Goal: Task Accomplishment & Management: Use online tool/utility

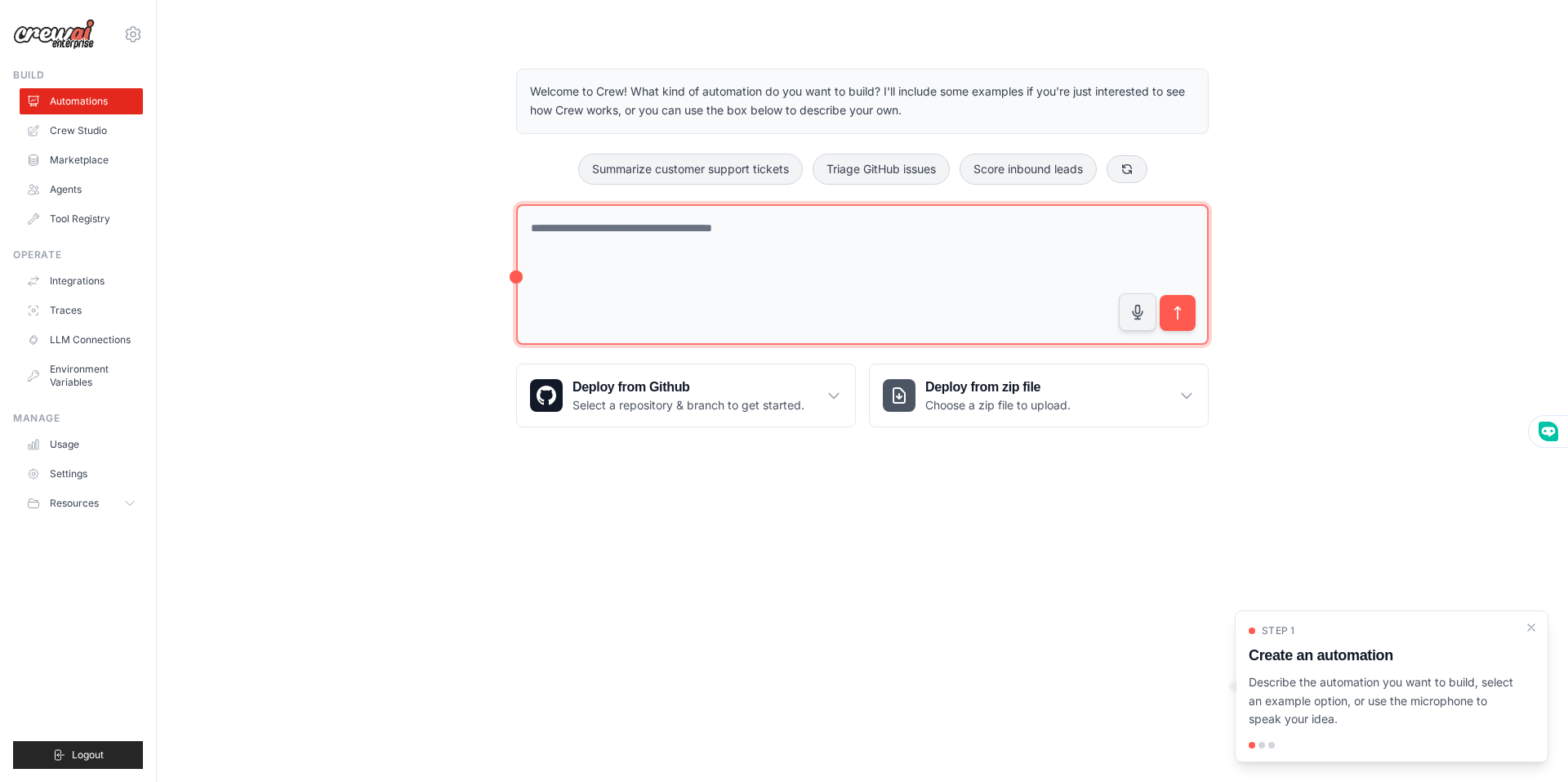
click at [689, 254] on textarea at bounding box center [862, 274] width 692 height 141
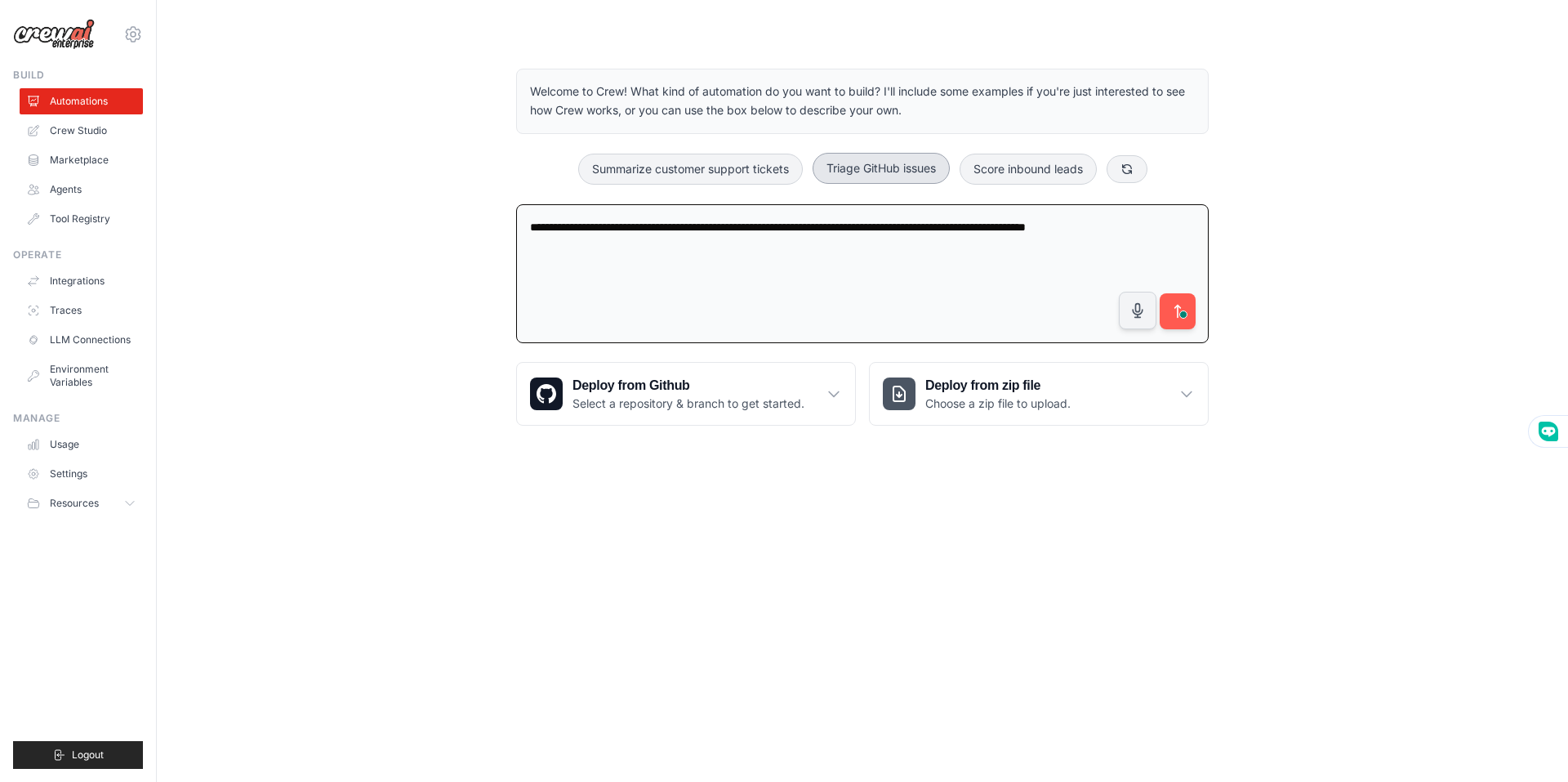
type textarea "**********"
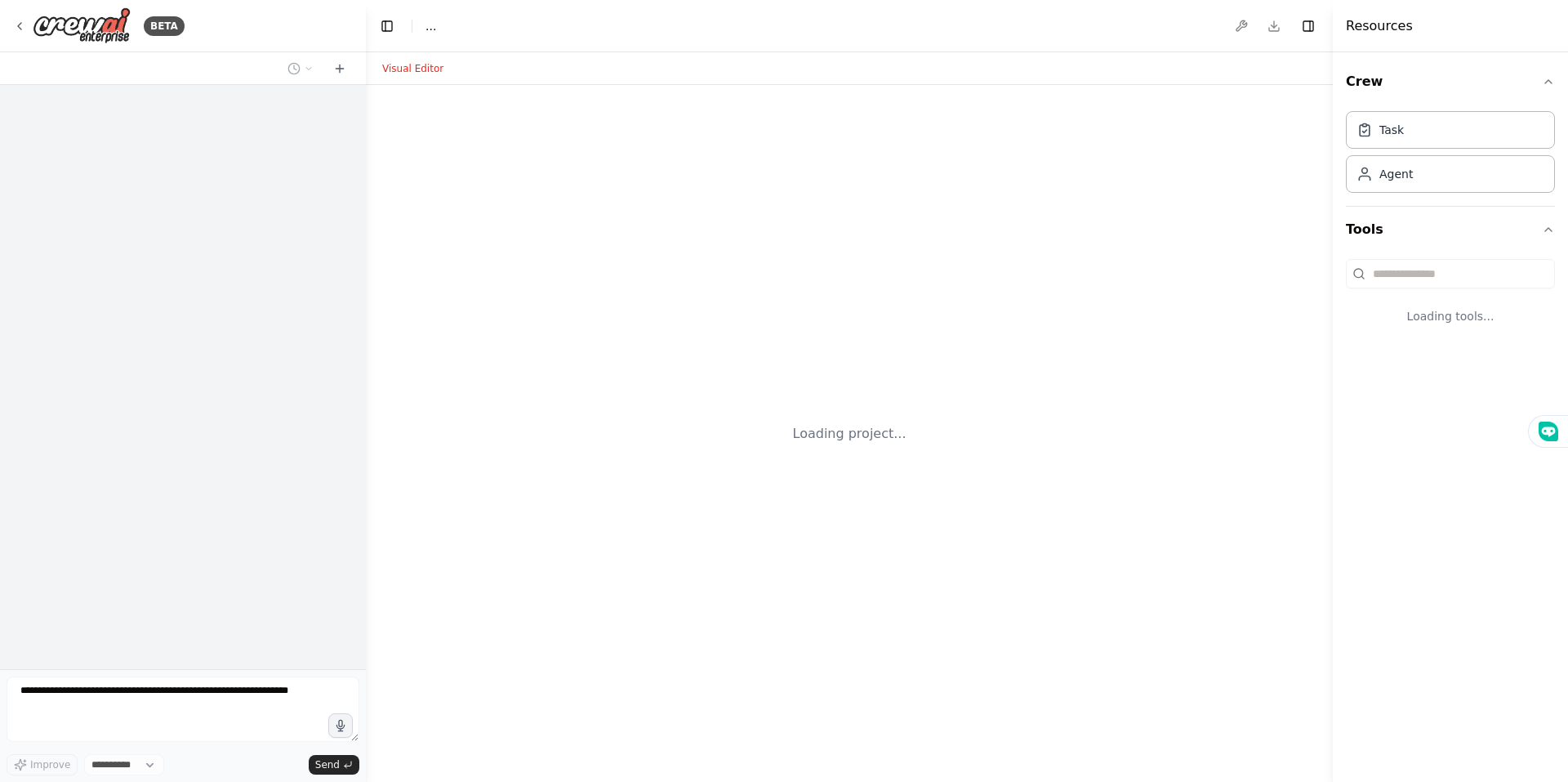
select select "****"
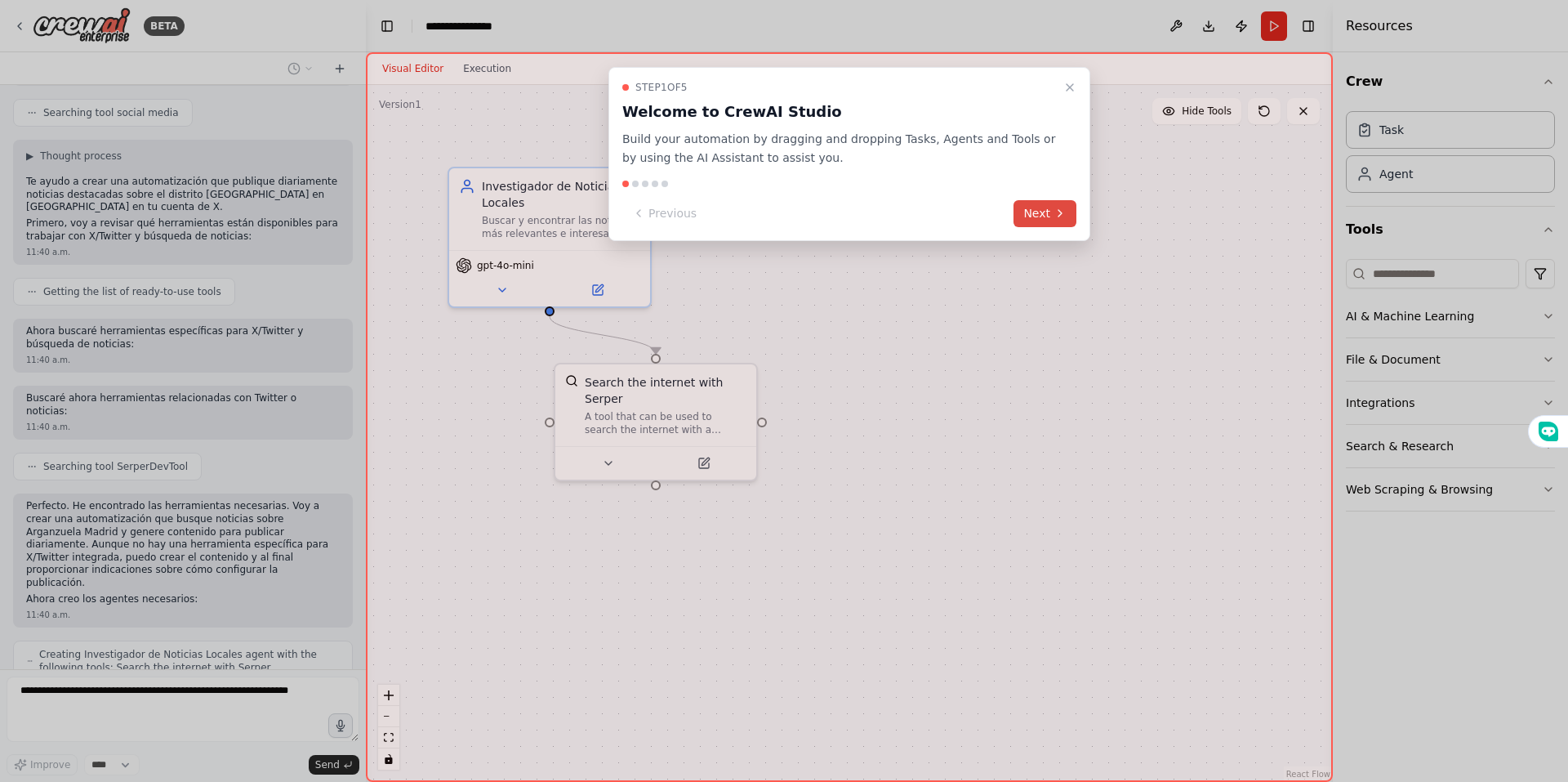
scroll to position [503, 0]
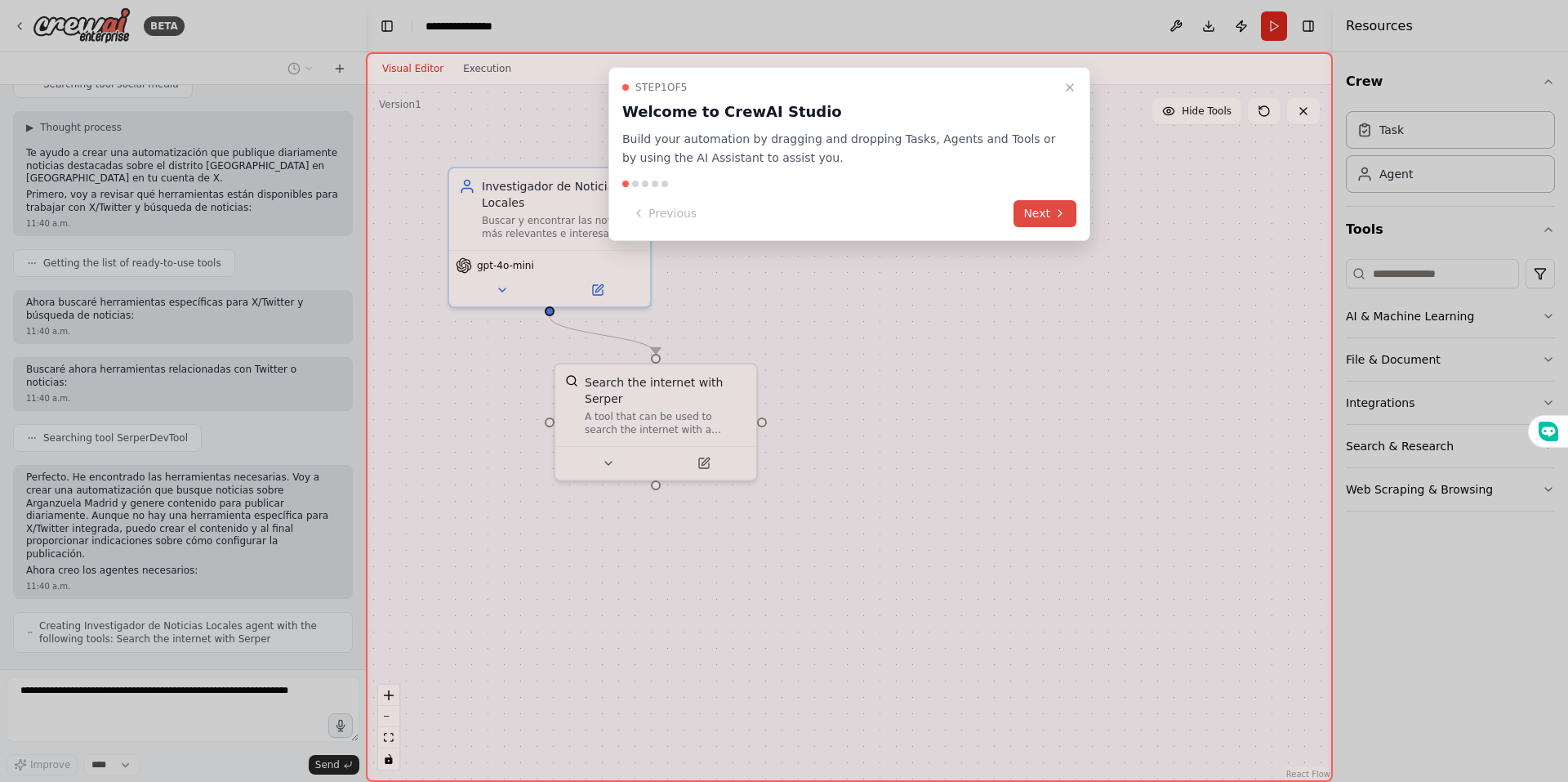
click at [1054, 216] on icon at bounding box center [1060, 213] width 13 height 13
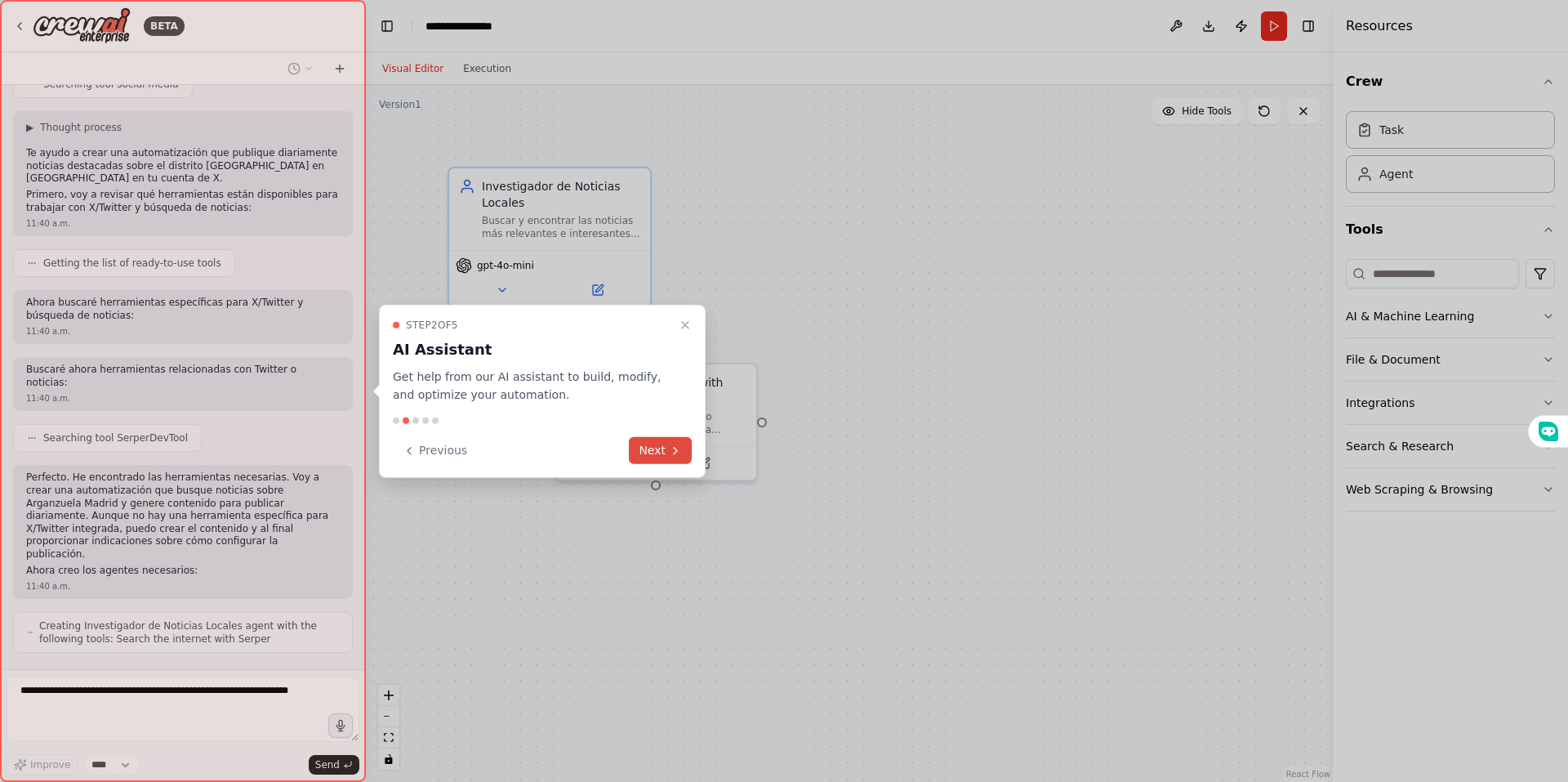
click at [661, 451] on button "Next" at bounding box center [660, 450] width 63 height 27
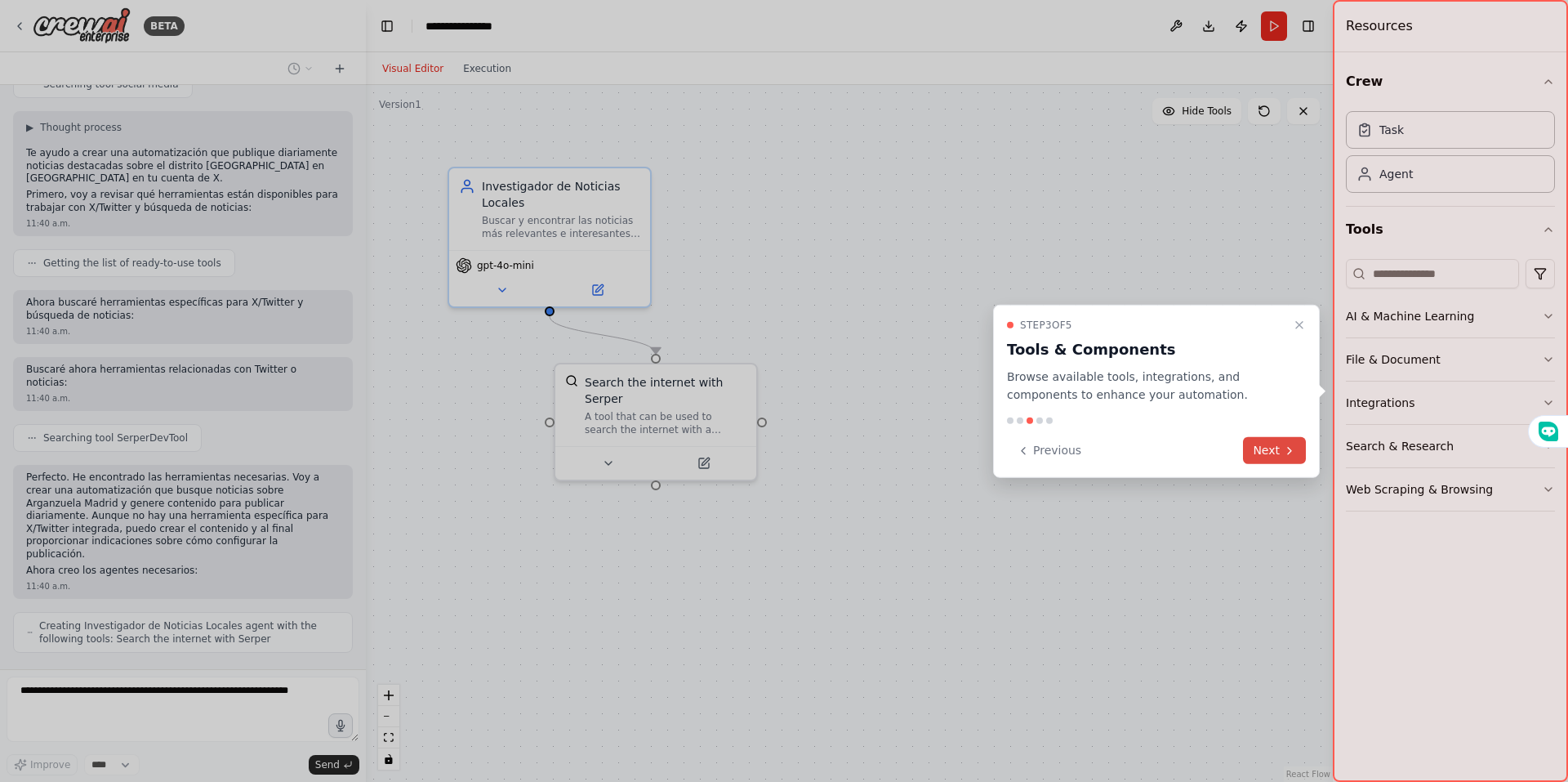
scroll to position [543, 0]
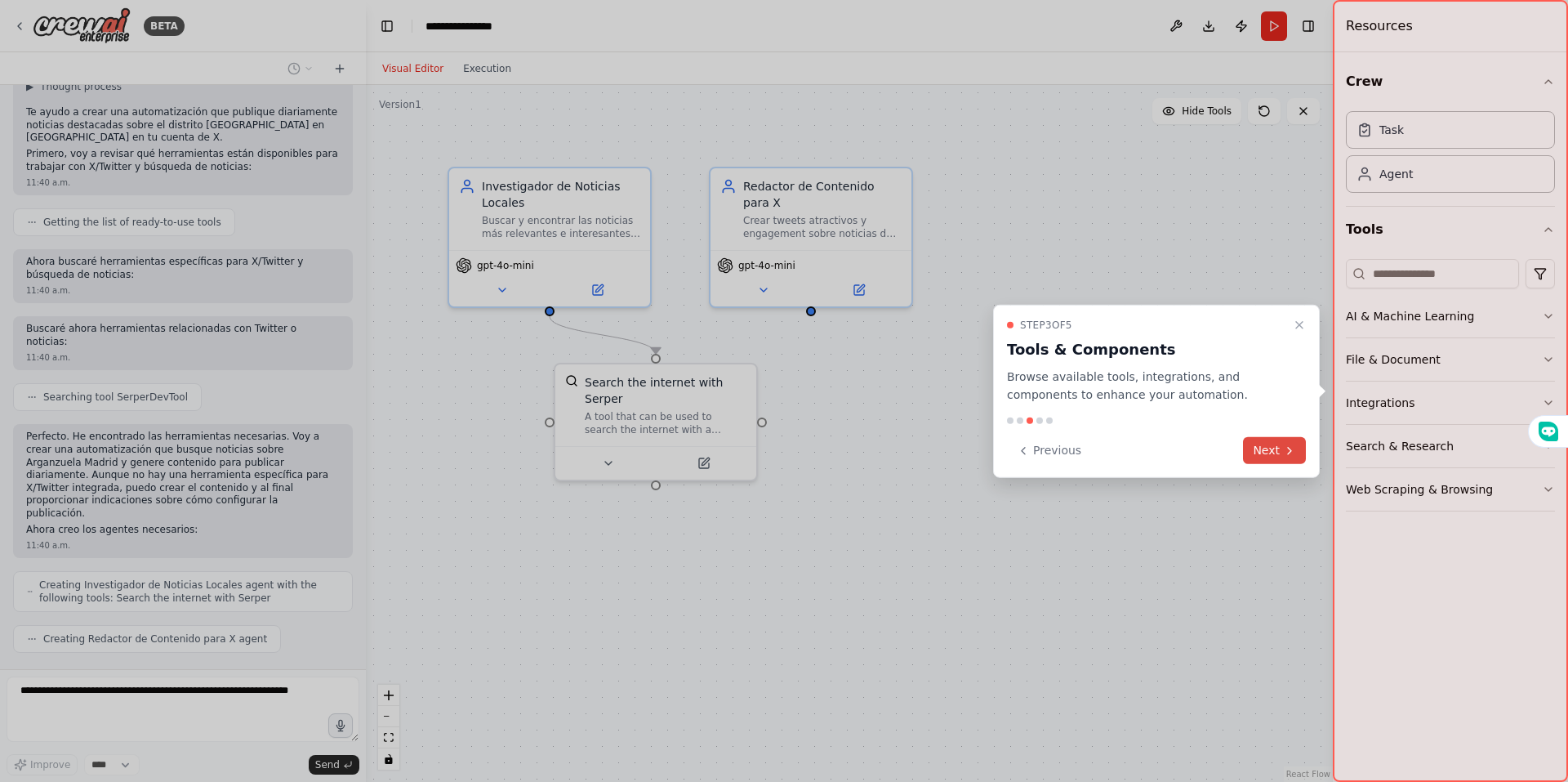
click at [1265, 444] on button "Next" at bounding box center [1274, 450] width 63 height 27
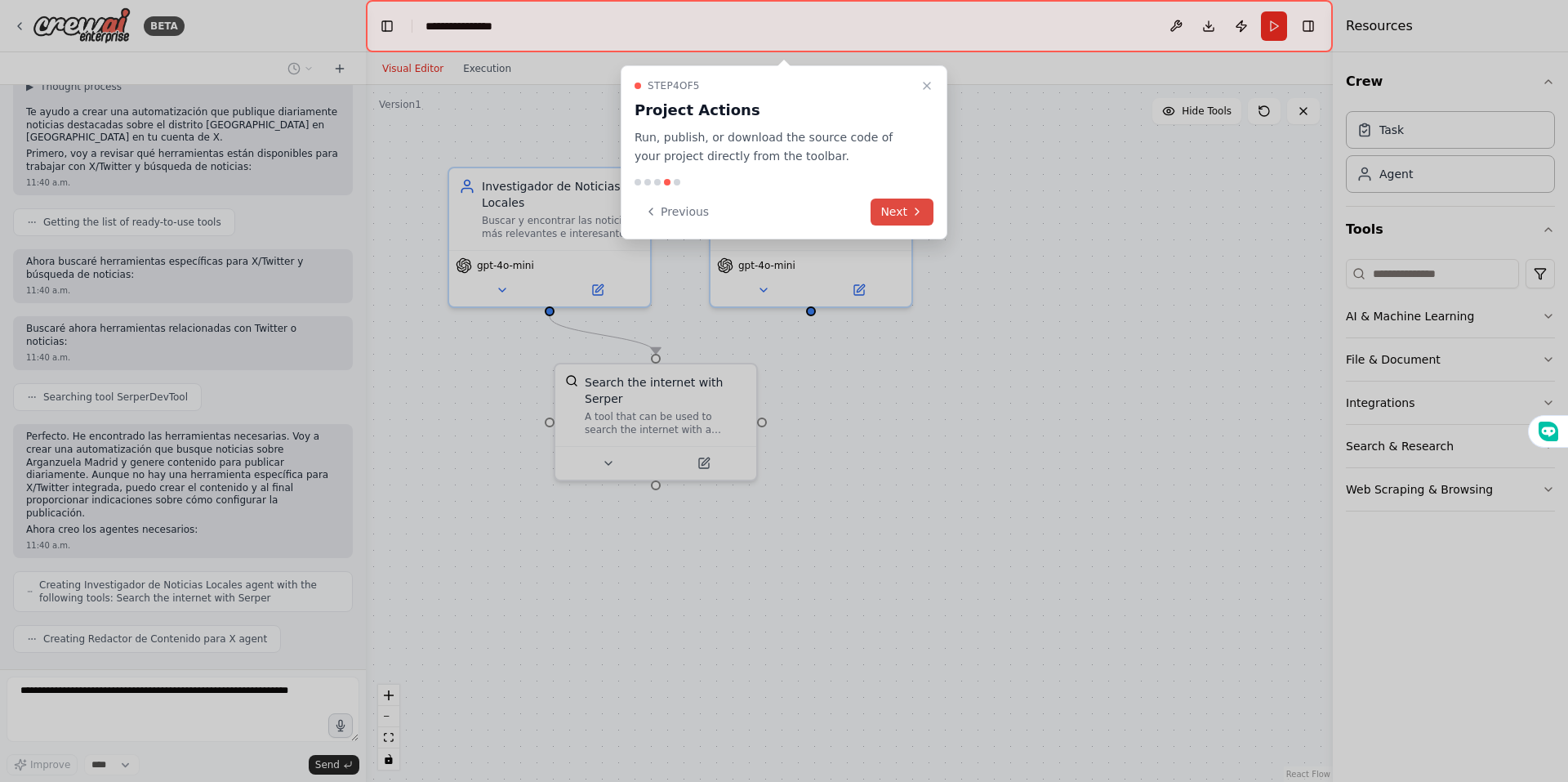
click at [907, 212] on button "Next" at bounding box center [902, 211] width 63 height 27
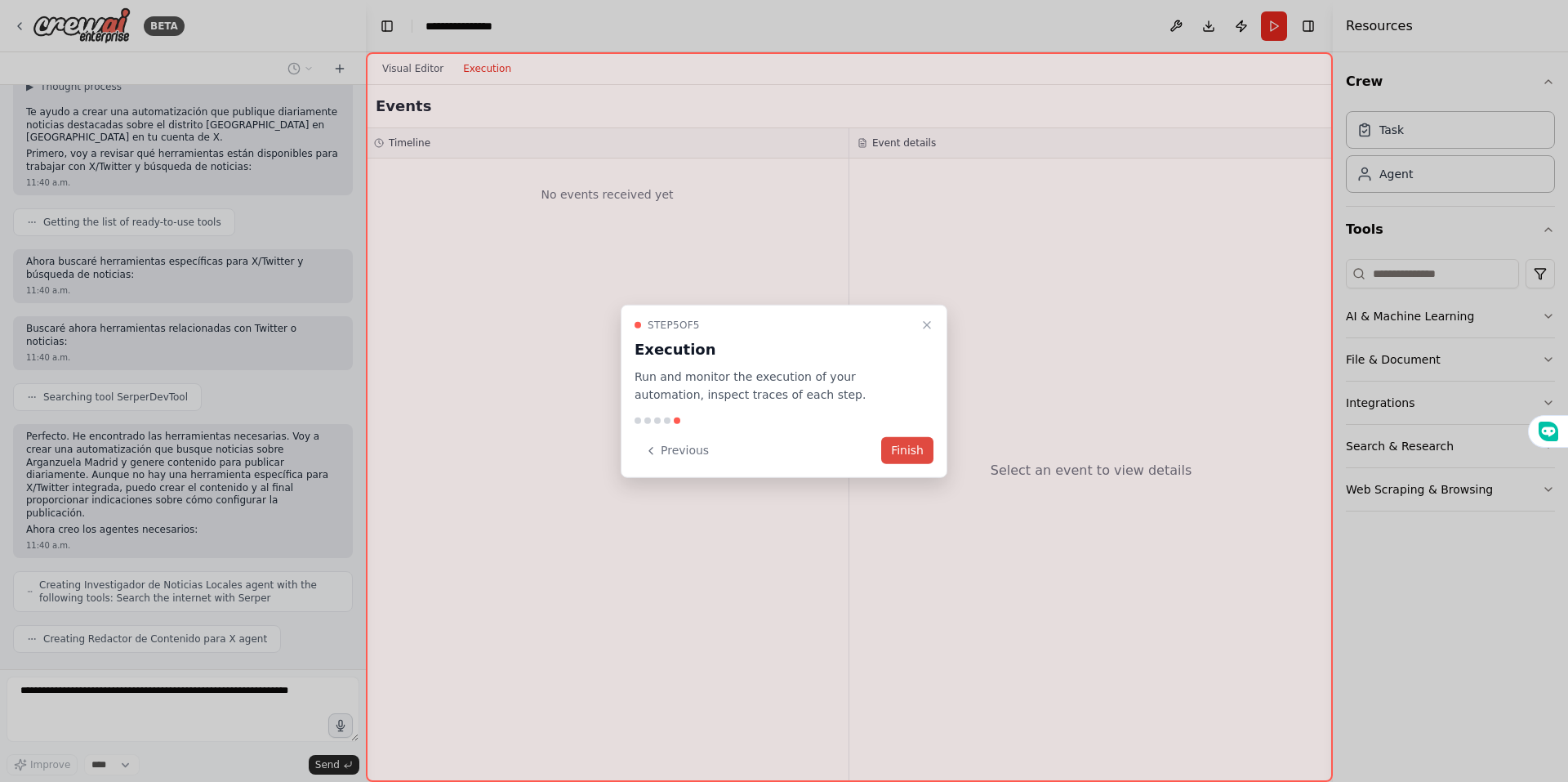
click at [911, 451] on button "Finish" at bounding box center [908, 450] width 53 height 27
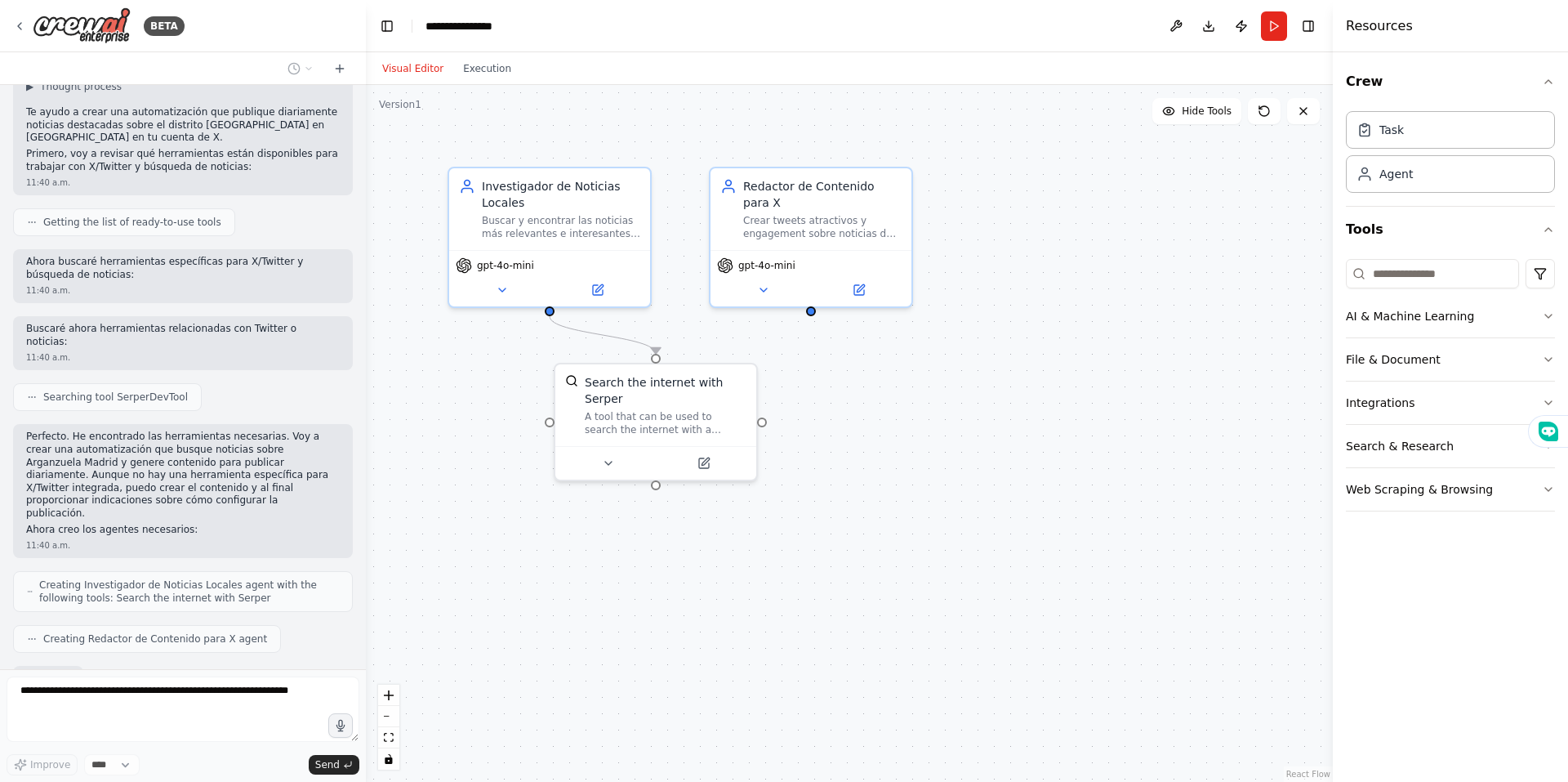
scroll to position [639, 0]
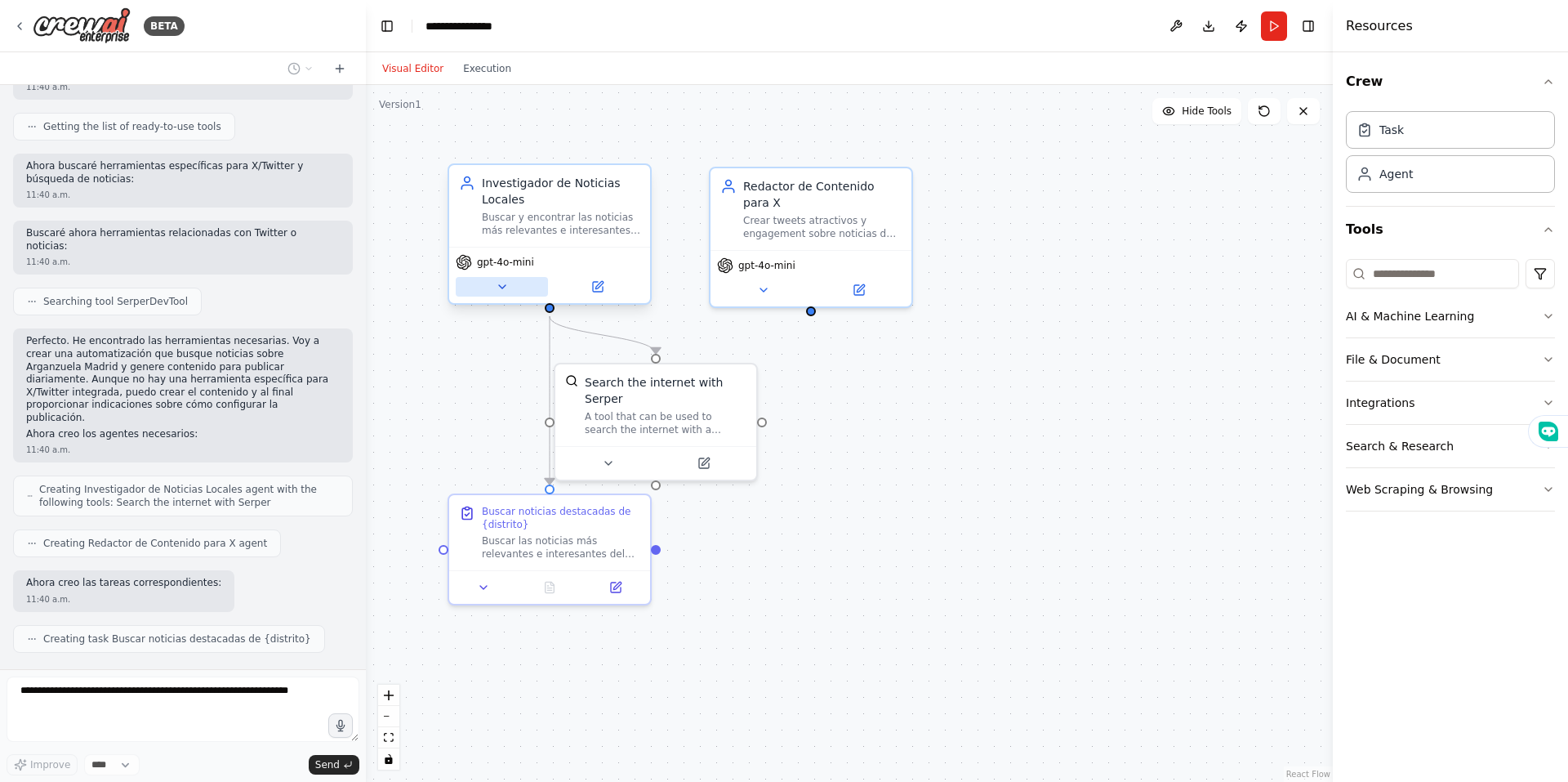
click at [502, 291] on icon at bounding box center [503, 287] width 13 height 13
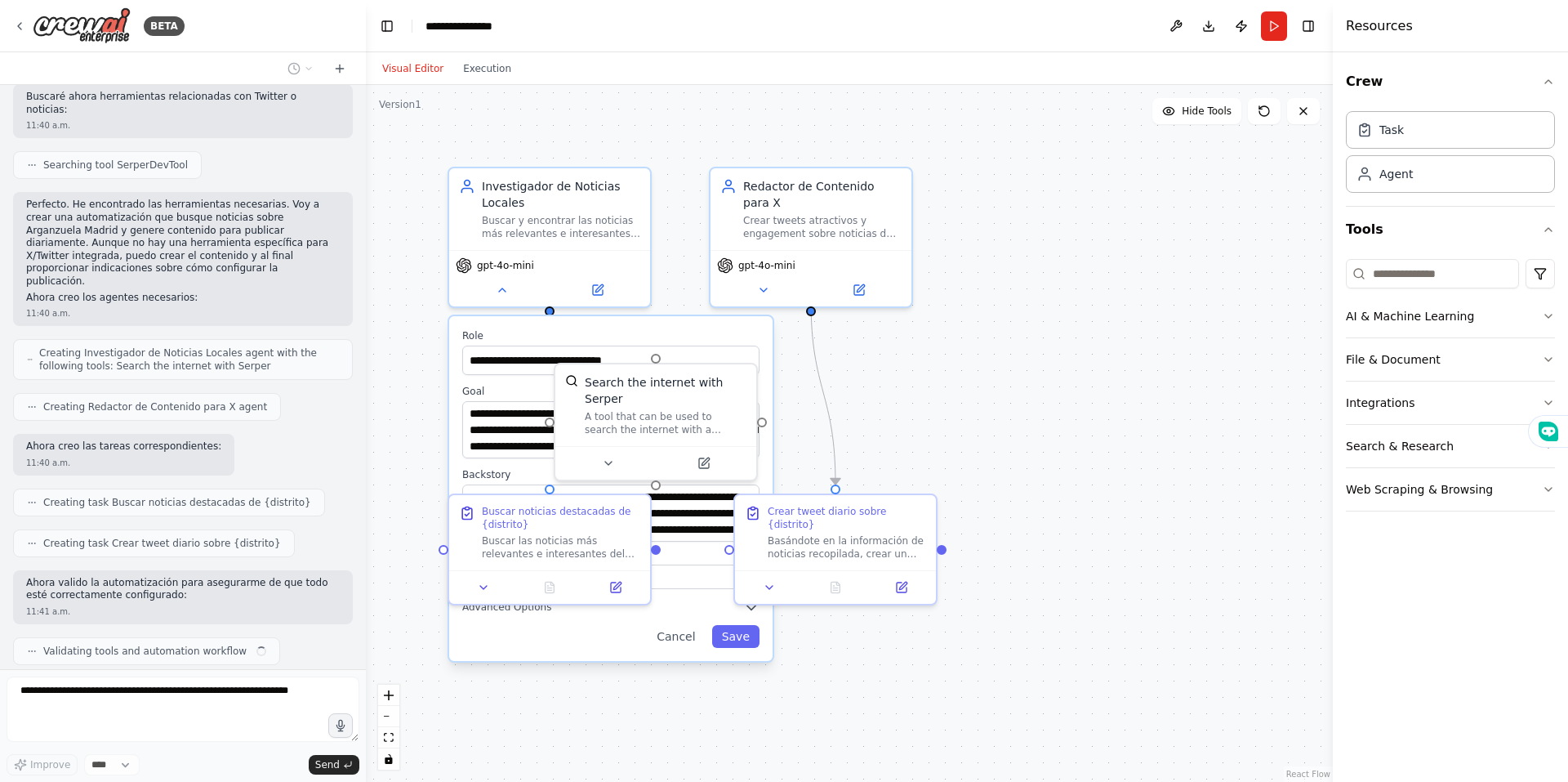
scroll to position [788, 0]
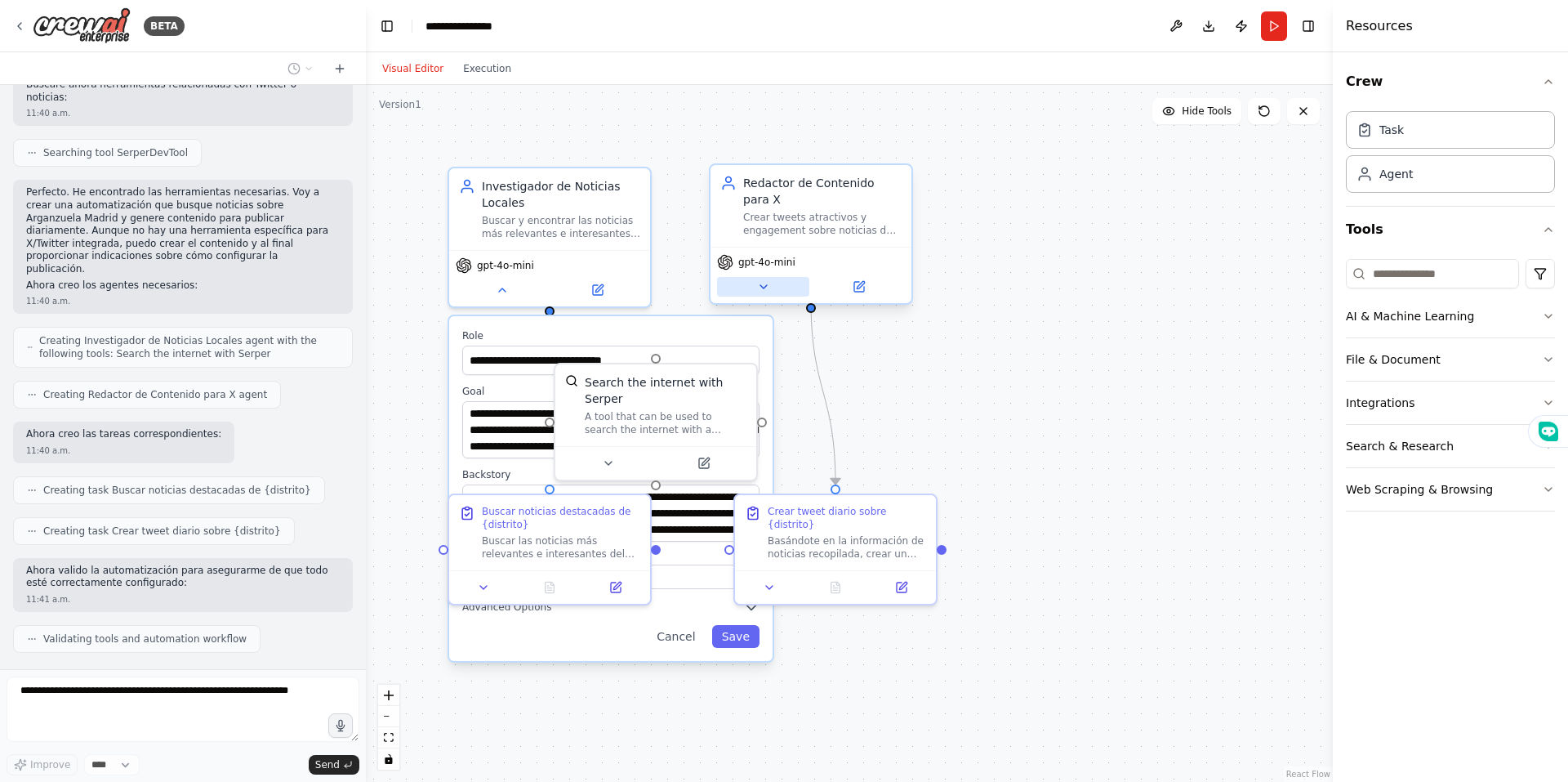
click at [747, 277] on button at bounding box center [763, 287] width 92 height 20
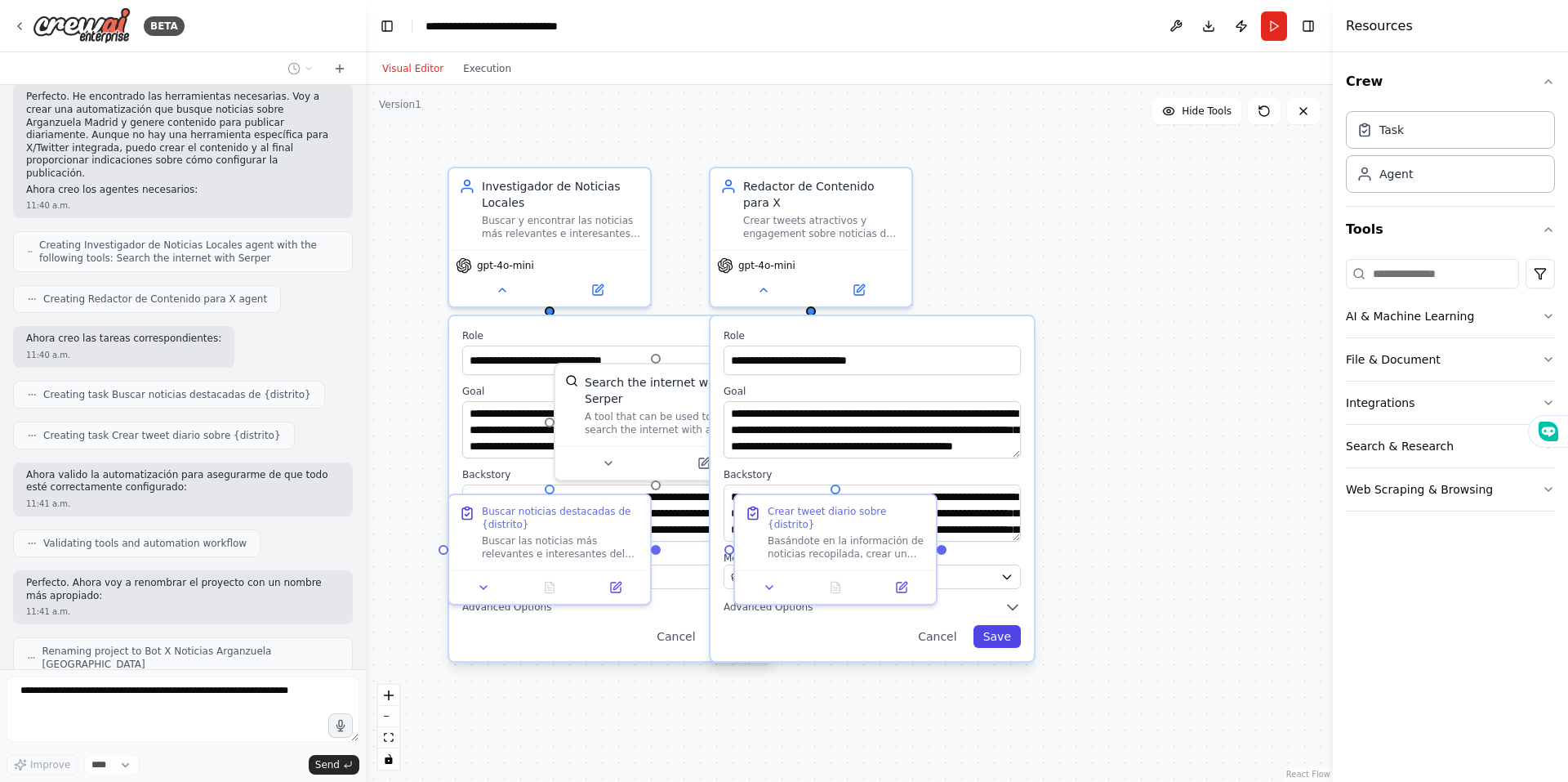
scroll to position [896, 0]
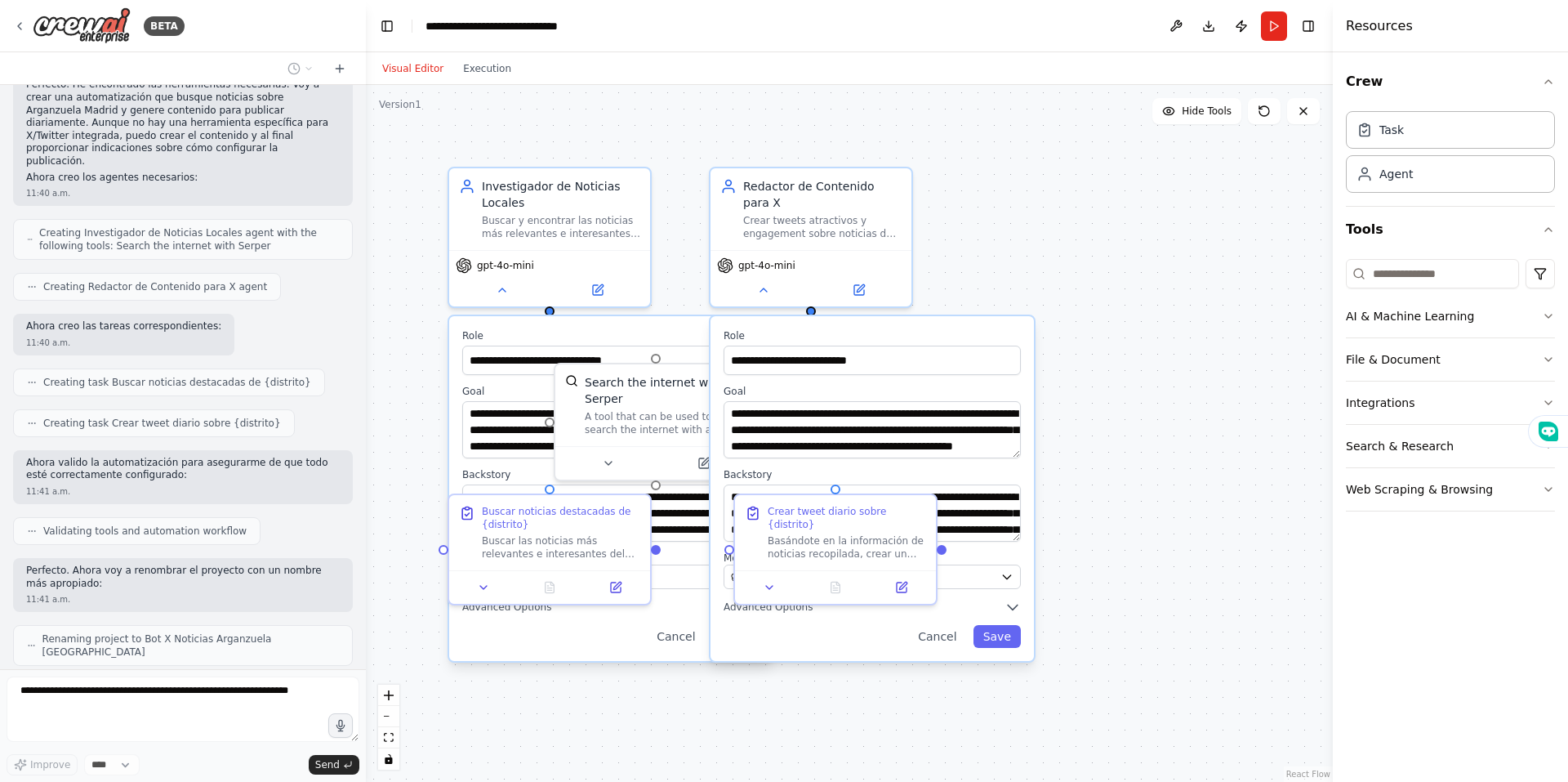
click at [997, 633] on div "**********" at bounding box center [872, 488] width 323 height 345
drag, startPoint x: 1097, startPoint y: 516, endPoint x: 1071, endPoint y: 566, distance: 56.4
click at [1097, 518] on div ".deletable-edge-delete-btn { width: 20px; height: 20px; border: 0px solid #ffff…" at bounding box center [848, 433] width 967 height 697
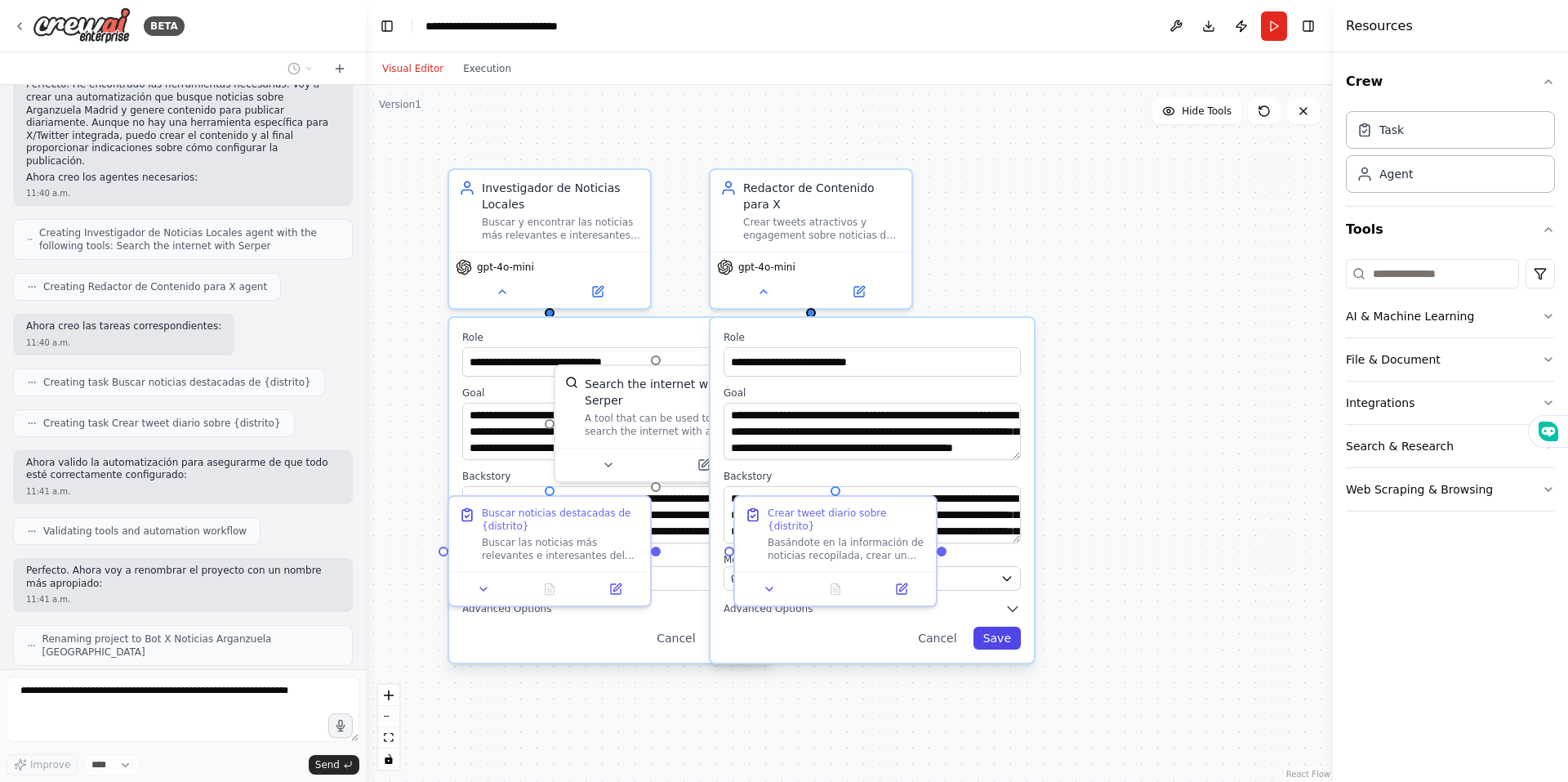
click at [1001, 627] on button "Save" at bounding box center [997, 638] width 47 height 23
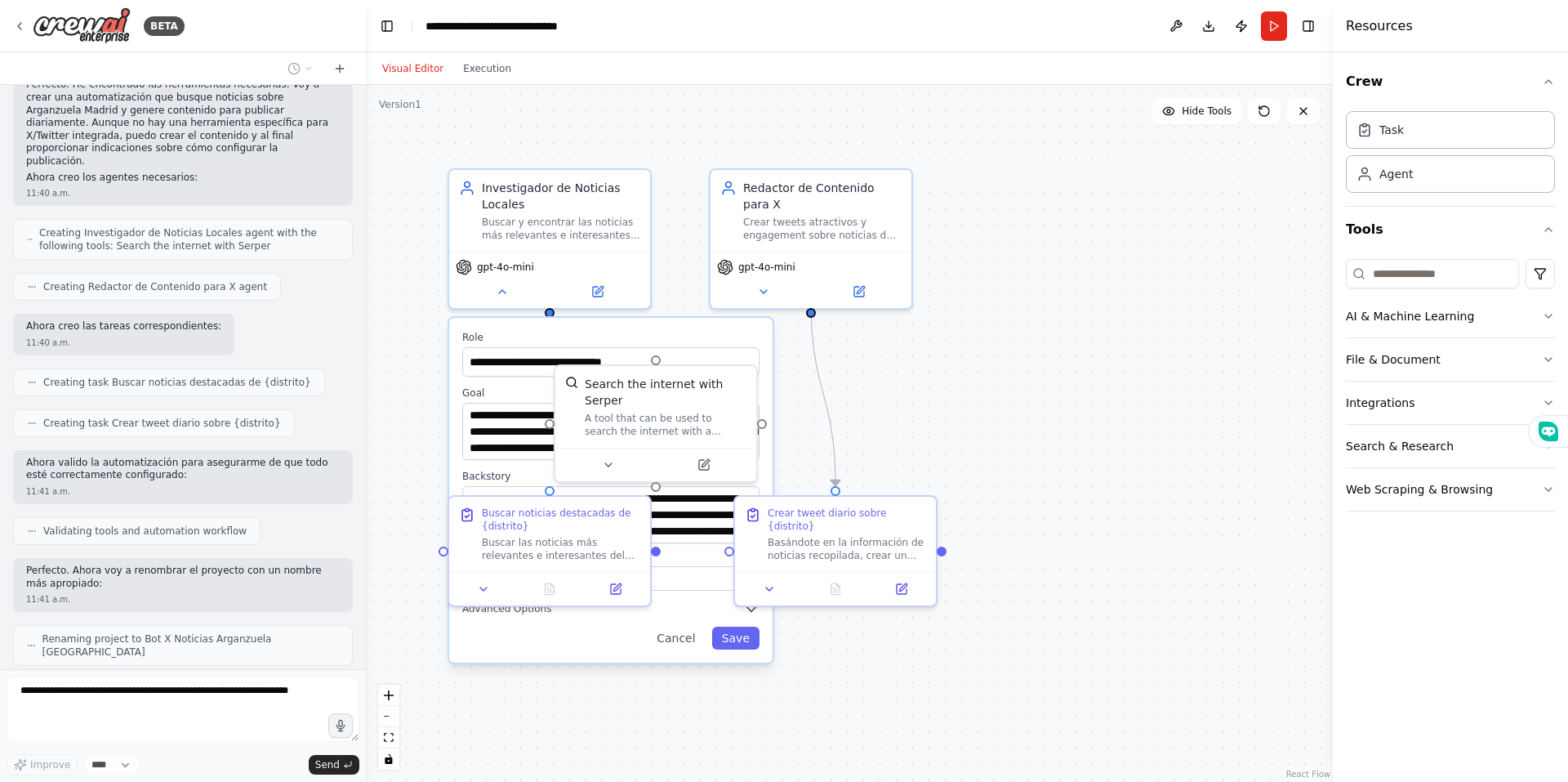
click at [1010, 397] on div ".deletable-edge-delete-btn { width: 20px; height: 20px; border: 0px solid #ffff…" at bounding box center [848, 433] width 967 height 697
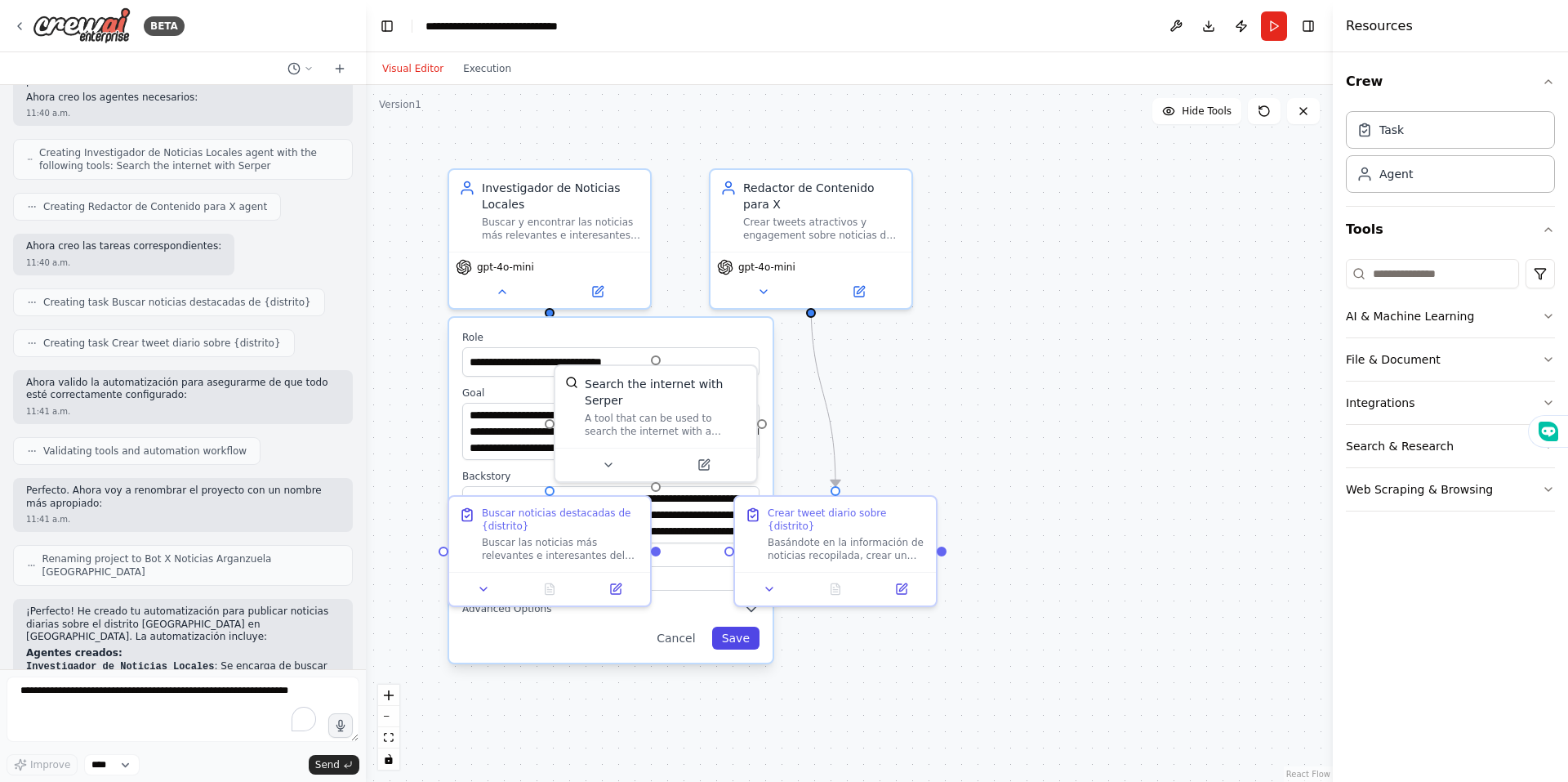
click at [740, 639] on button "Save" at bounding box center [736, 638] width 47 height 23
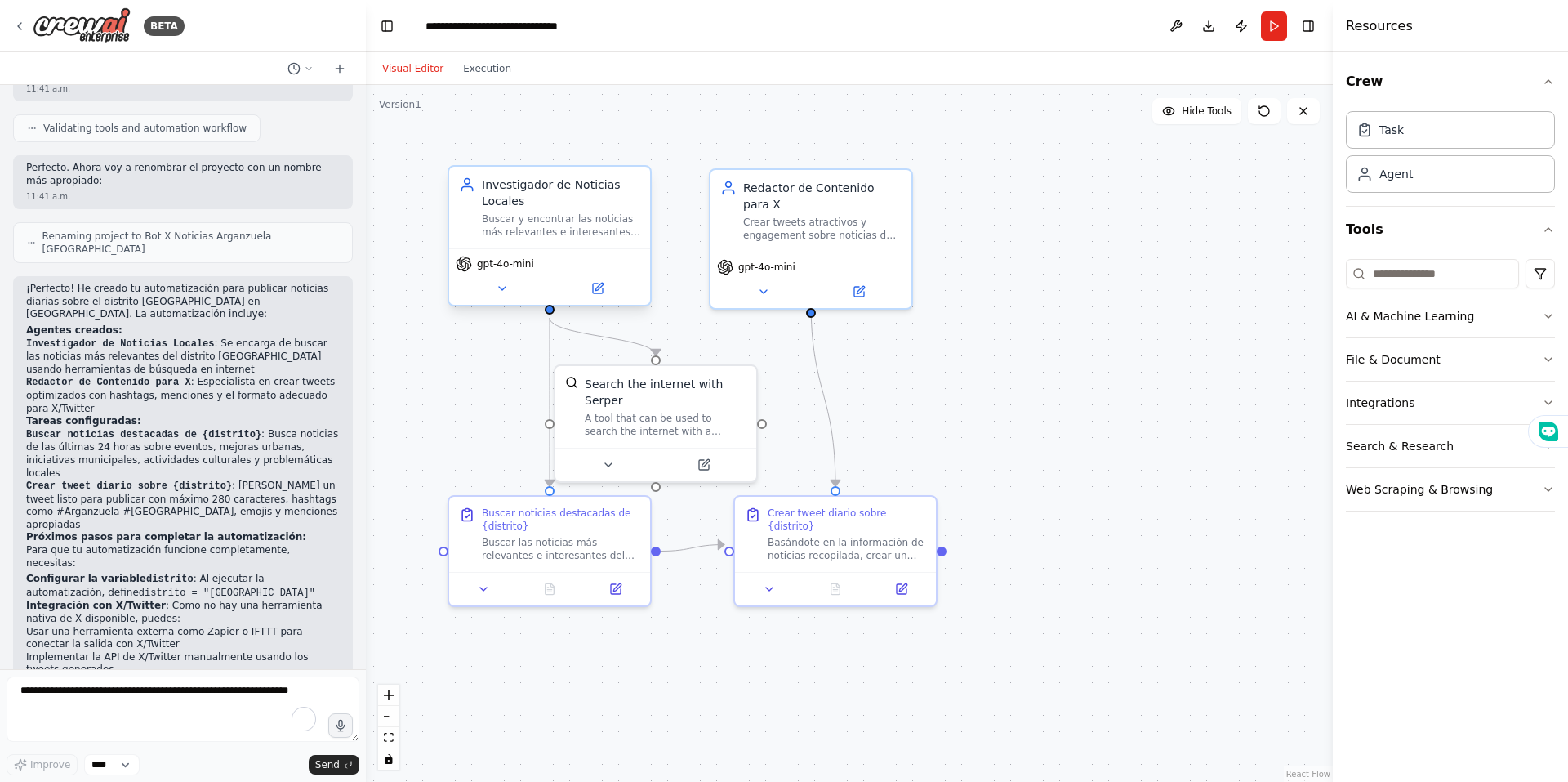
scroll to position [1311, 0]
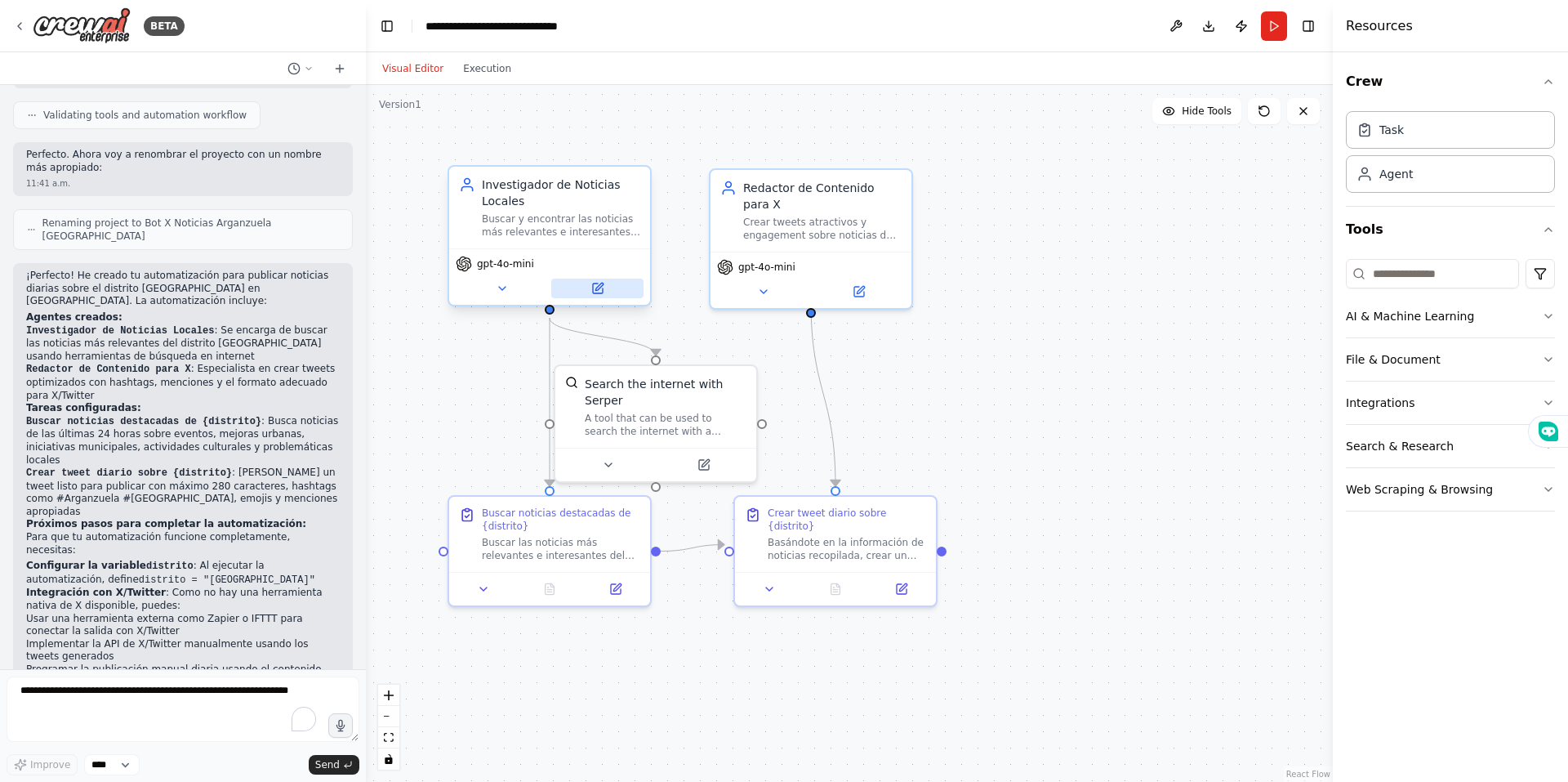
click at [606, 285] on button at bounding box center [598, 288] width 92 height 20
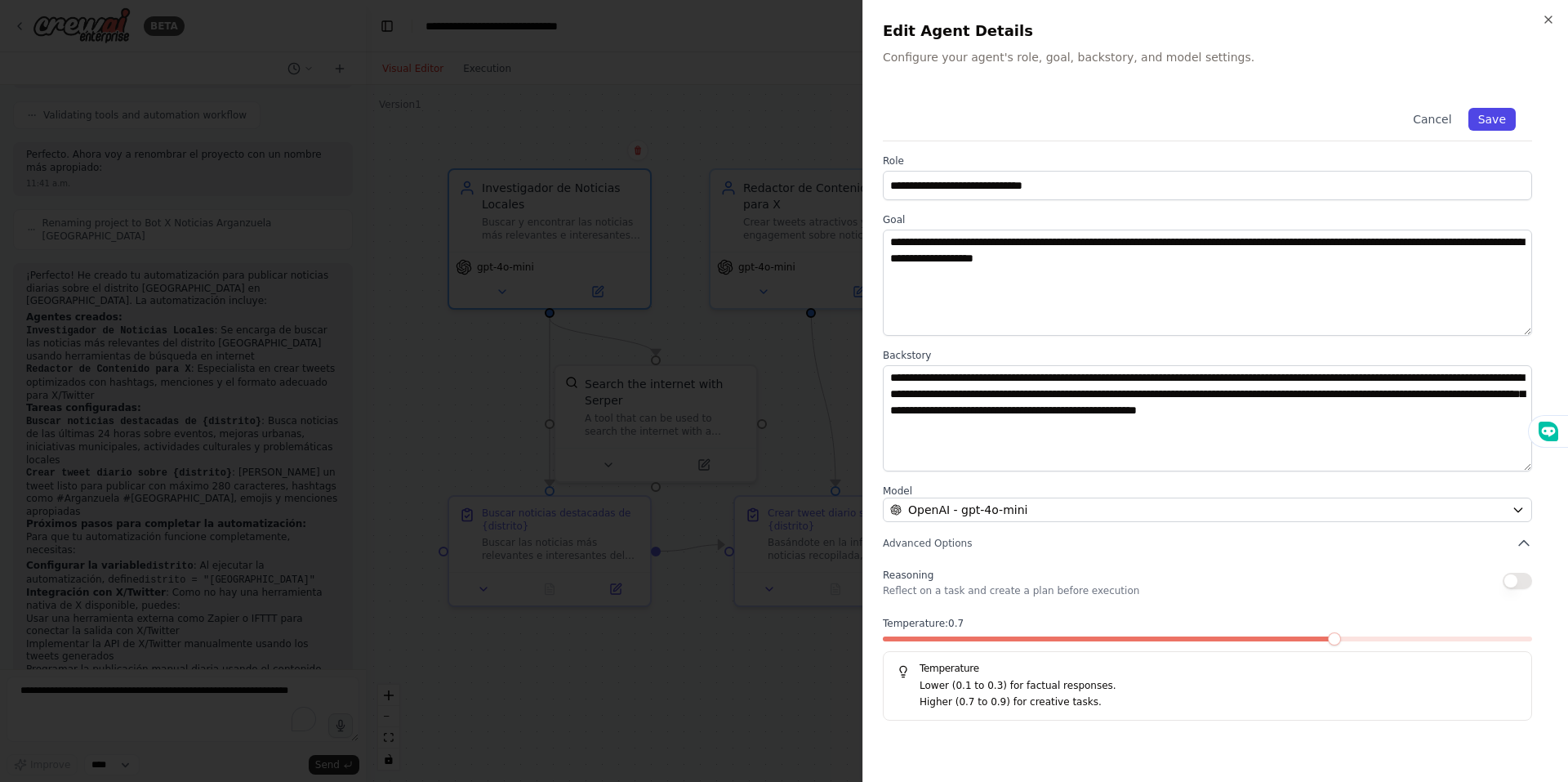
click at [1510, 119] on button "Save" at bounding box center [1492, 119] width 47 height 23
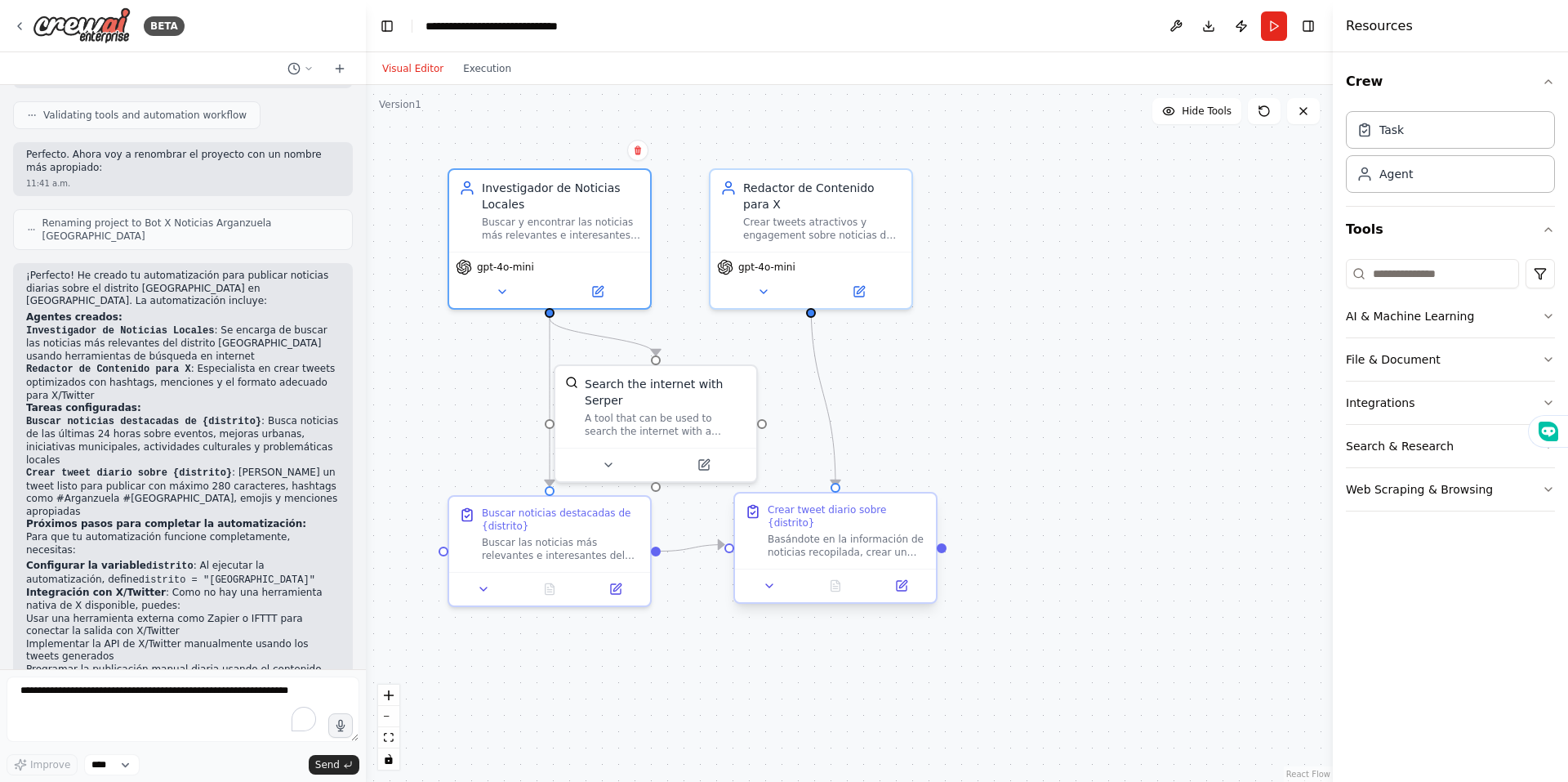
click at [841, 533] on div "Basándote en la información de noticias recopilada, crear un tweet atractivo e …" at bounding box center [846, 546] width 159 height 26
click at [908, 579] on icon at bounding box center [902, 586] width 13 height 13
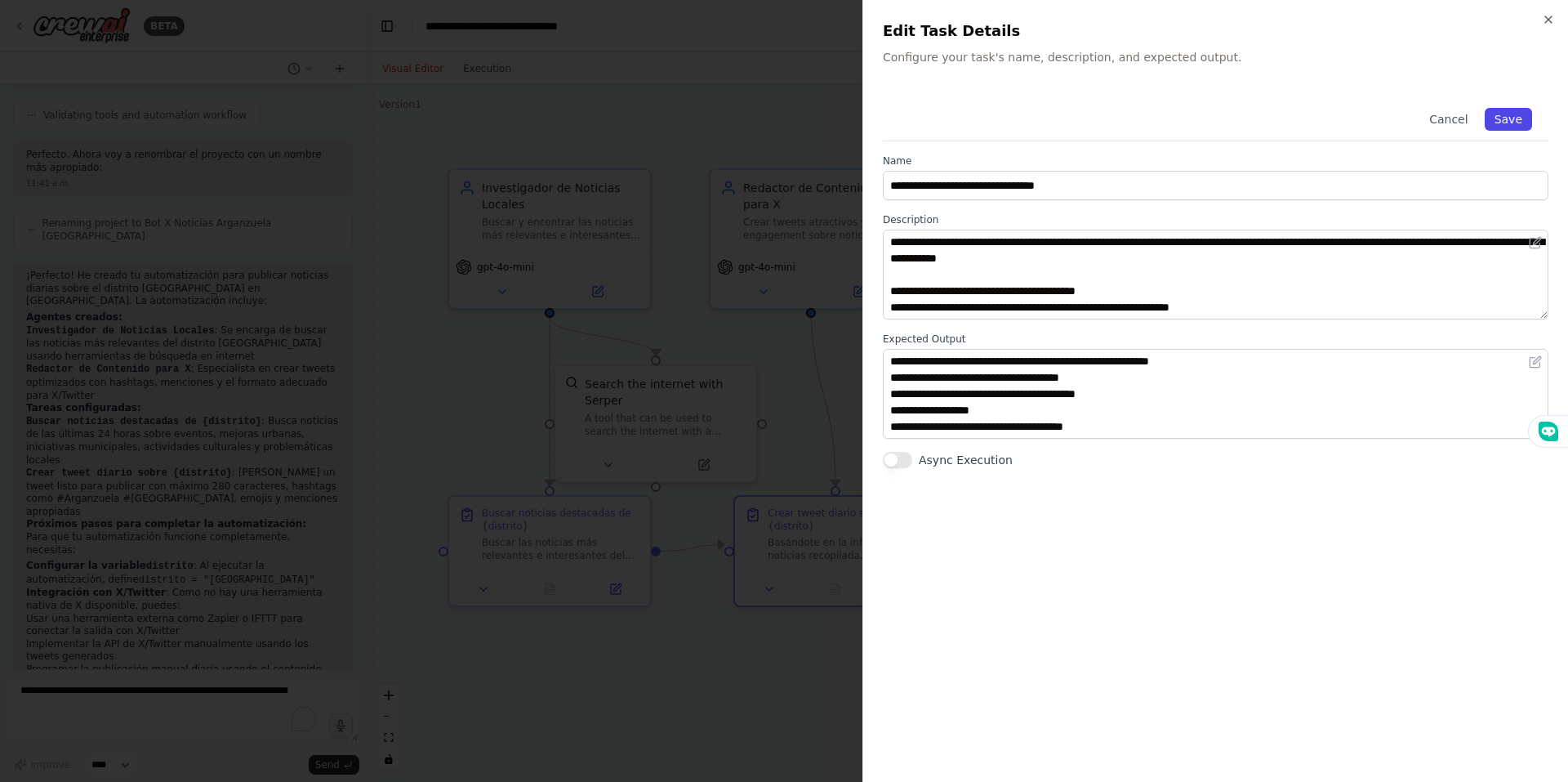
click at [1523, 128] on button "Save" at bounding box center [1508, 119] width 47 height 23
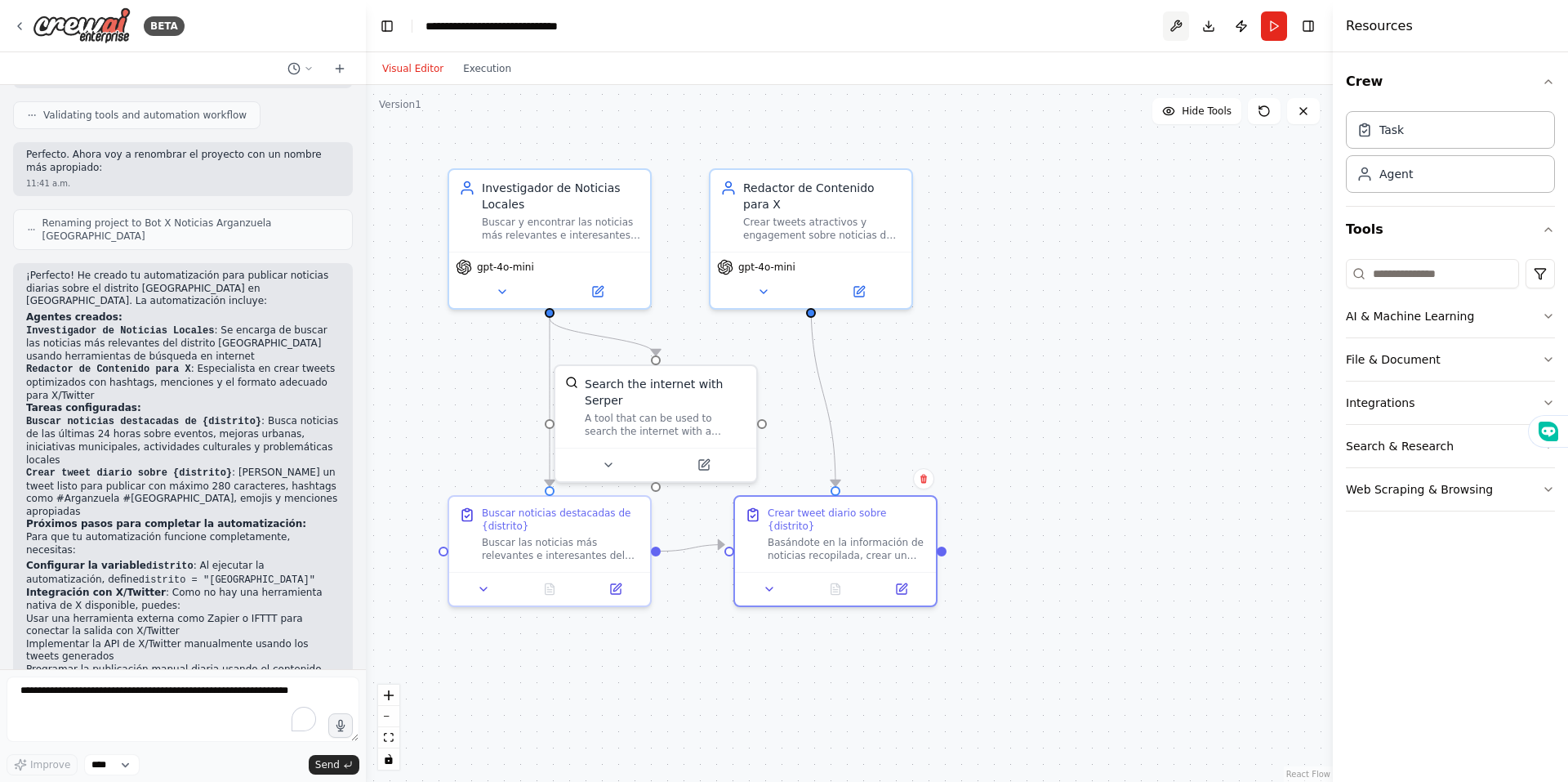
click at [1175, 24] on button at bounding box center [1176, 25] width 26 height 29
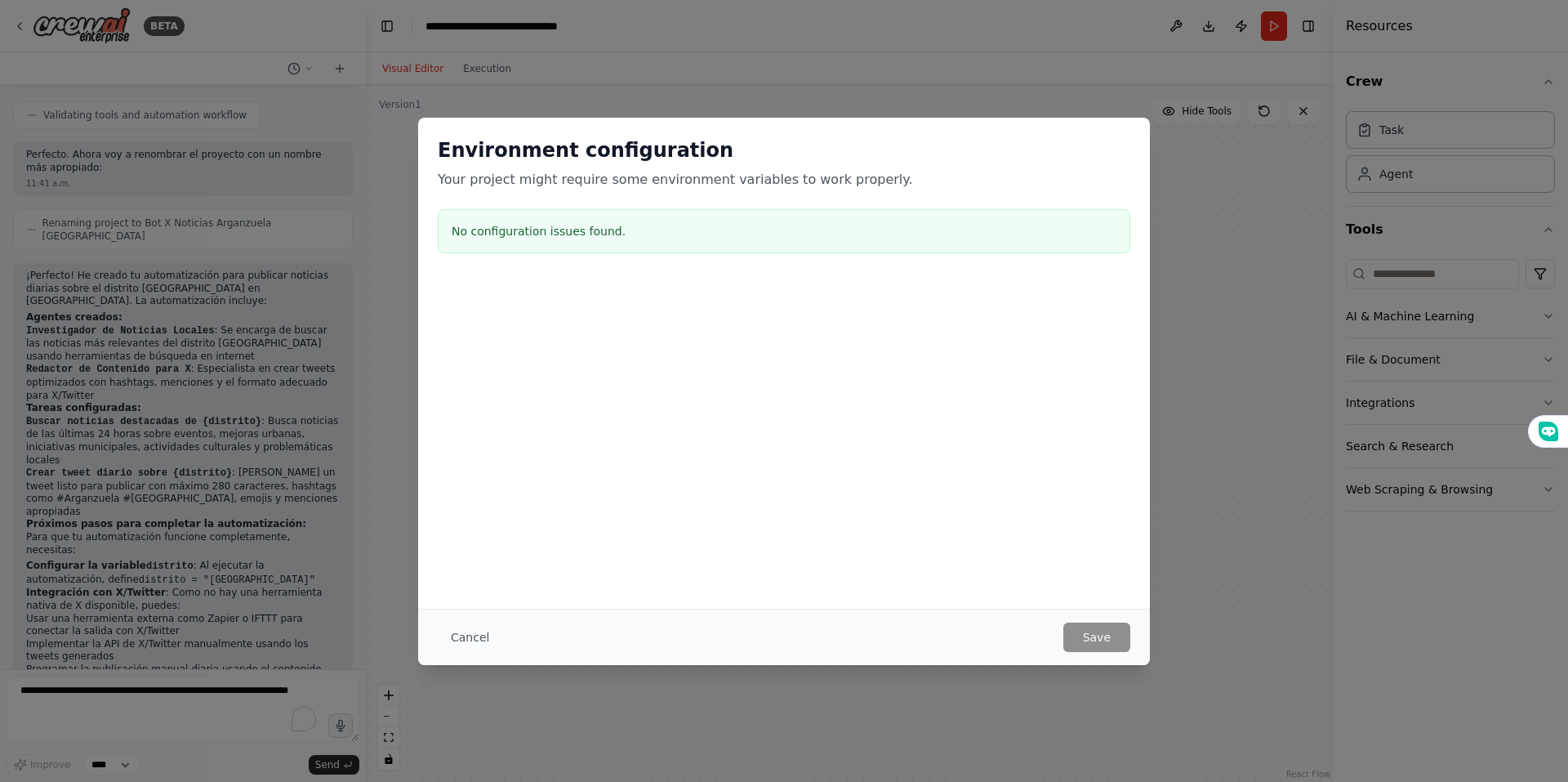
click at [472, 640] on button "Cancel" at bounding box center [470, 636] width 65 height 29
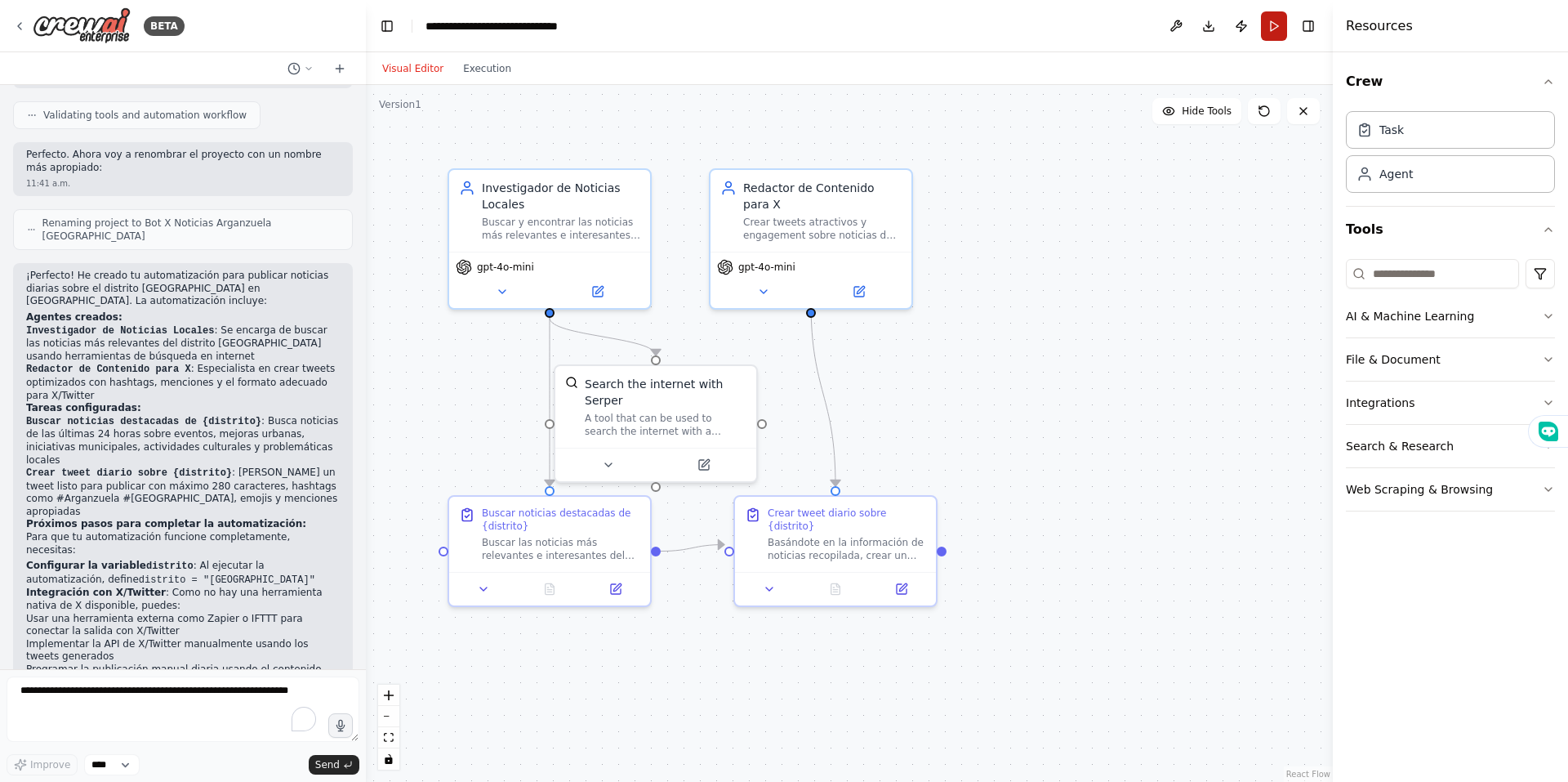
click at [1274, 26] on button "Run" at bounding box center [1274, 25] width 26 height 29
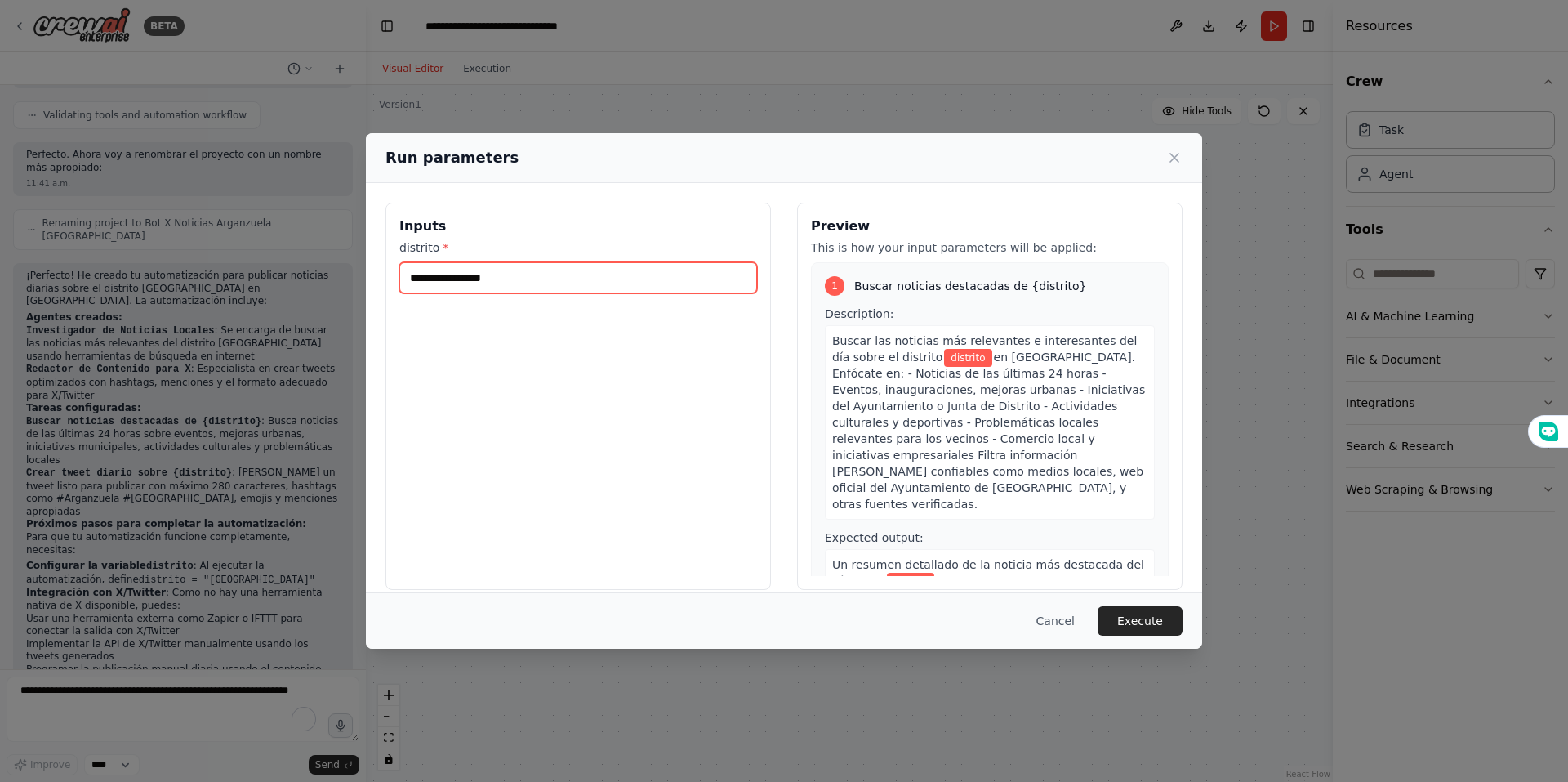
click at [448, 278] on input "distrito *" at bounding box center [578, 277] width 358 height 31
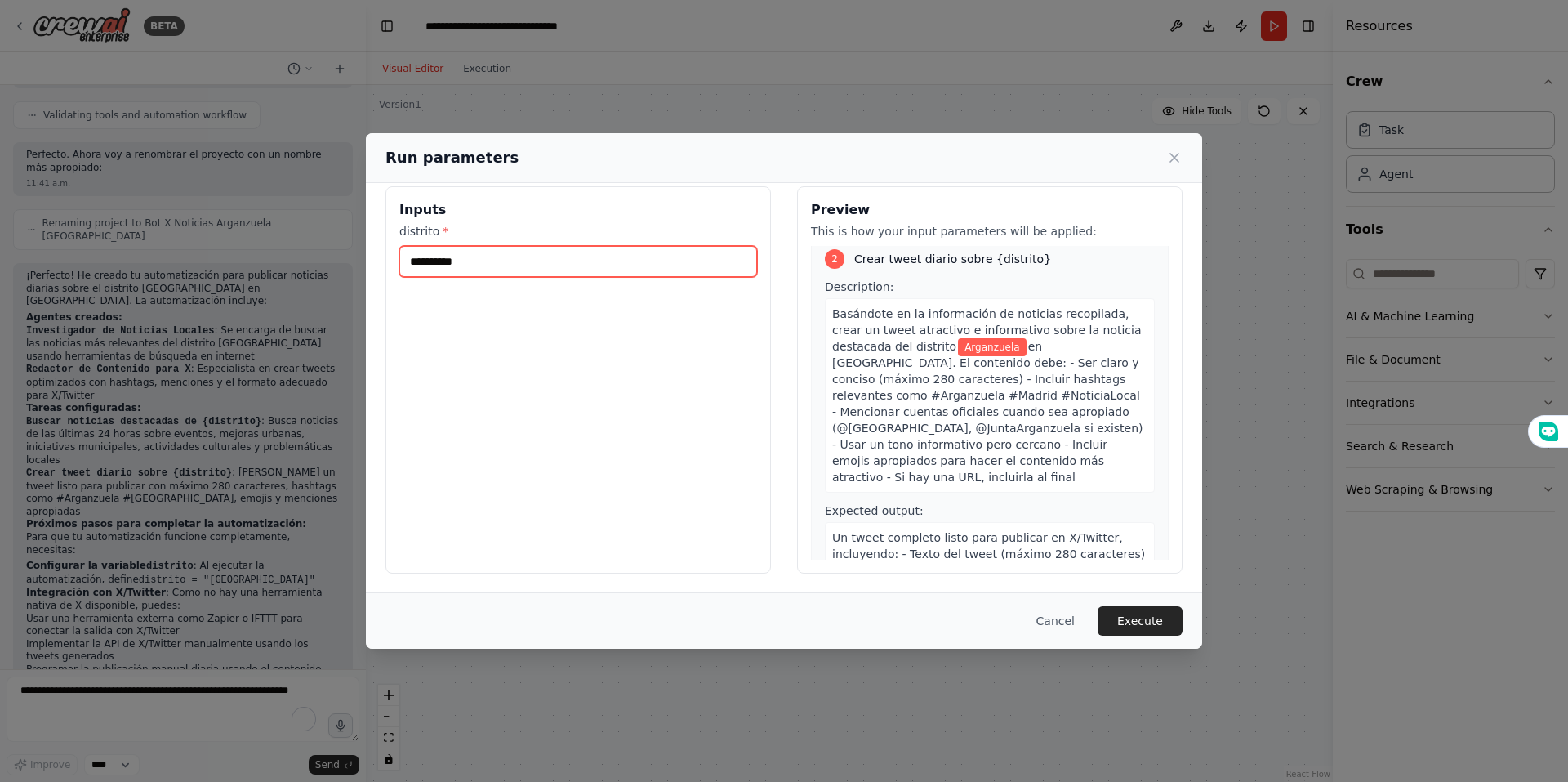
scroll to position [477, 0]
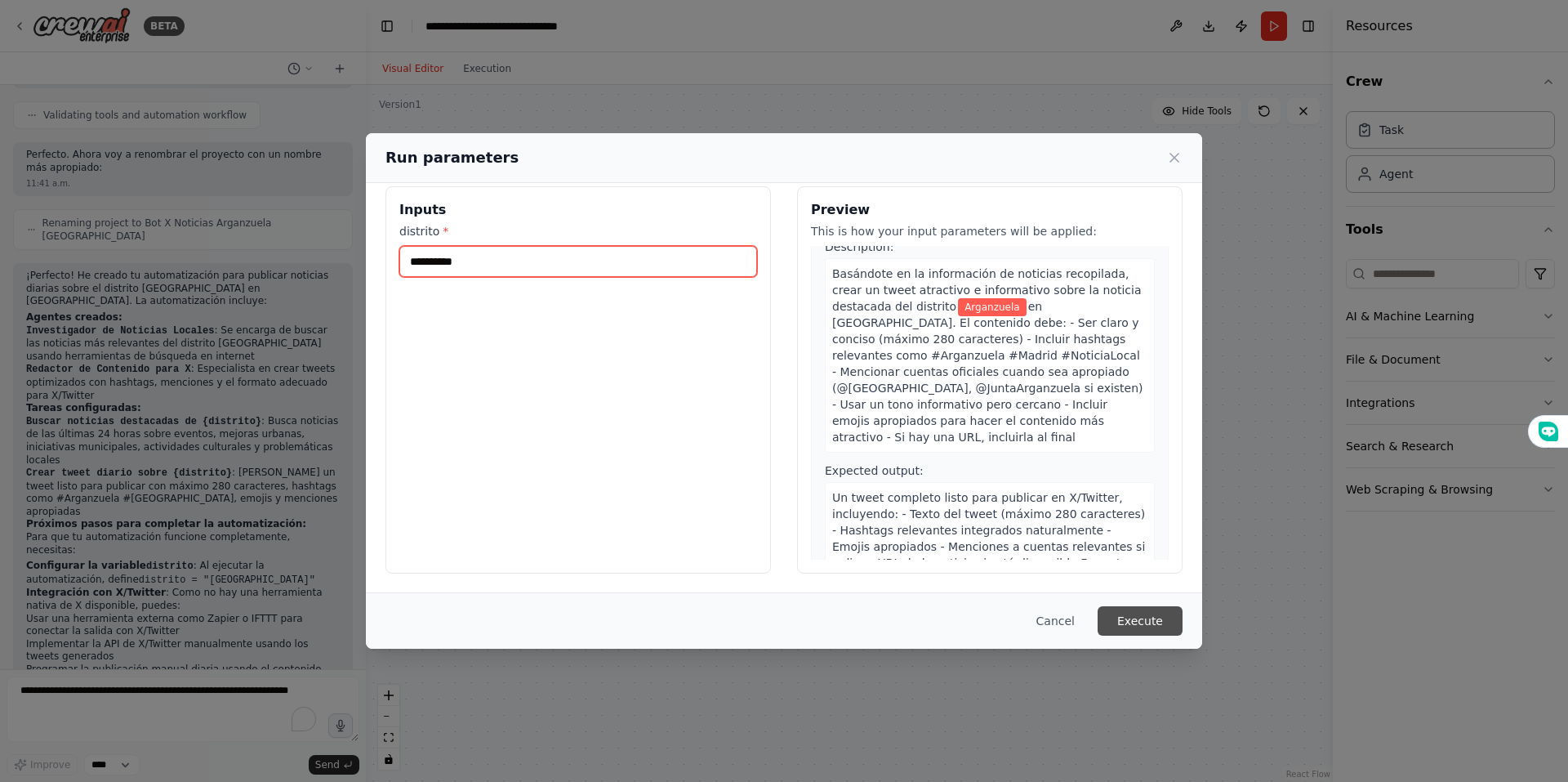
type input "**********"
click at [1130, 618] on button "Execute" at bounding box center [1140, 620] width 85 height 29
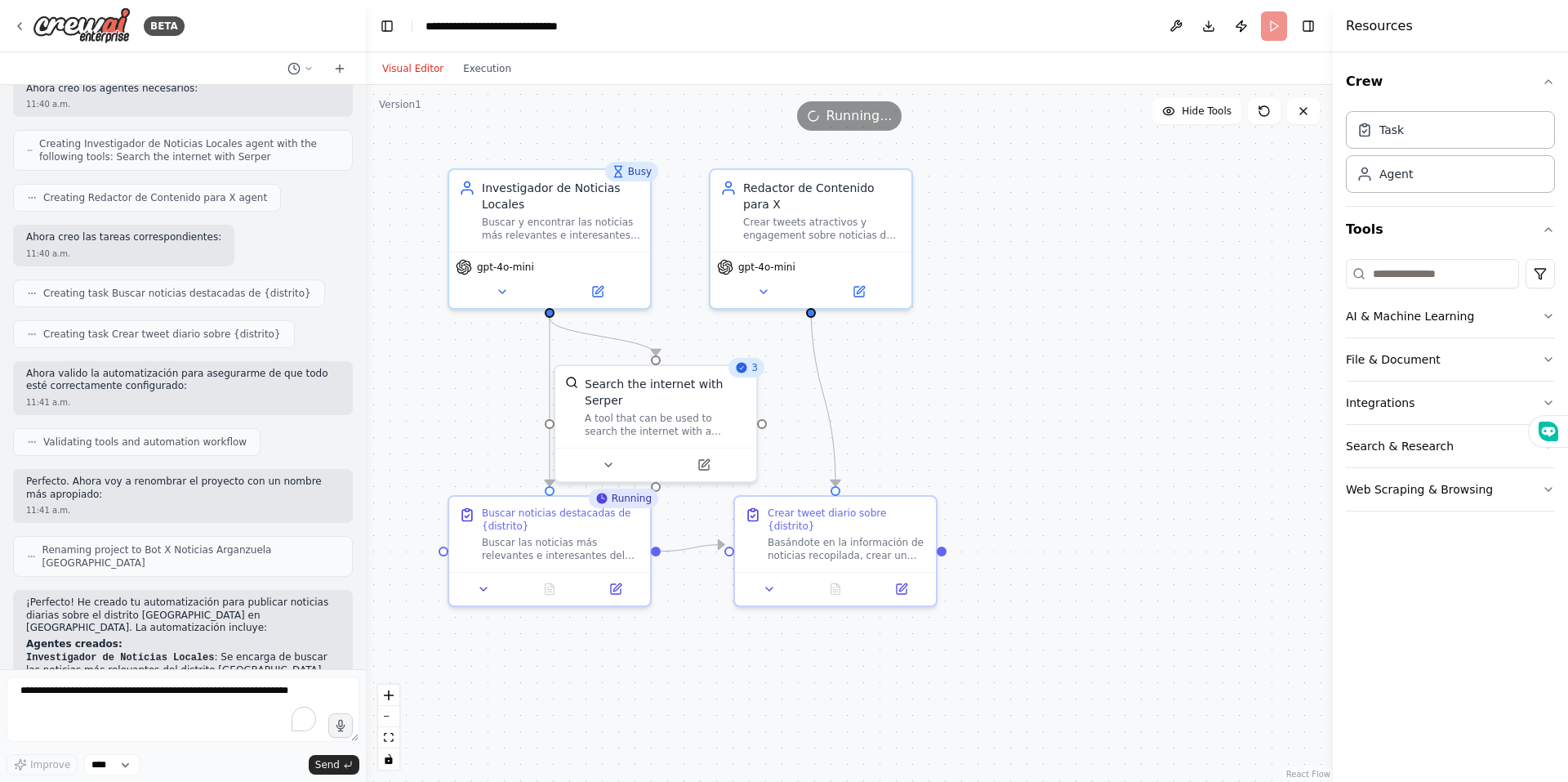
scroll to position [1311, 0]
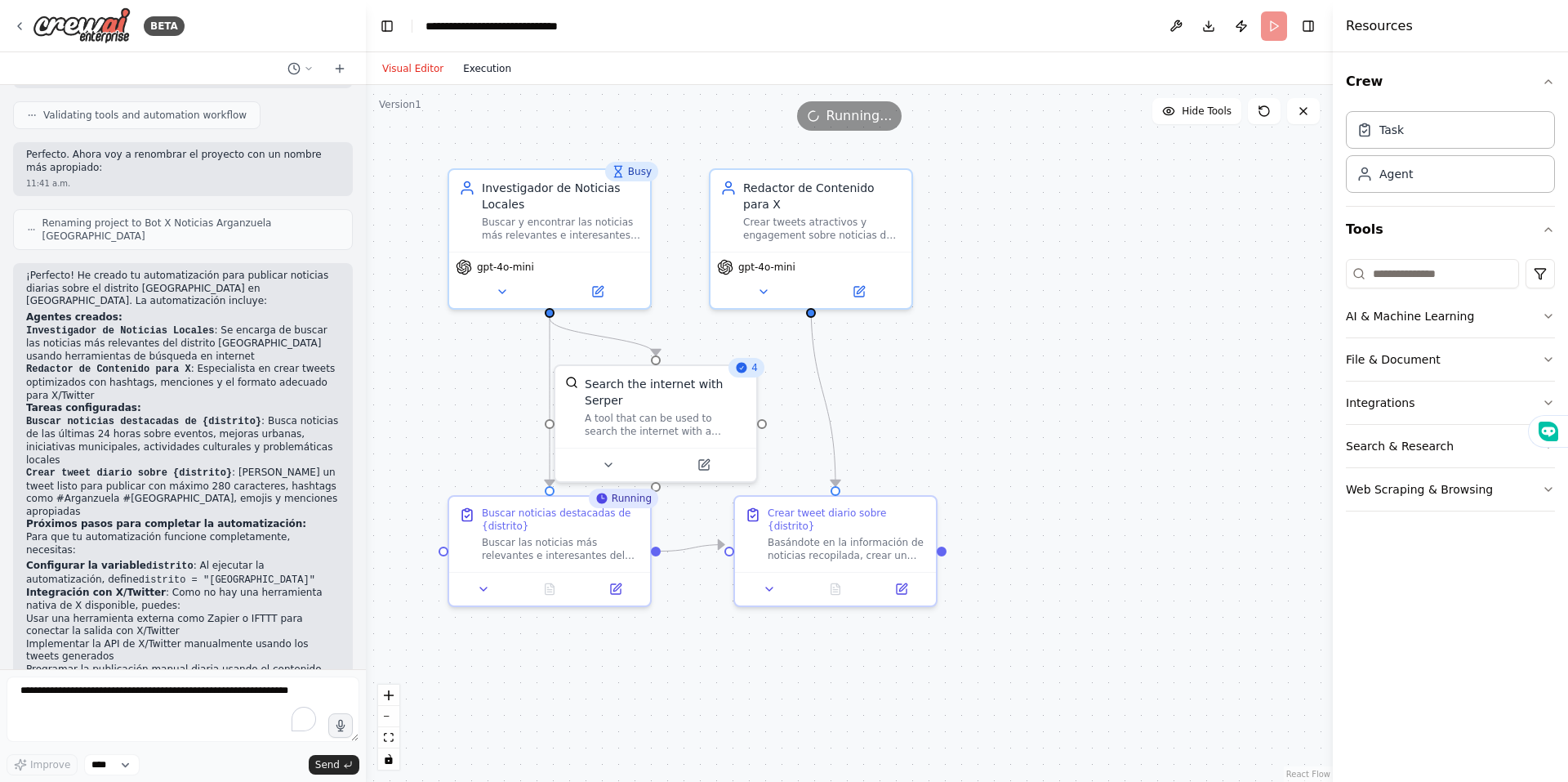
click at [478, 77] on button "Execution" at bounding box center [487, 69] width 68 height 20
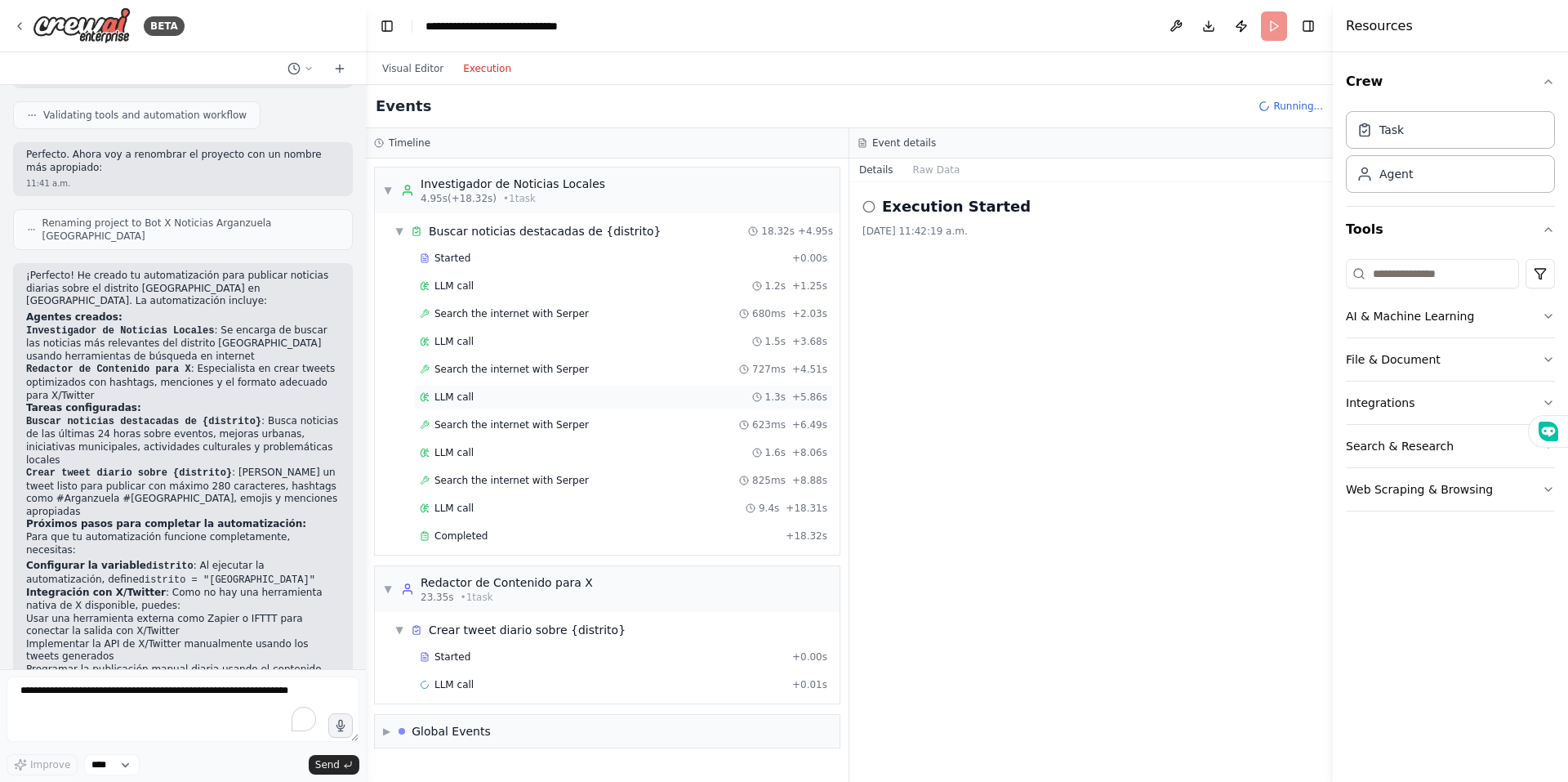
scroll to position [12, 0]
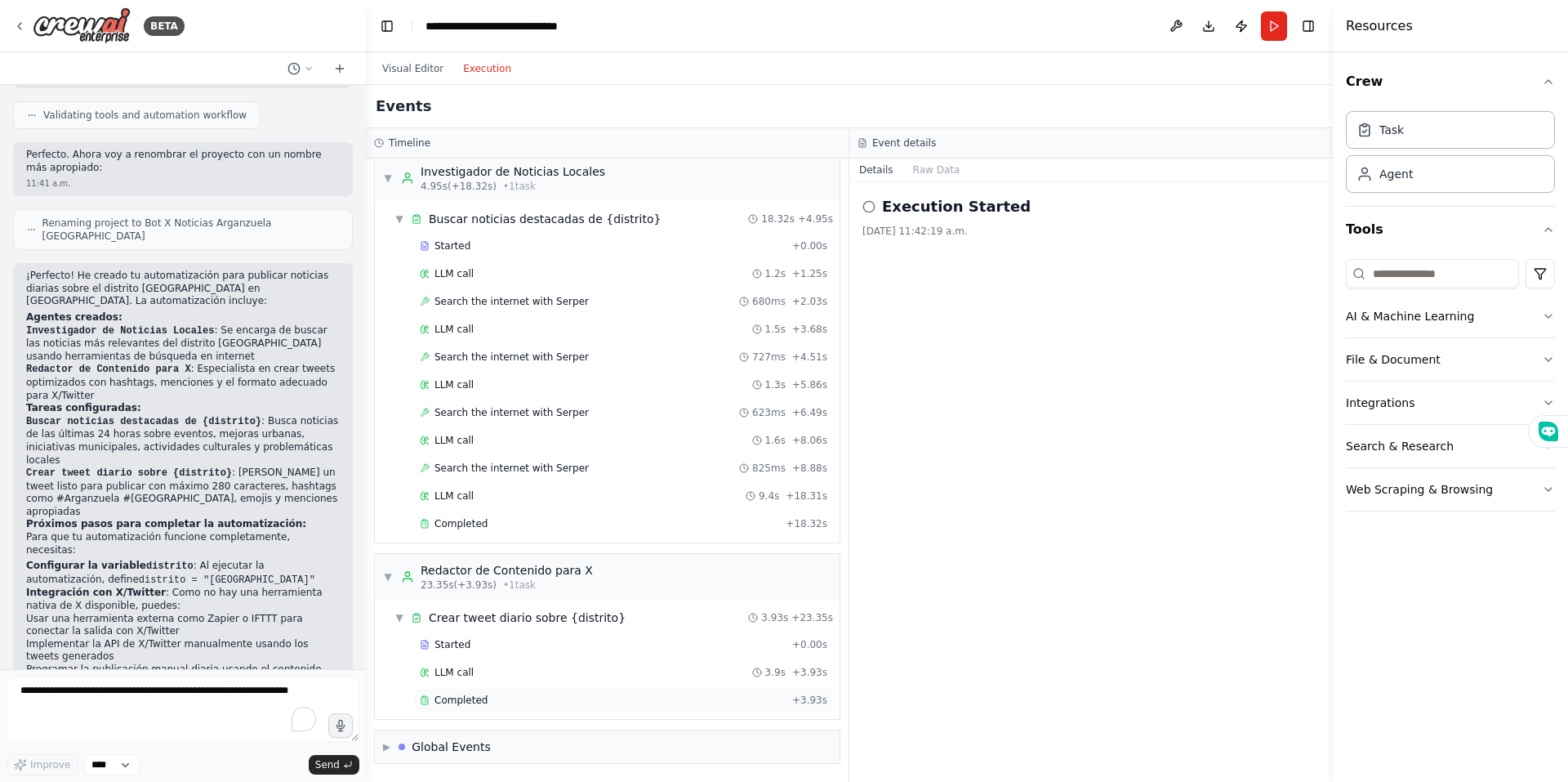
click at [462, 707] on div "Completed + 3.93s" at bounding box center [624, 700] width 419 height 24
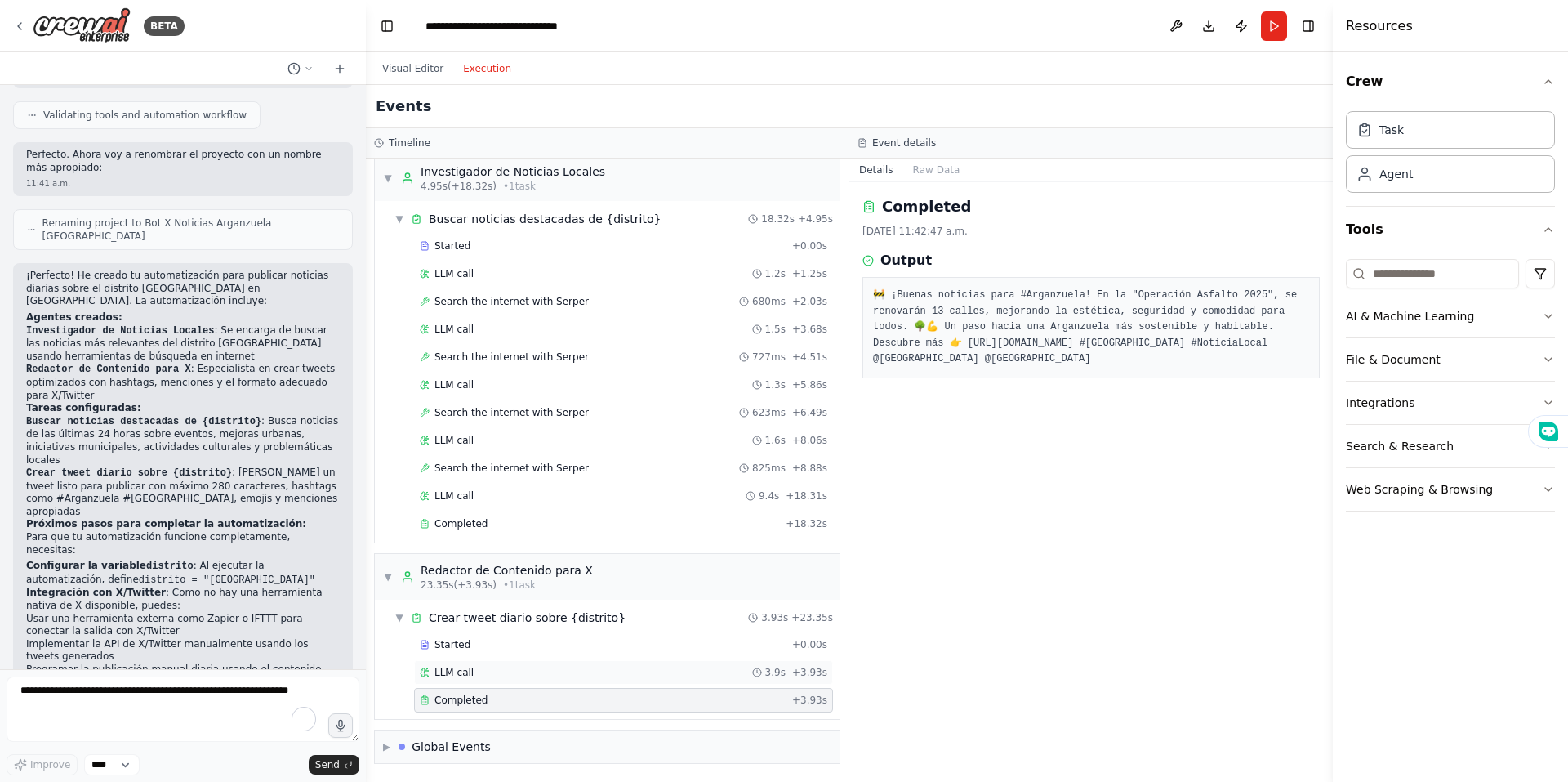
click at [480, 674] on div "LLM call 3.9s + 3.93s" at bounding box center [624, 673] width 408 height 13
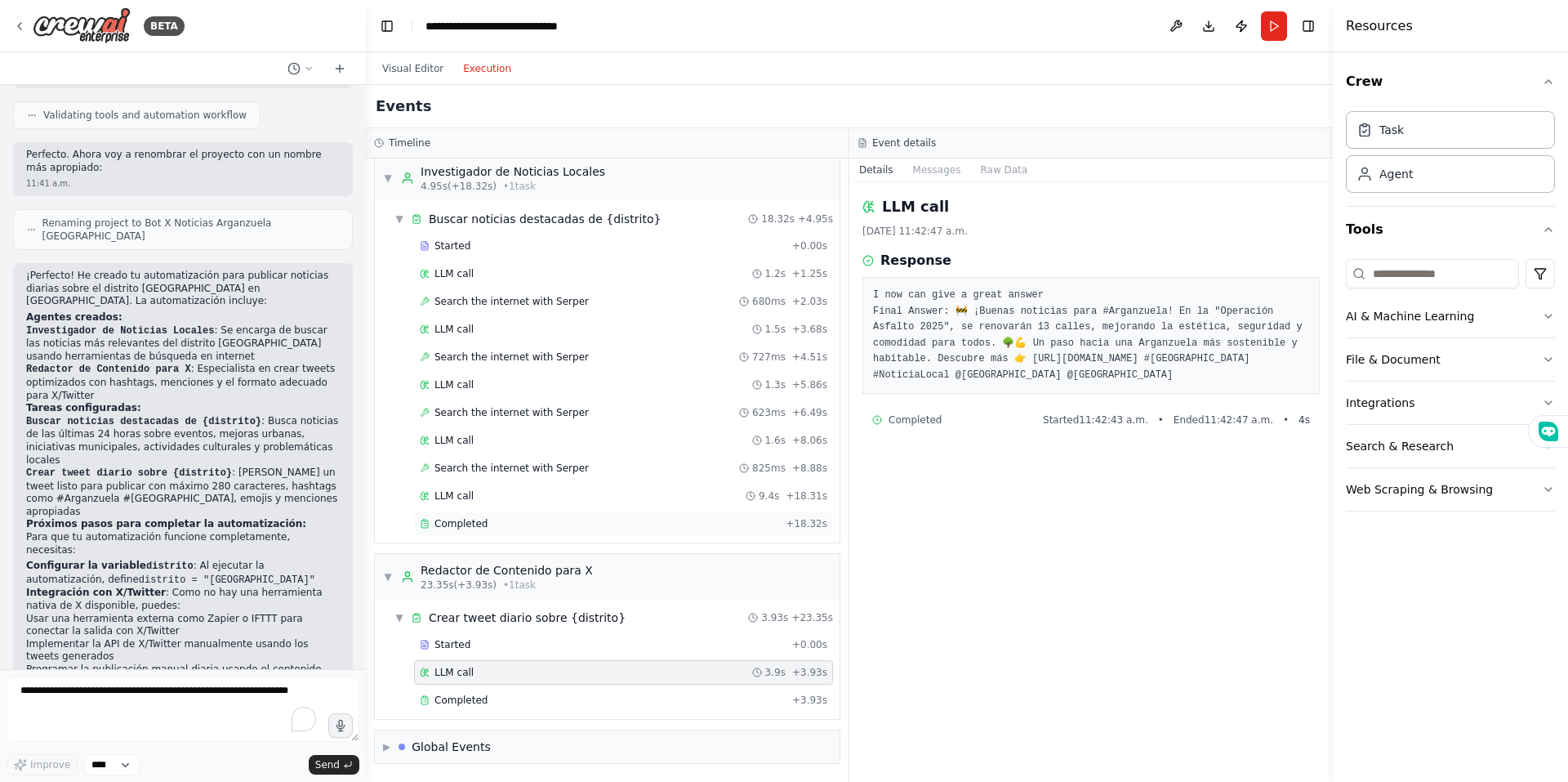
click at [498, 519] on div "Completed" at bounding box center [599, 524] width 360 height 13
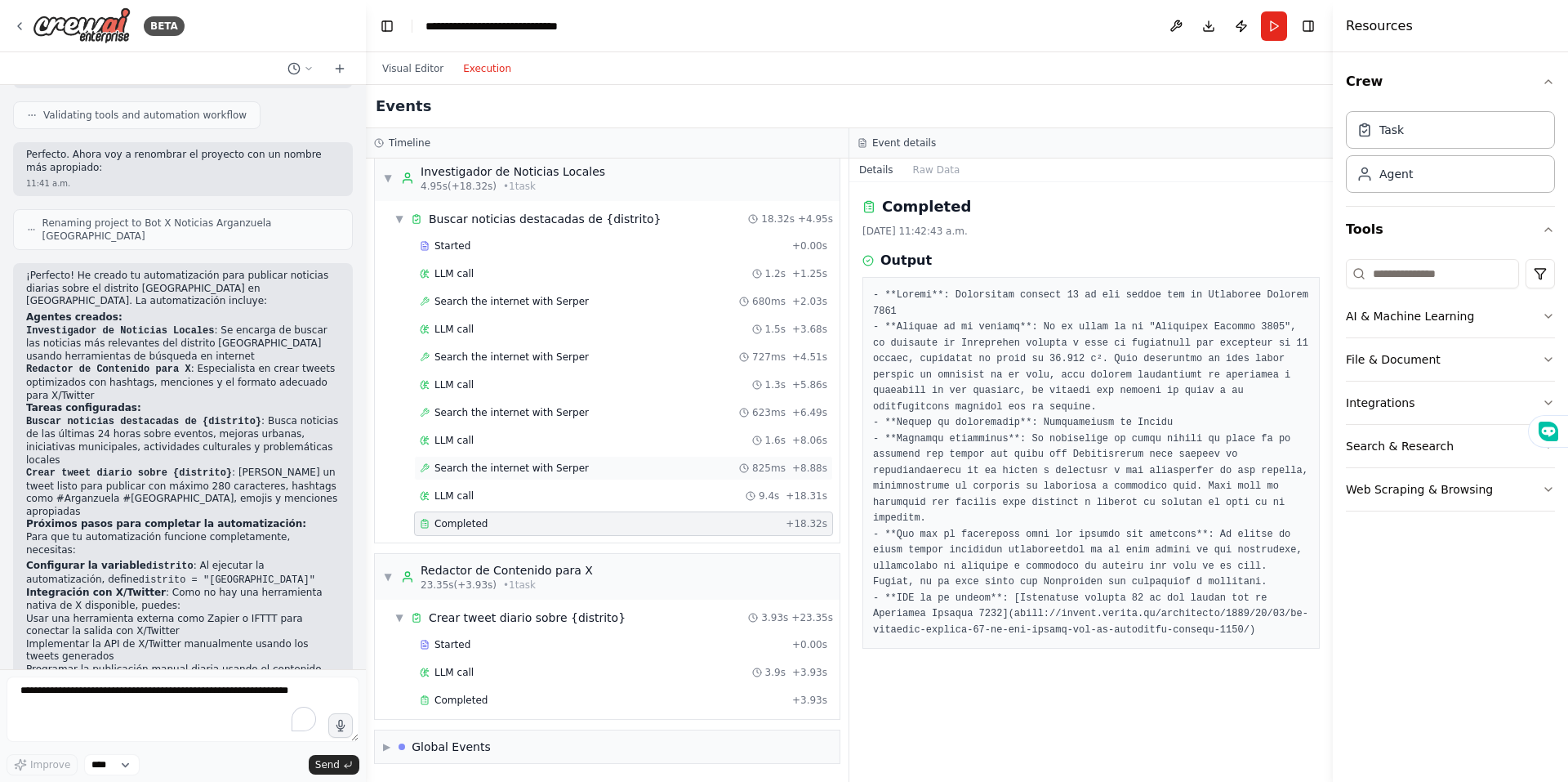
click at [511, 472] on span "Search the internet with Serper" at bounding box center [511, 468] width 154 height 13
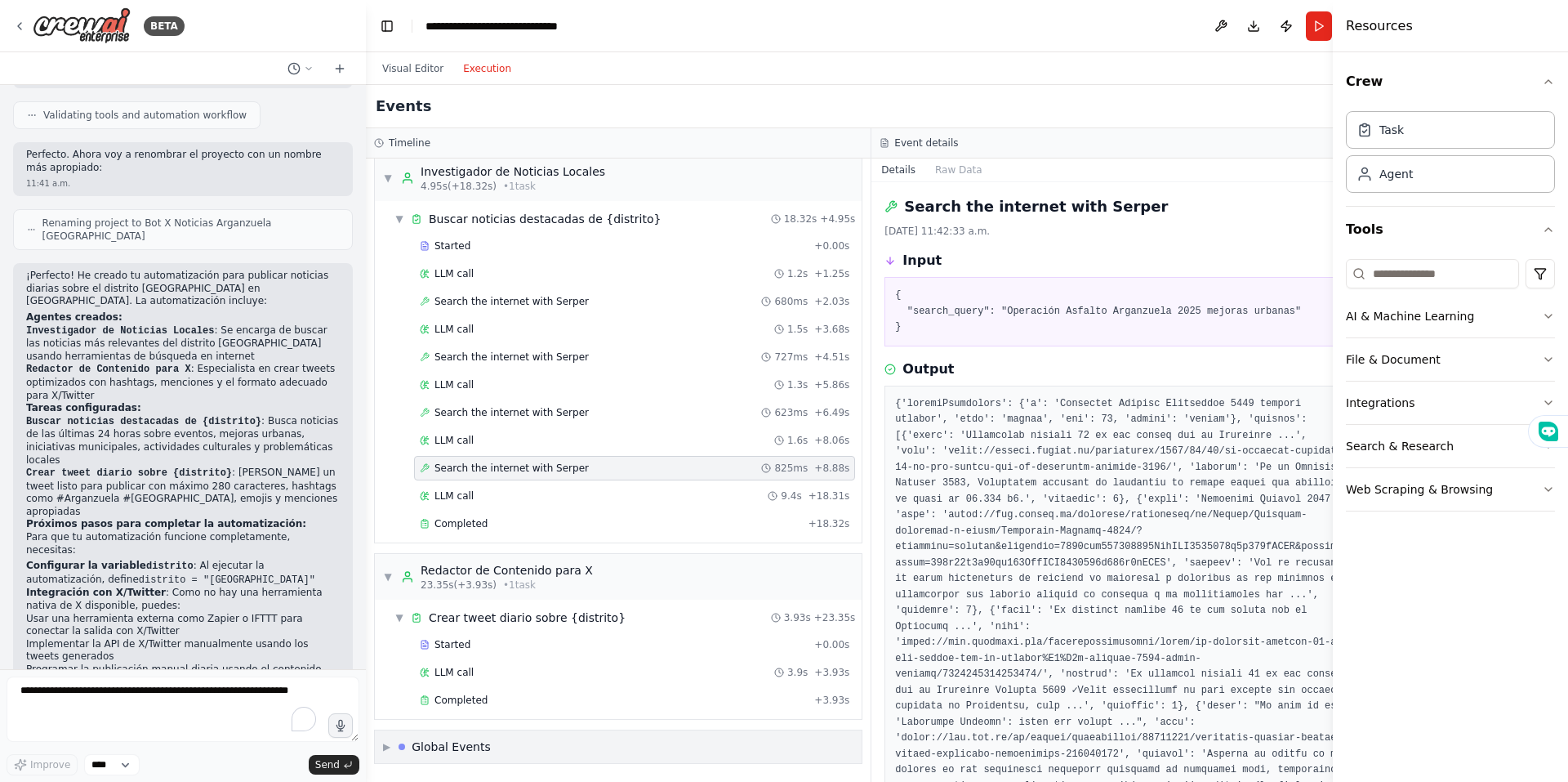
click at [454, 746] on div "Global Events" at bounding box center [451, 746] width 79 height 16
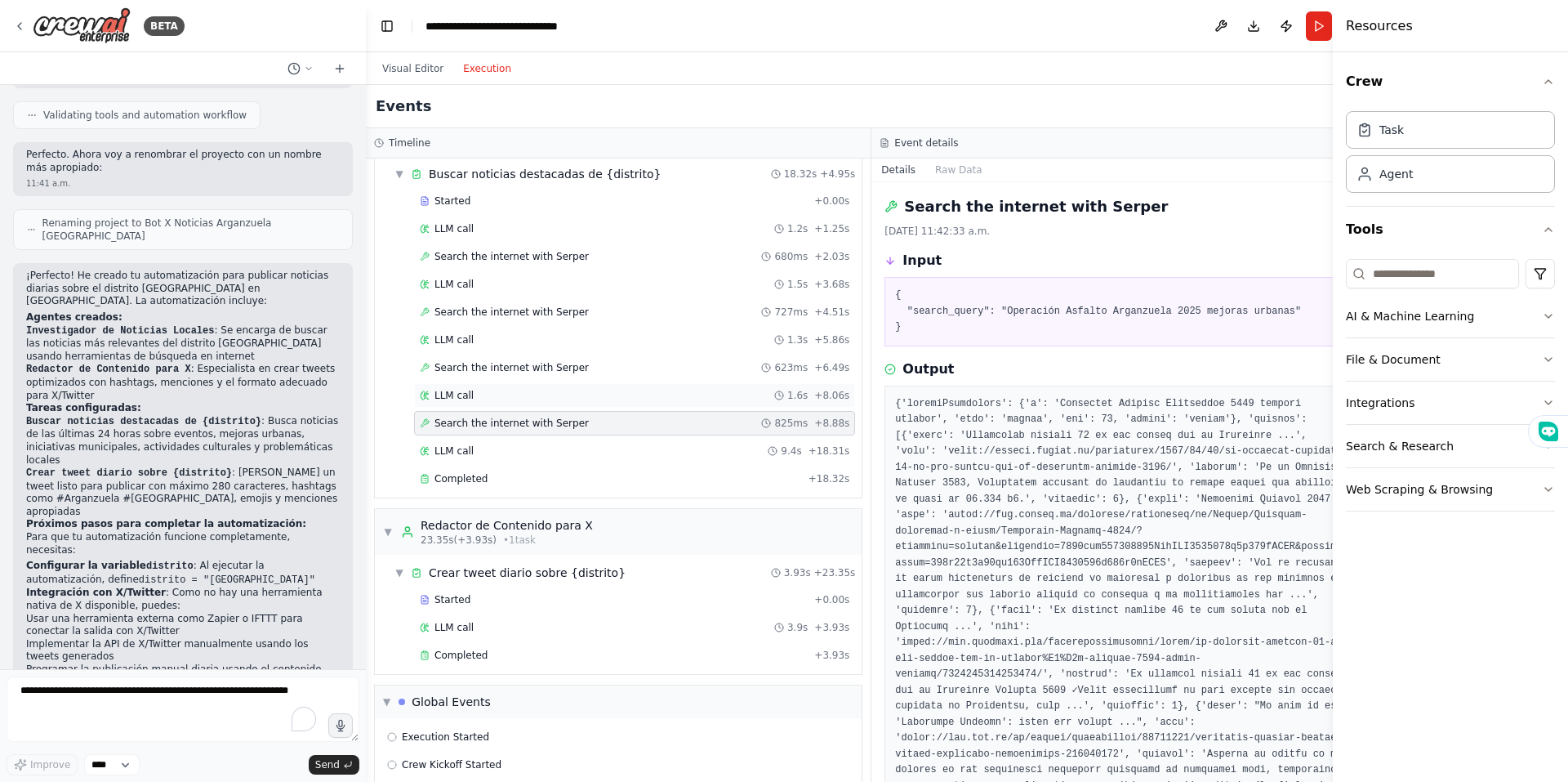
scroll to position [133, 0]
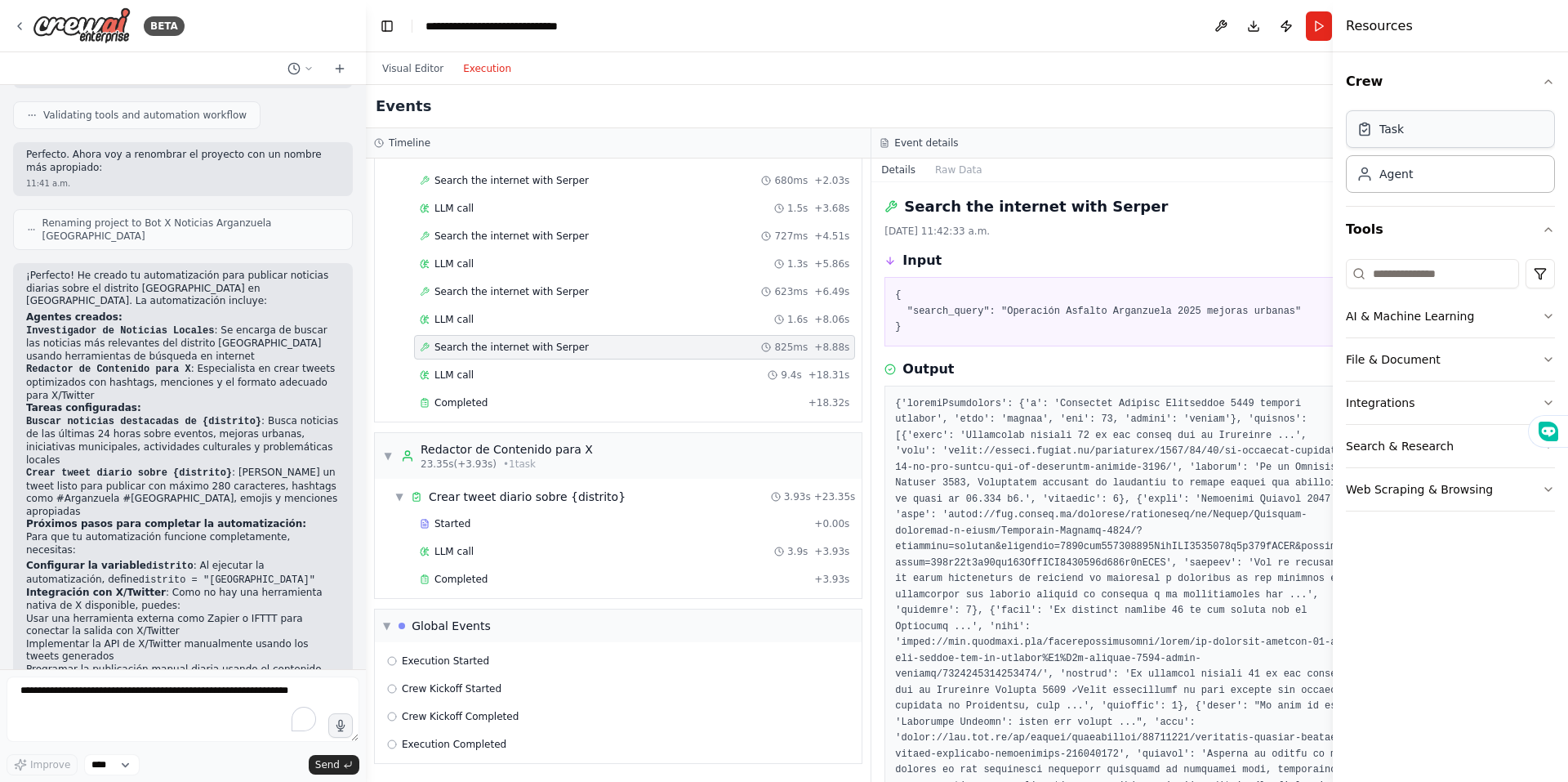
click at [1384, 130] on div "Task" at bounding box center [1391, 129] width 24 height 16
click at [1389, 178] on div "Agent" at bounding box center [1396, 173] width 34 height 16
click at [1405, 410] on button "Integrations" at bounding box center [1451, 402] width 210 height 42
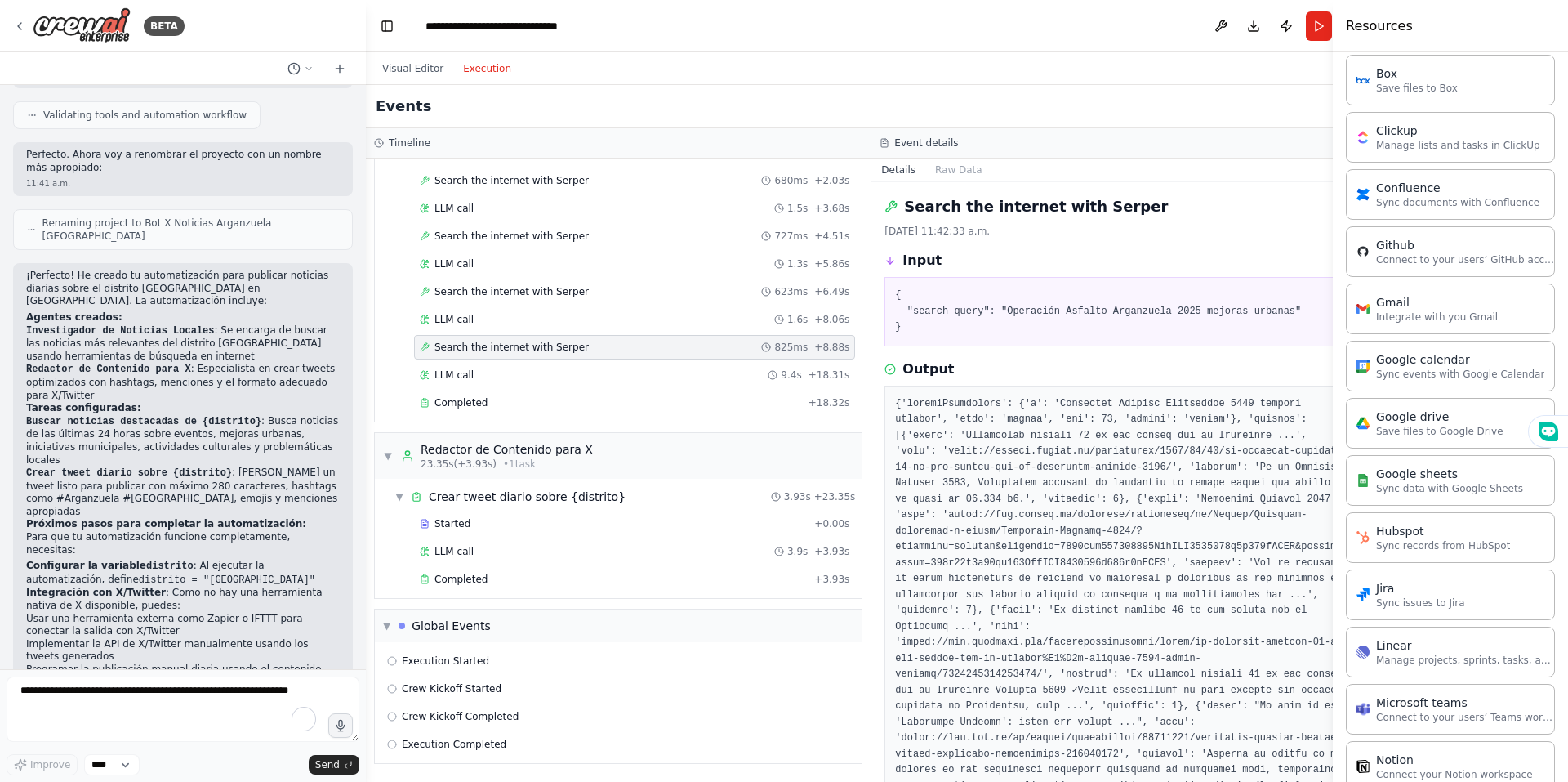
scroll to position [120, 0]
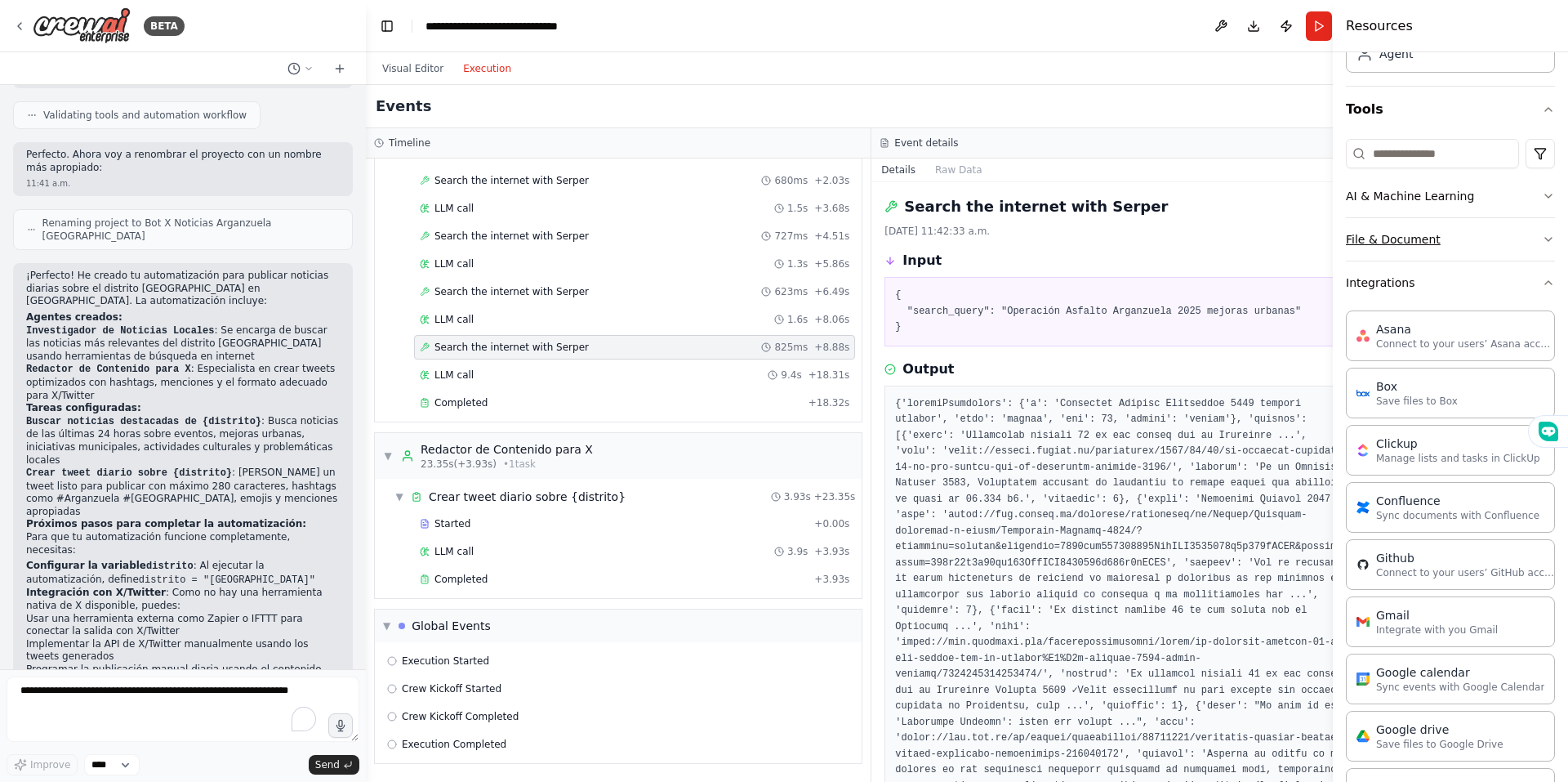
click at [1431, 245] on button "File & Document" at bounding box center [1451, 239] width 210 height 42
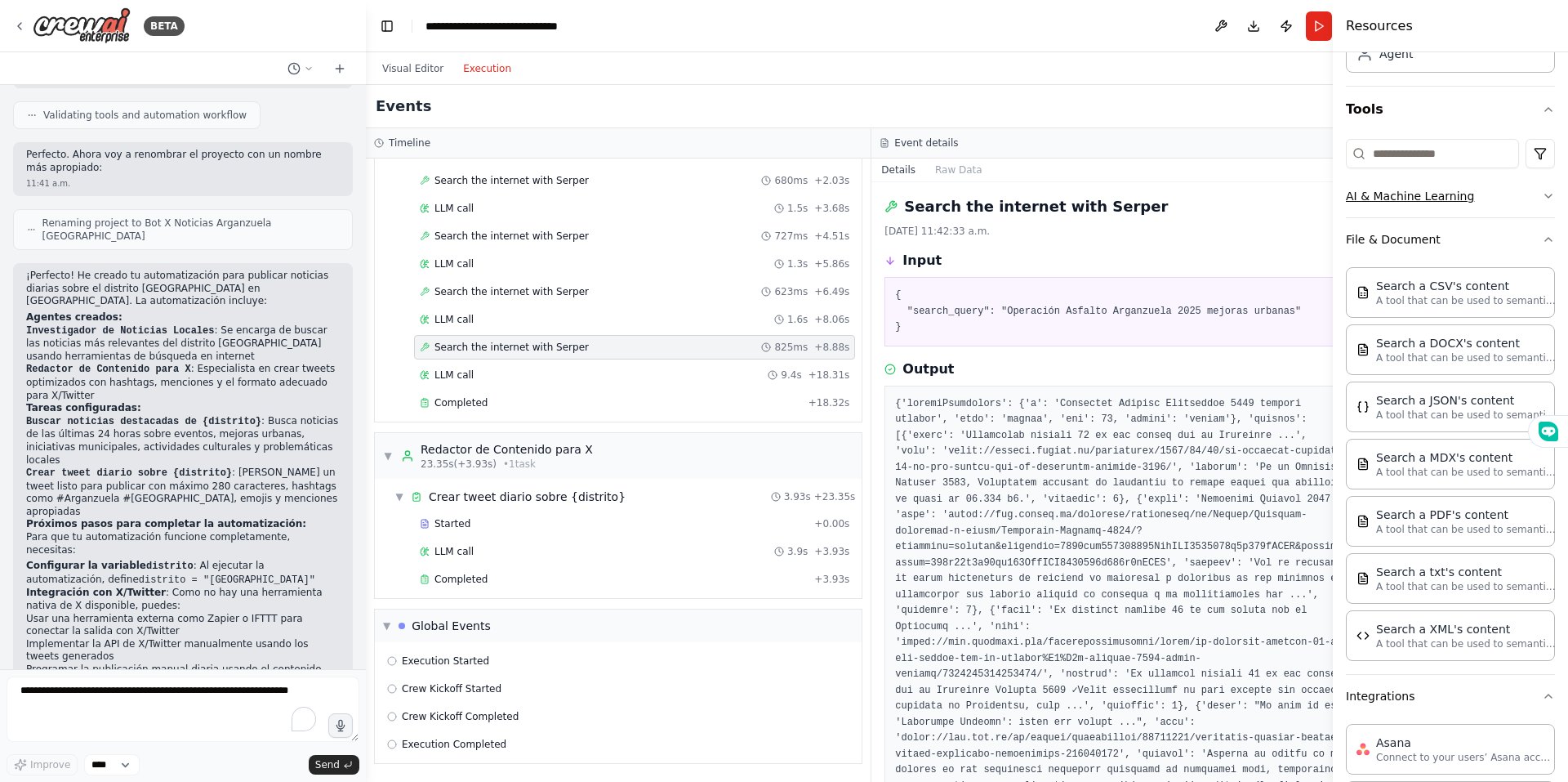
click at [1422, 203] on button "AI & Machine Learning" at bounding box center [1451, 196] width 210 height 42
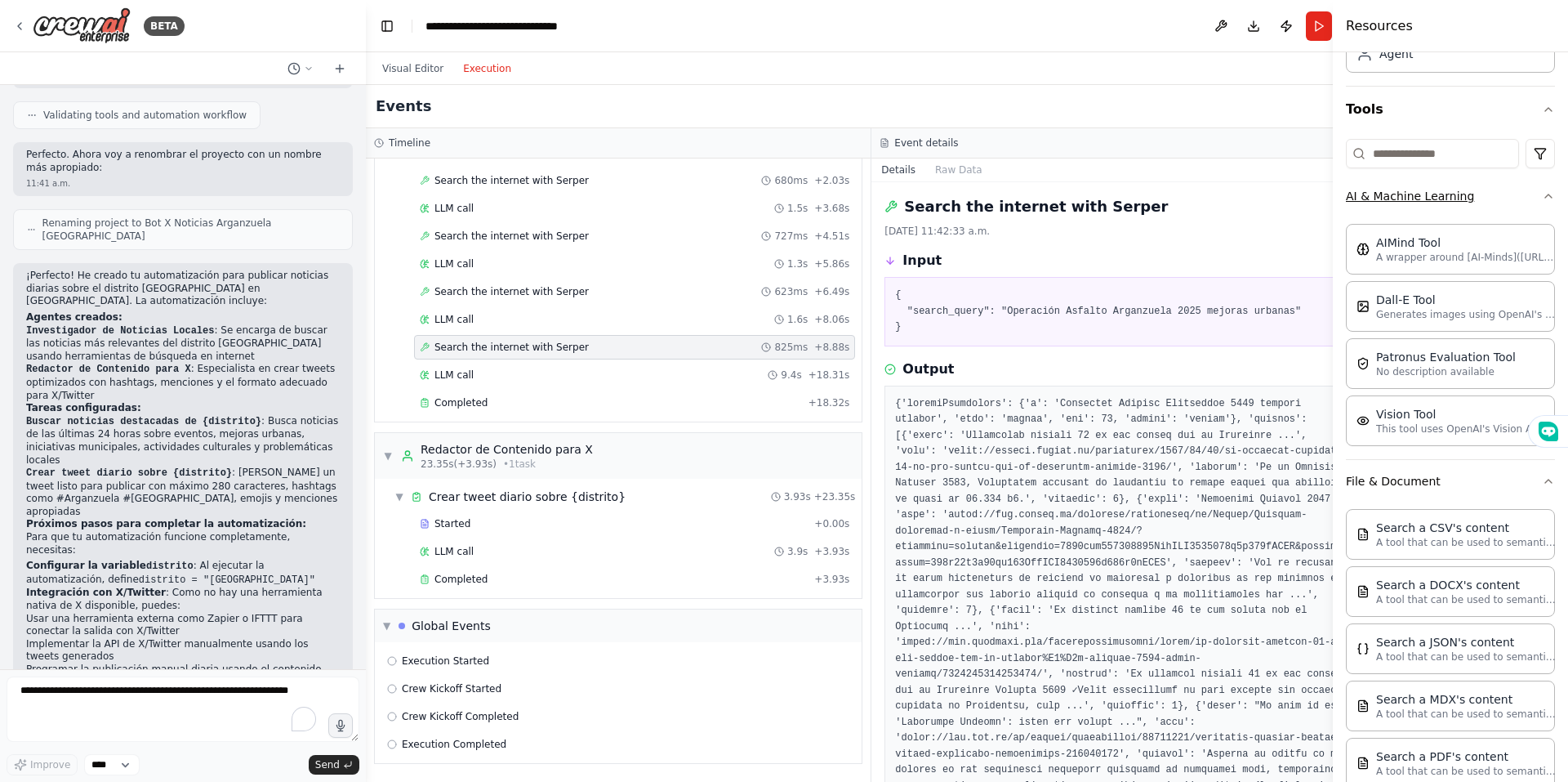
click at [1422, 203] on button "AI & Machine Learning" at bounding box center [1451, 196] width 210 height 42
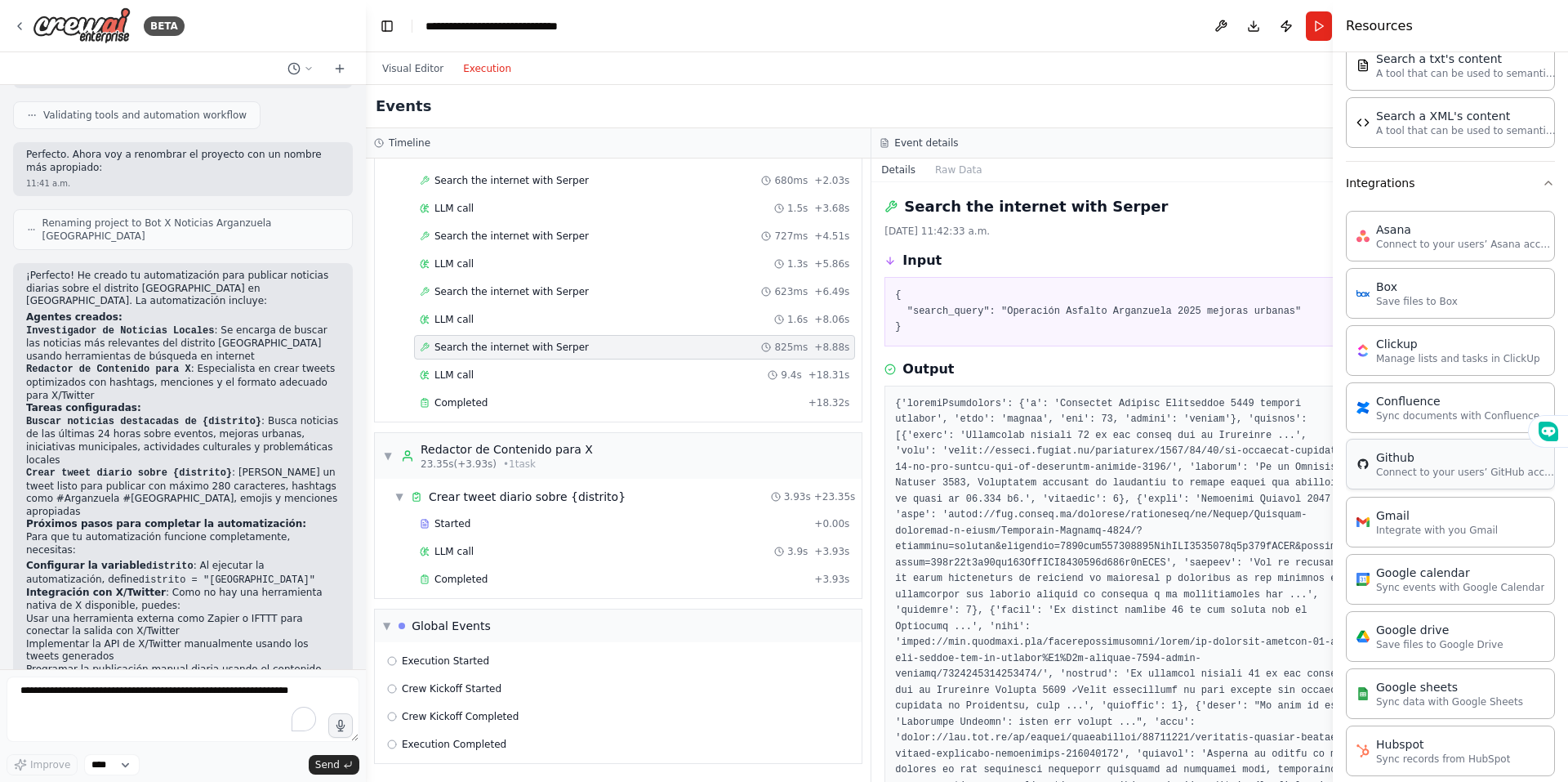
scroll to position [447, 0]
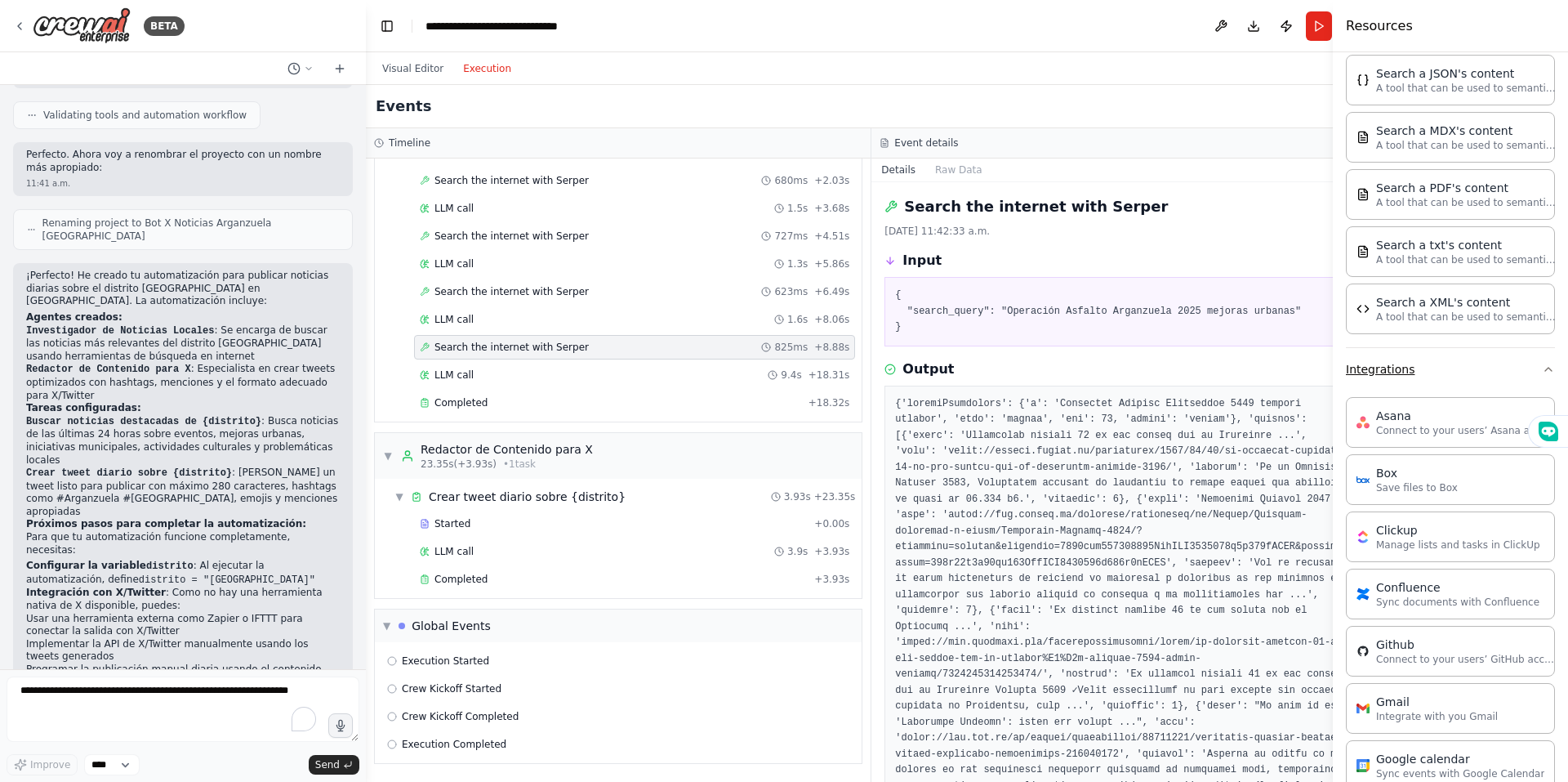
click at [1391, 369] on button "Integrations" at bounding box center [1451, 368] width 210 height 42
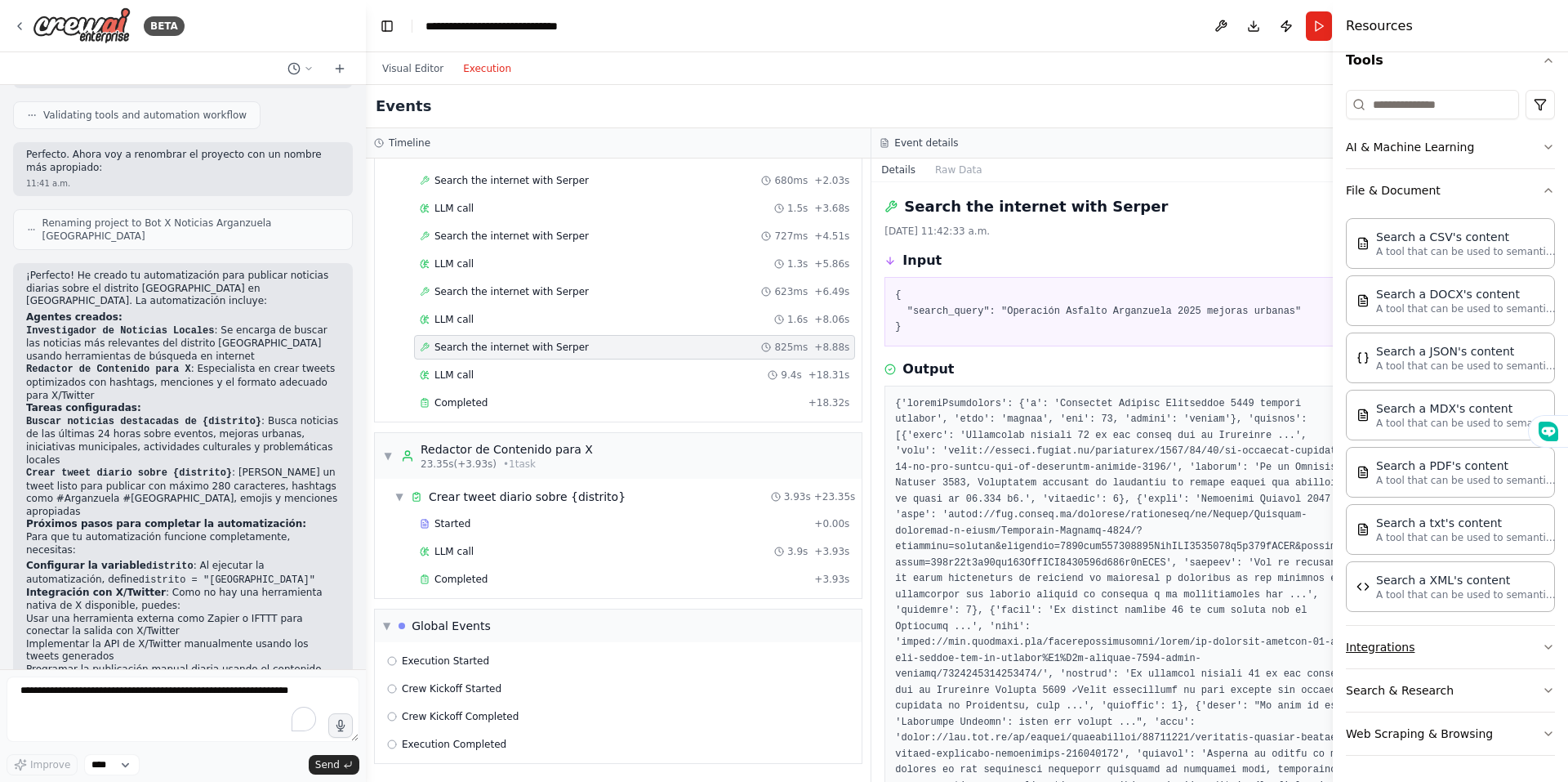
click at [1360, 653] on button "Integrations" at bounding box center [1451, 647] width 210 height 42
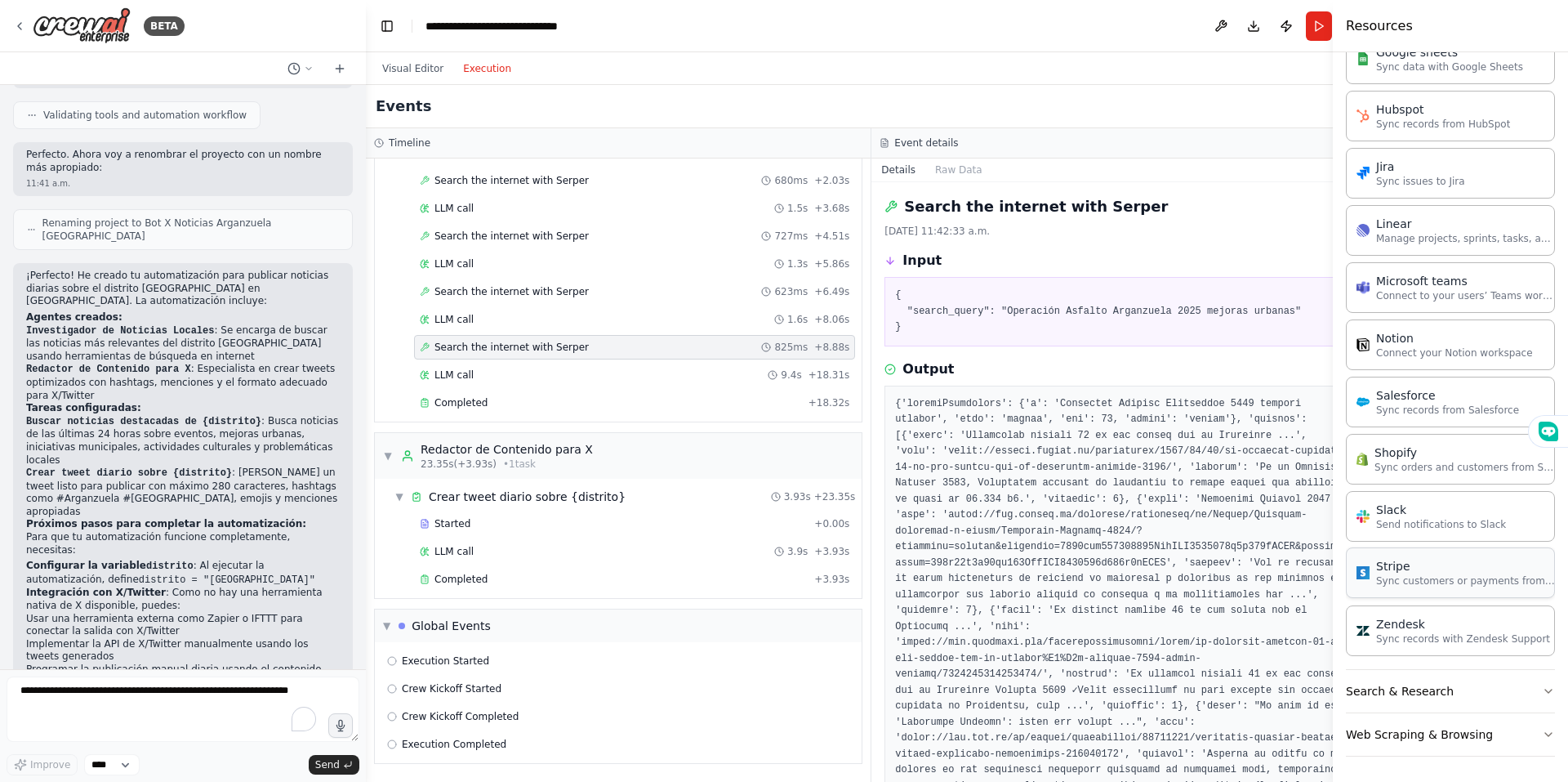
scroll to position [1269, 0]
click at [1384, 695] on button "Search & Research" at bounding box center [1451, 690] width 210 height 42
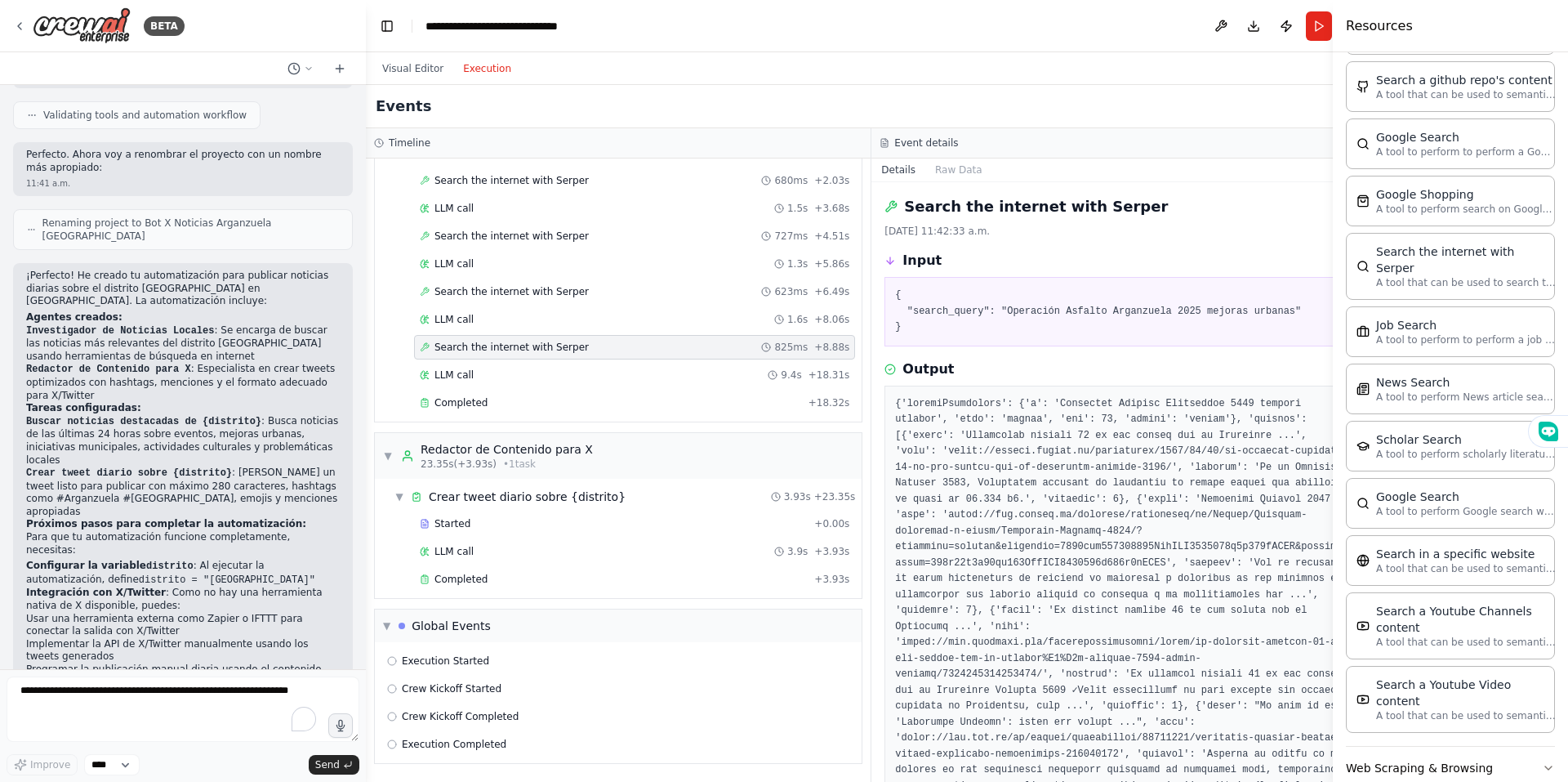
scroll to position [2099, 0]
click at [1376, 745] on button "Web Scraping & Browsing" at bounding box center [1451, 766] width 210 height 42
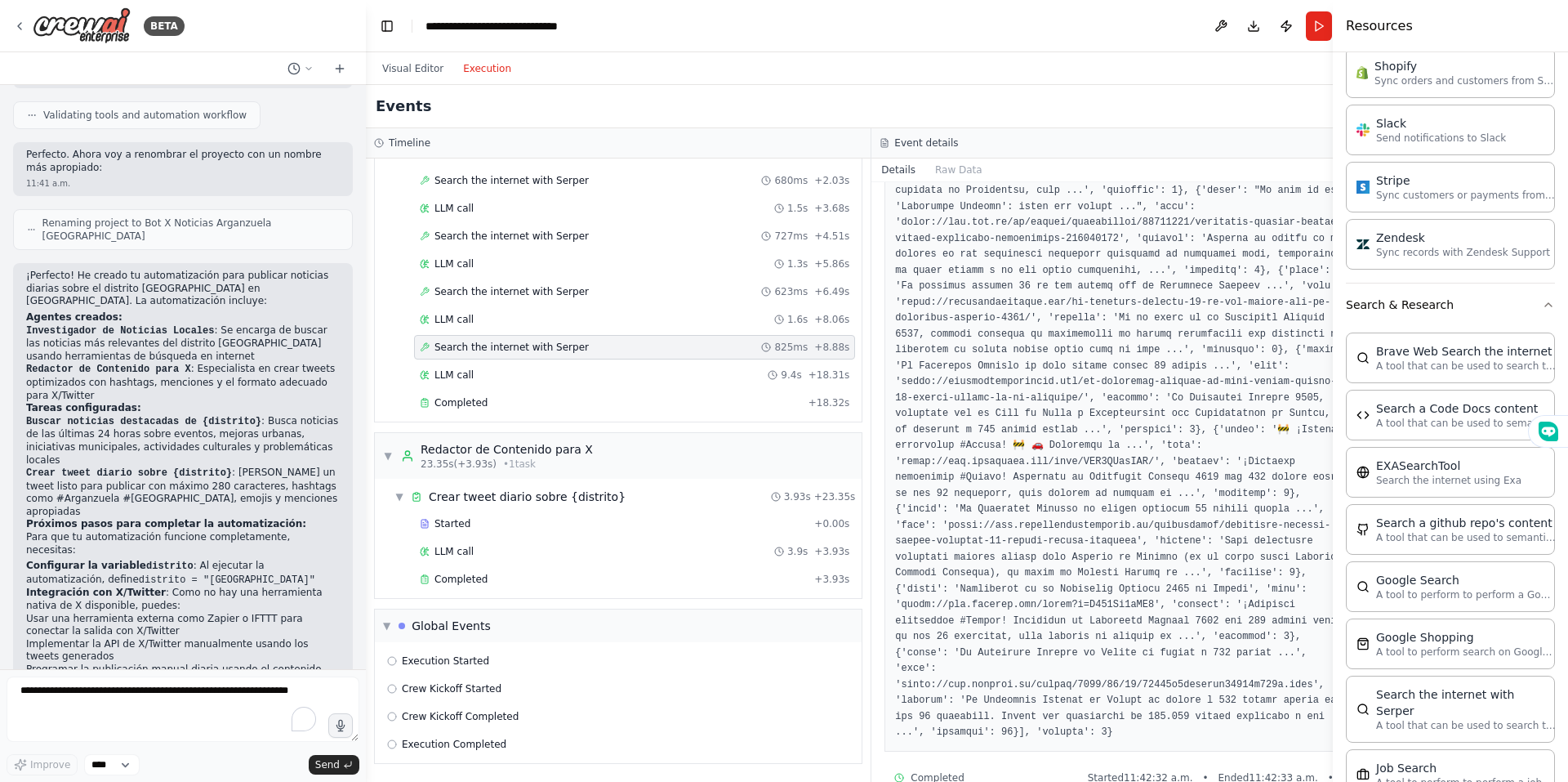
scroll to position [0, 0]
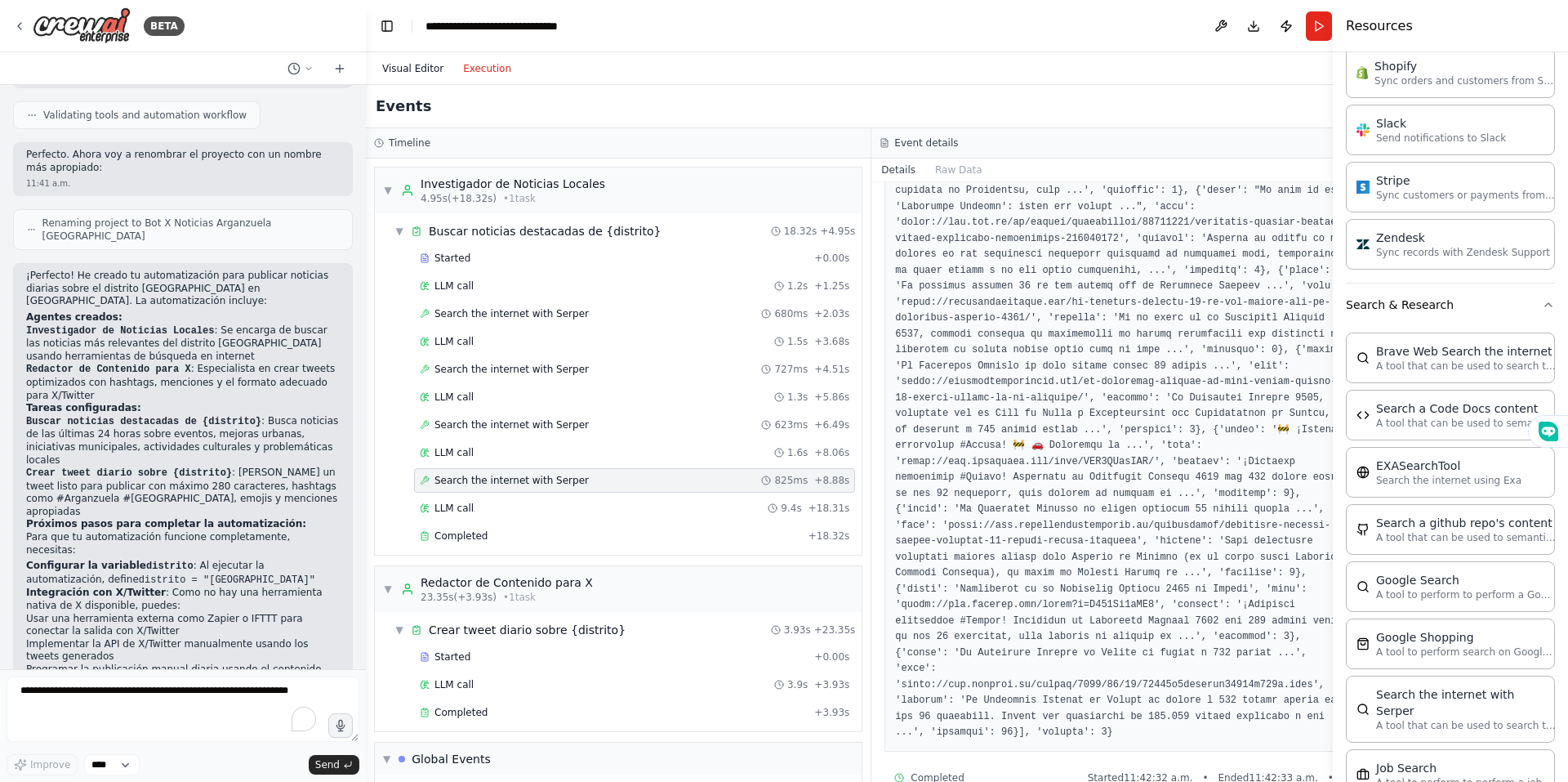
click at [418, 69] on button "Visual Editor" at bounding box center [412, 69] width 81 height 20
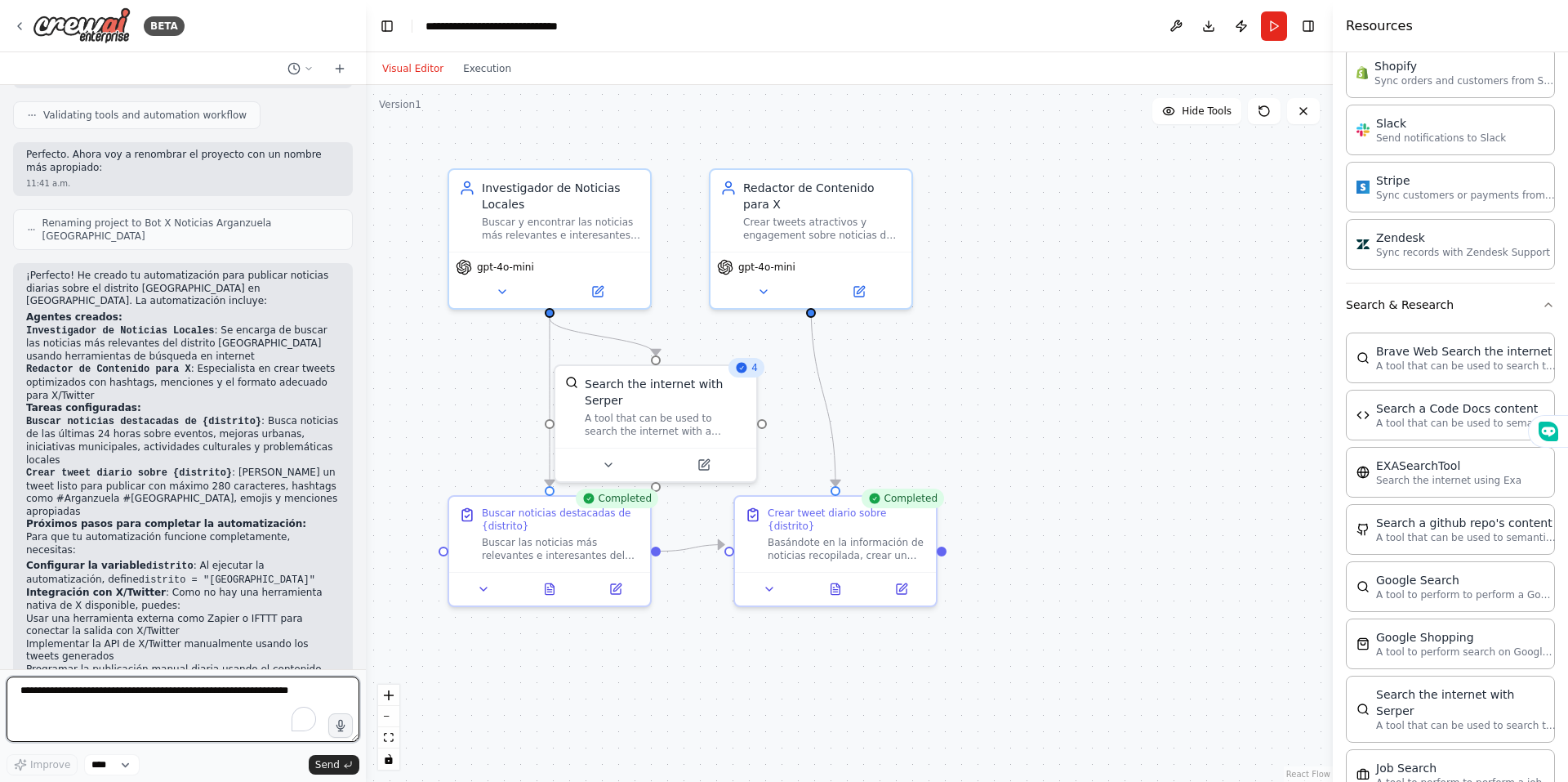
click at [173, 686] on textarea "To enrich screen reader interactions, please activate Accessibility in Grammarl…" at bounding box center [183, 710] width 353 height 66
type textarea "**********"
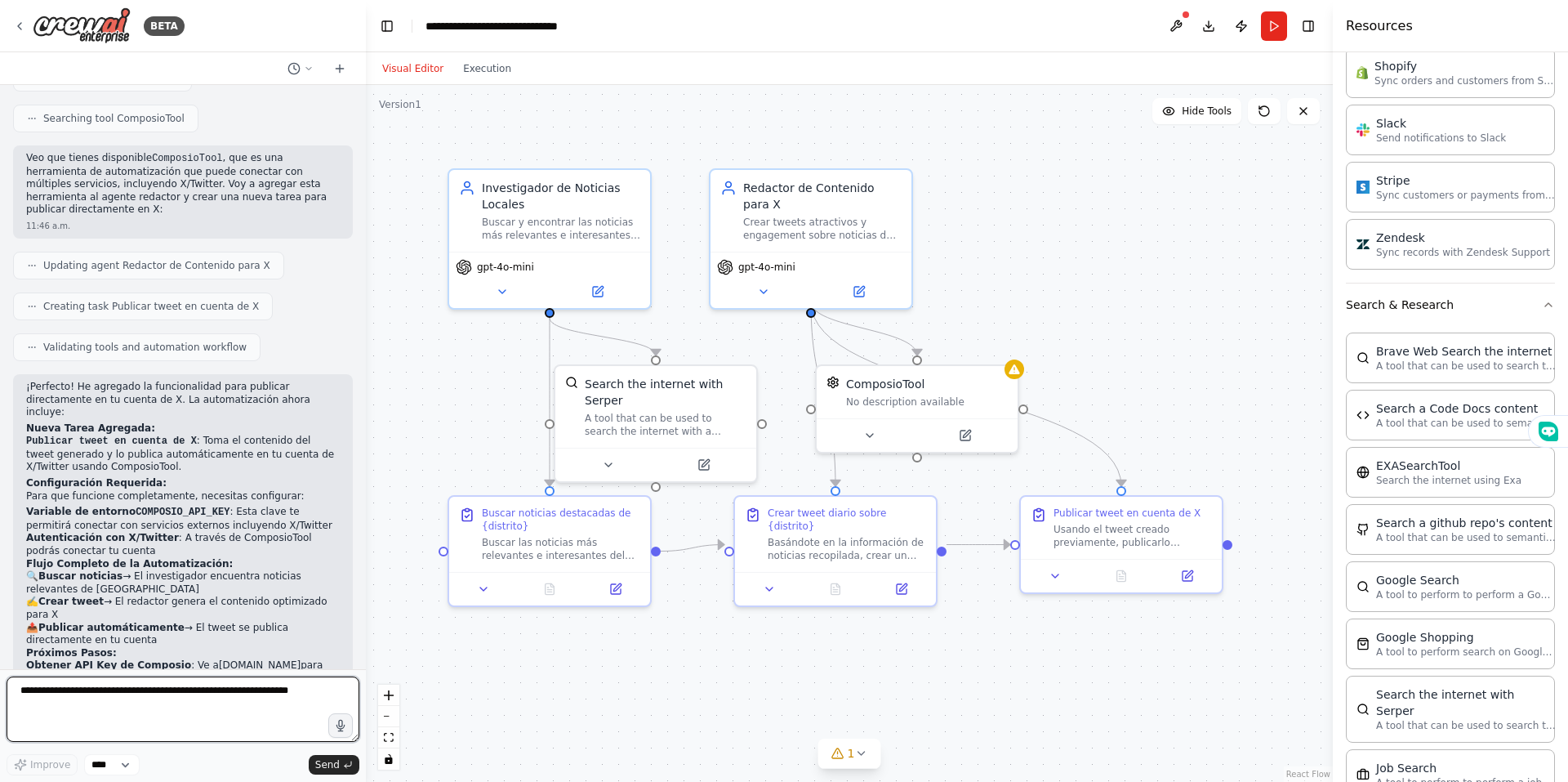
scroll to position [2249, 0]
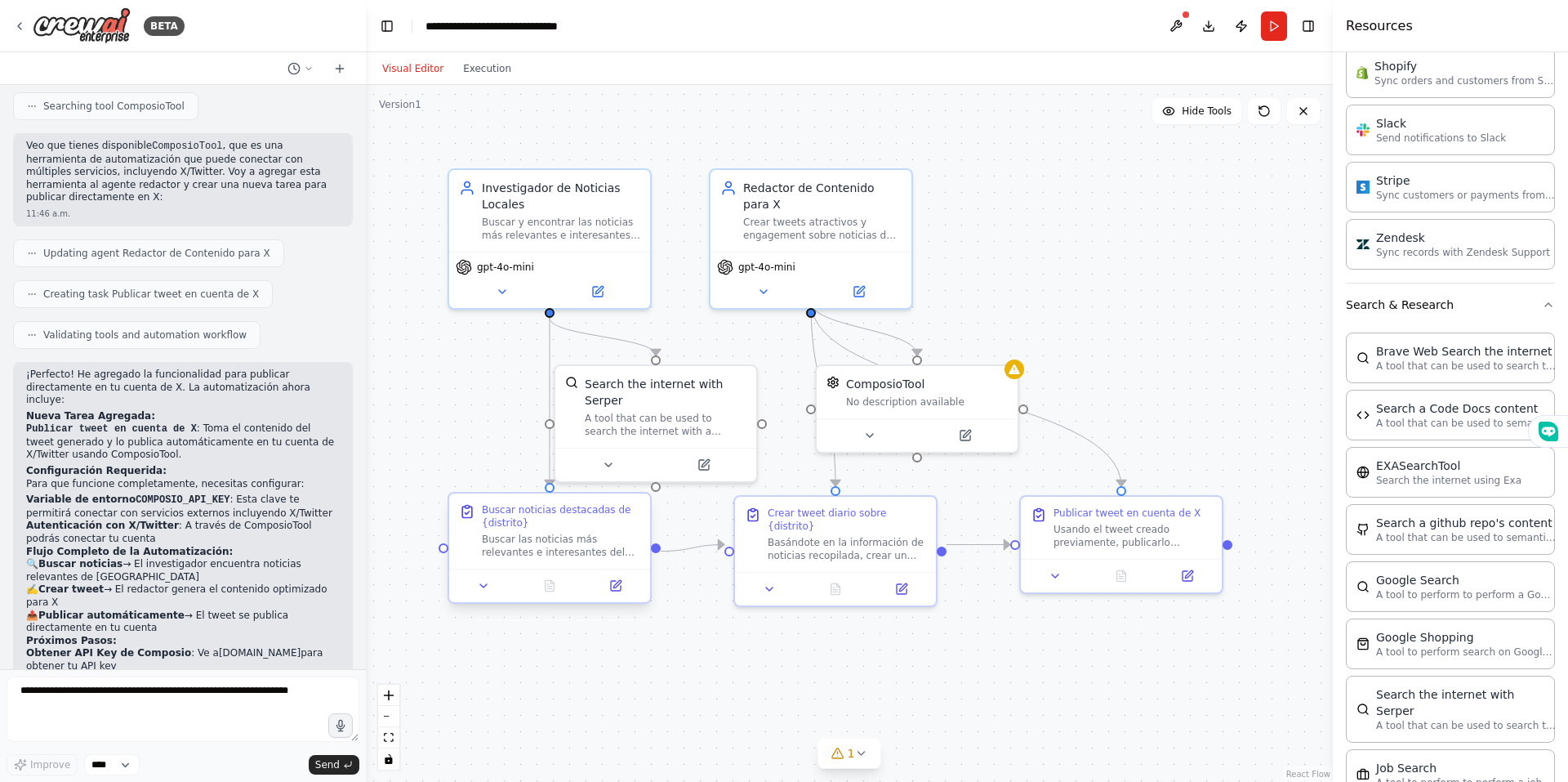
click at [530, 523] on div "Buscar noticias destacadas de {distrito}" at bounding box center [561, 517] width 159 height 26
click at [616, 598] on div at bounding box center [550, 586] width 201 height 34
click at [621, 586] on icon at bounding box center [615, 586] width 9 height 9
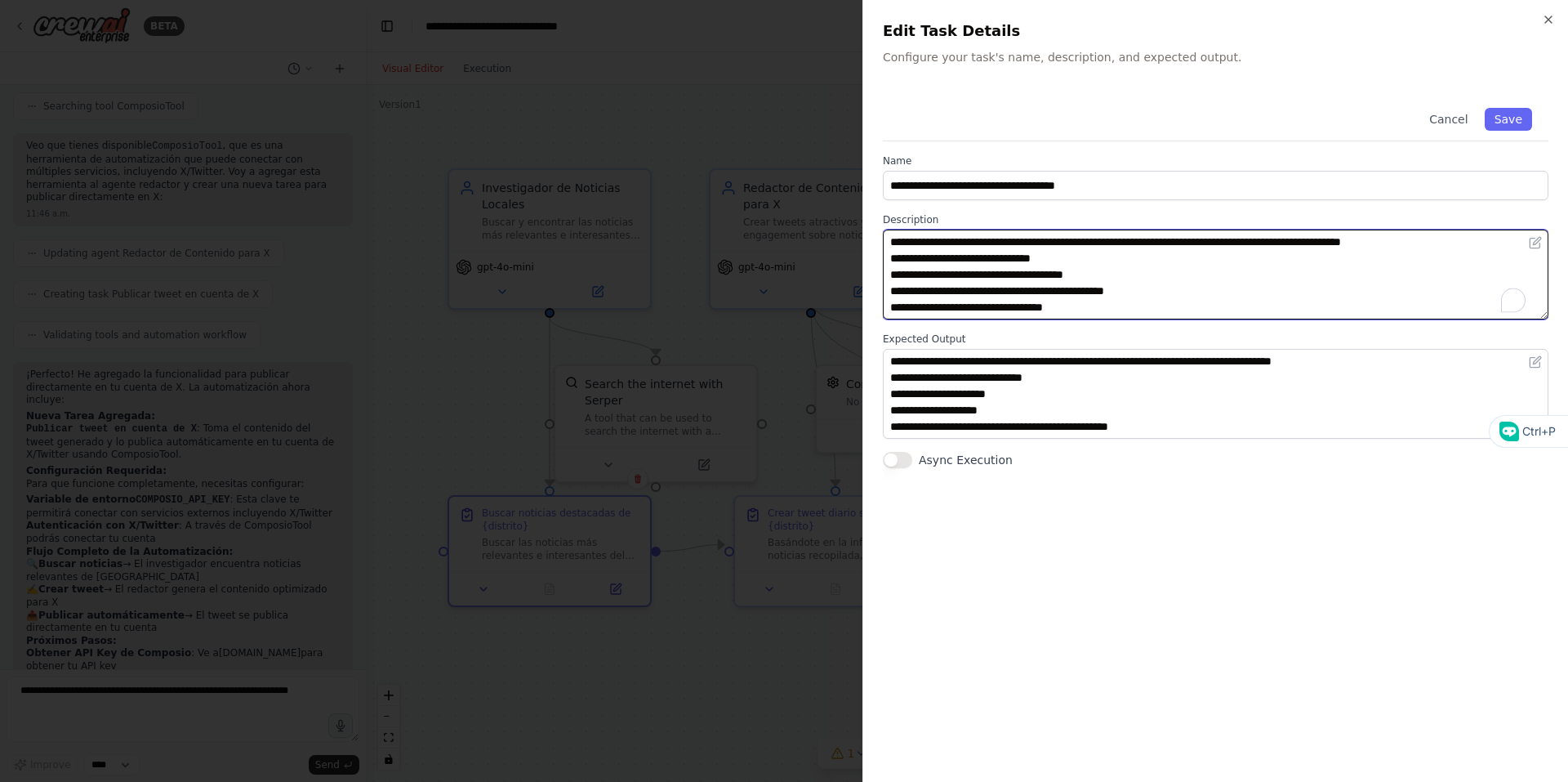
drag, startPoint x: 897, startPoint y: 273, endPoint x: 1116, endPoint y: 278, distance: 219.1
click at [1116, 278] on textarea "**********" at bounding box center [1216, 274] width 666 height 90
type textarea "**********"
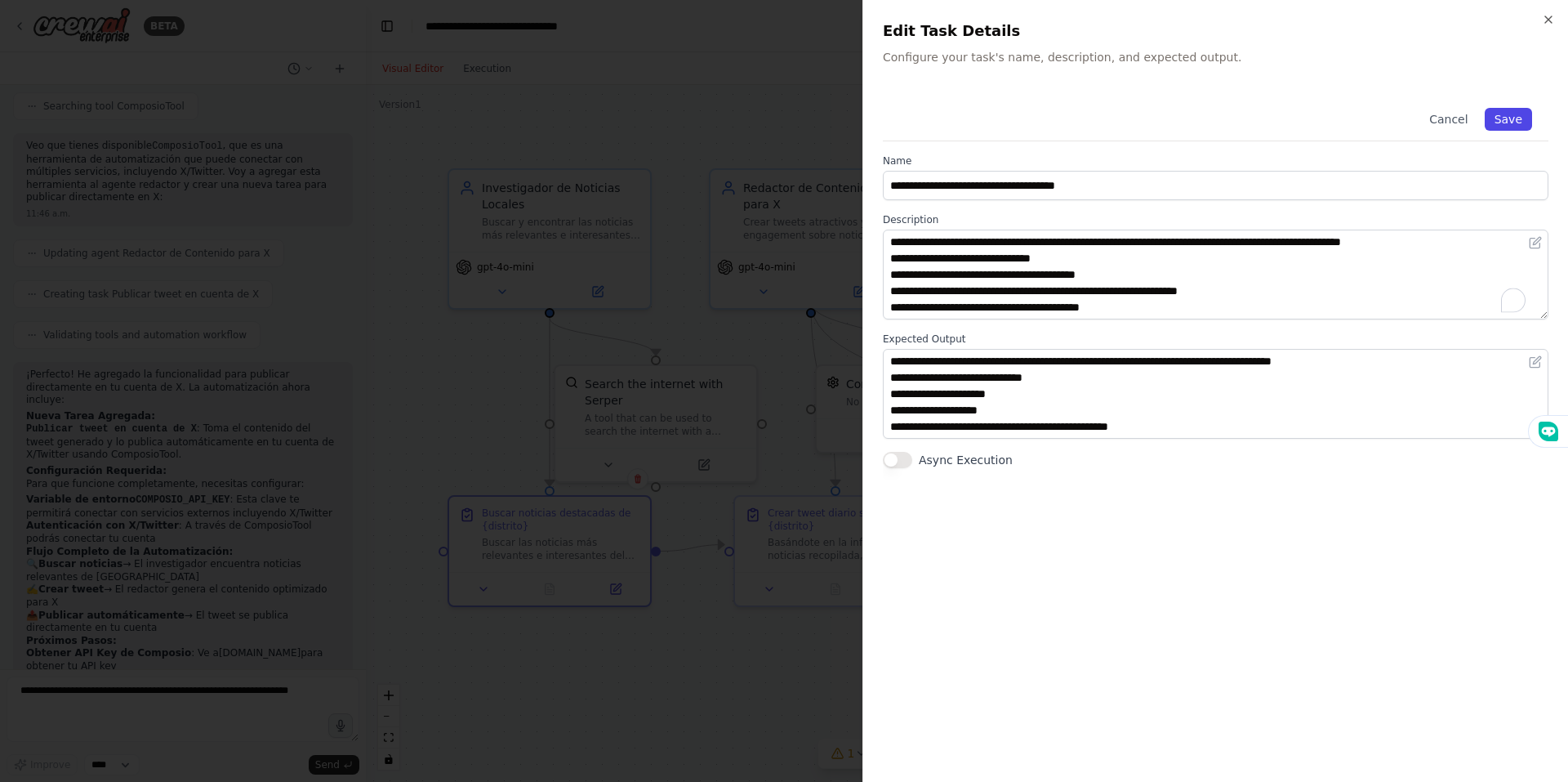
click at [1520, 118] on button "Save" at bounding box center [1508, 119] width 47 height 23
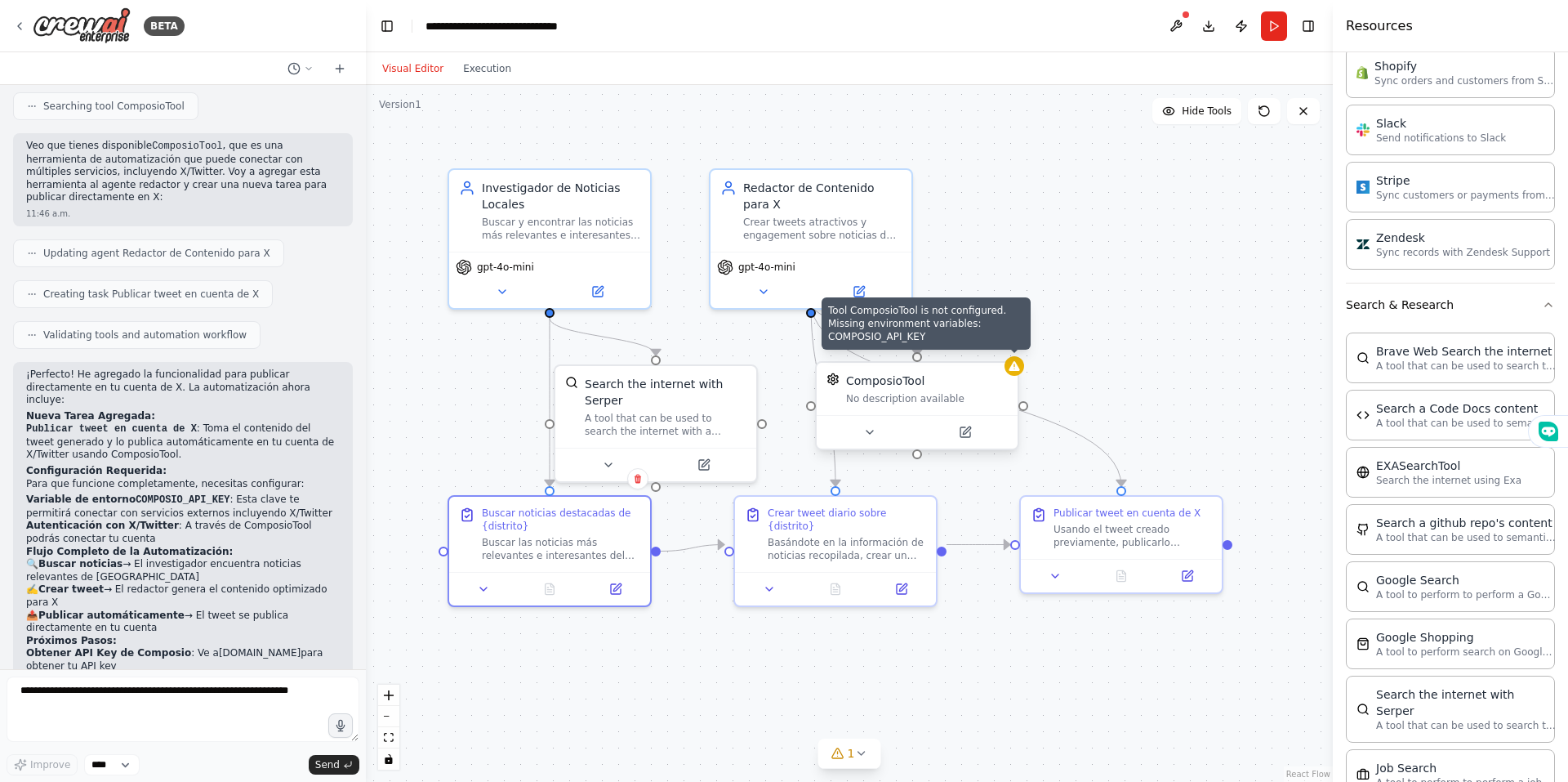
click at [1010, 371] on icon at bounding box center [1014, 366] width 10 height 9
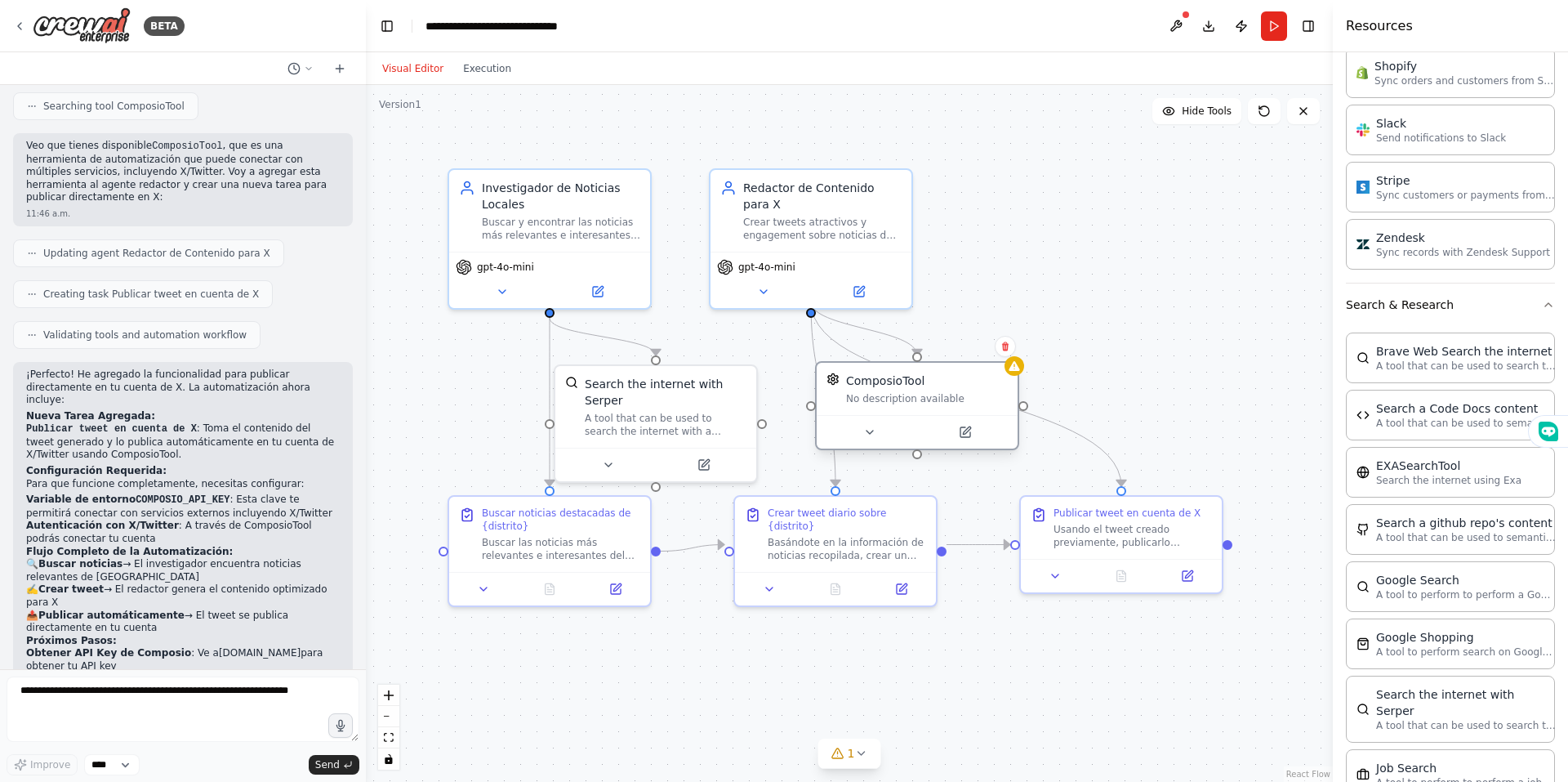
click at [943, 393] on div "No description available" at bounding box center [927, 399] width 162 height 13
click at [1019, 371] on icon at bounding box center [1014, 366] width 10 height 9
drag, startPoint x: 1270, startPoint y: 22, endPoint x: 1250, endPoint y: 55, distance: 38.6
click at [1269, 22] on button "Run" at bounding box center [1274, 25] width 26 height 29
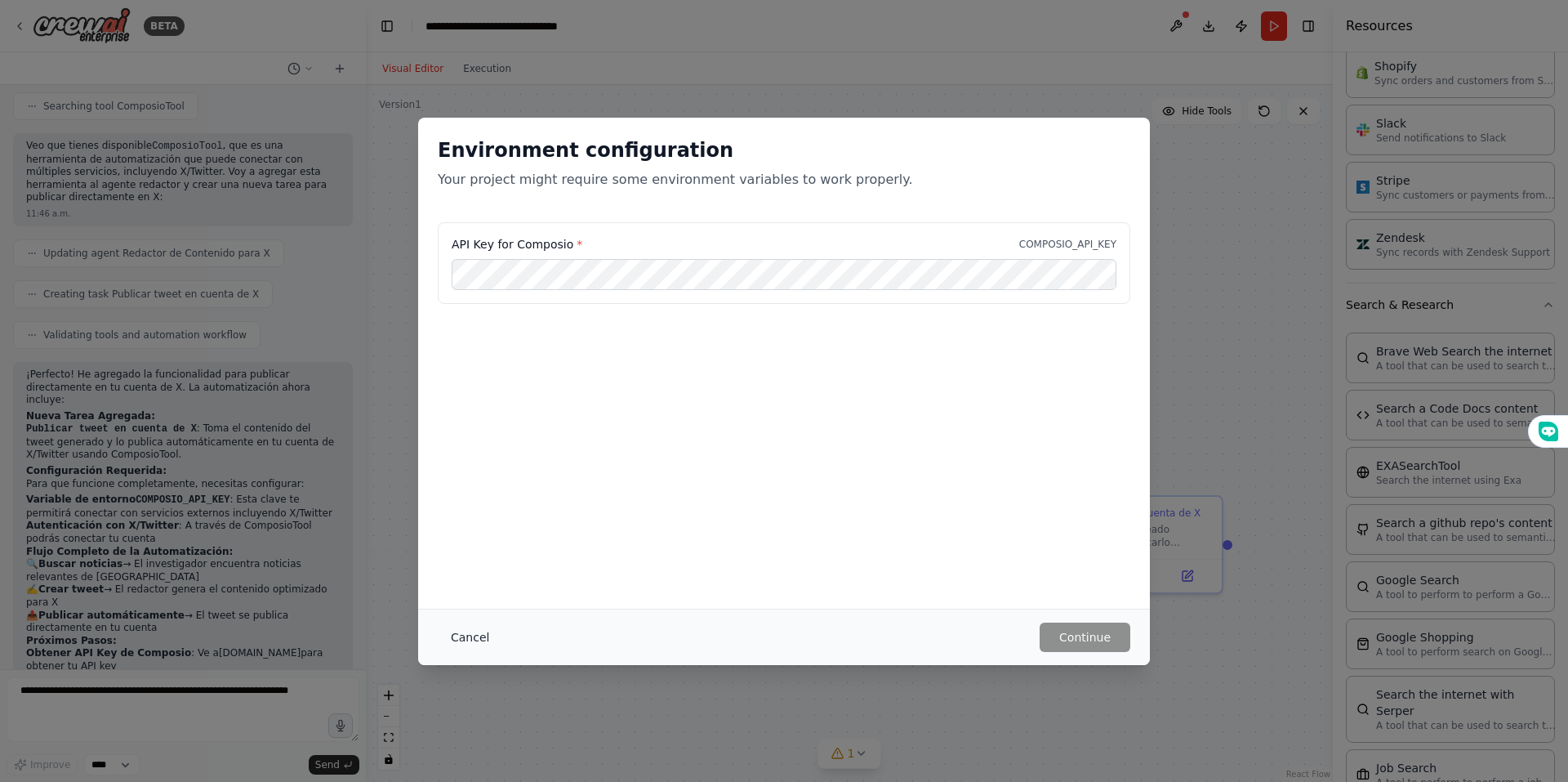
click at [478, 642] on button "Cancel" at bounding box center [470, 636] width 65 height 29
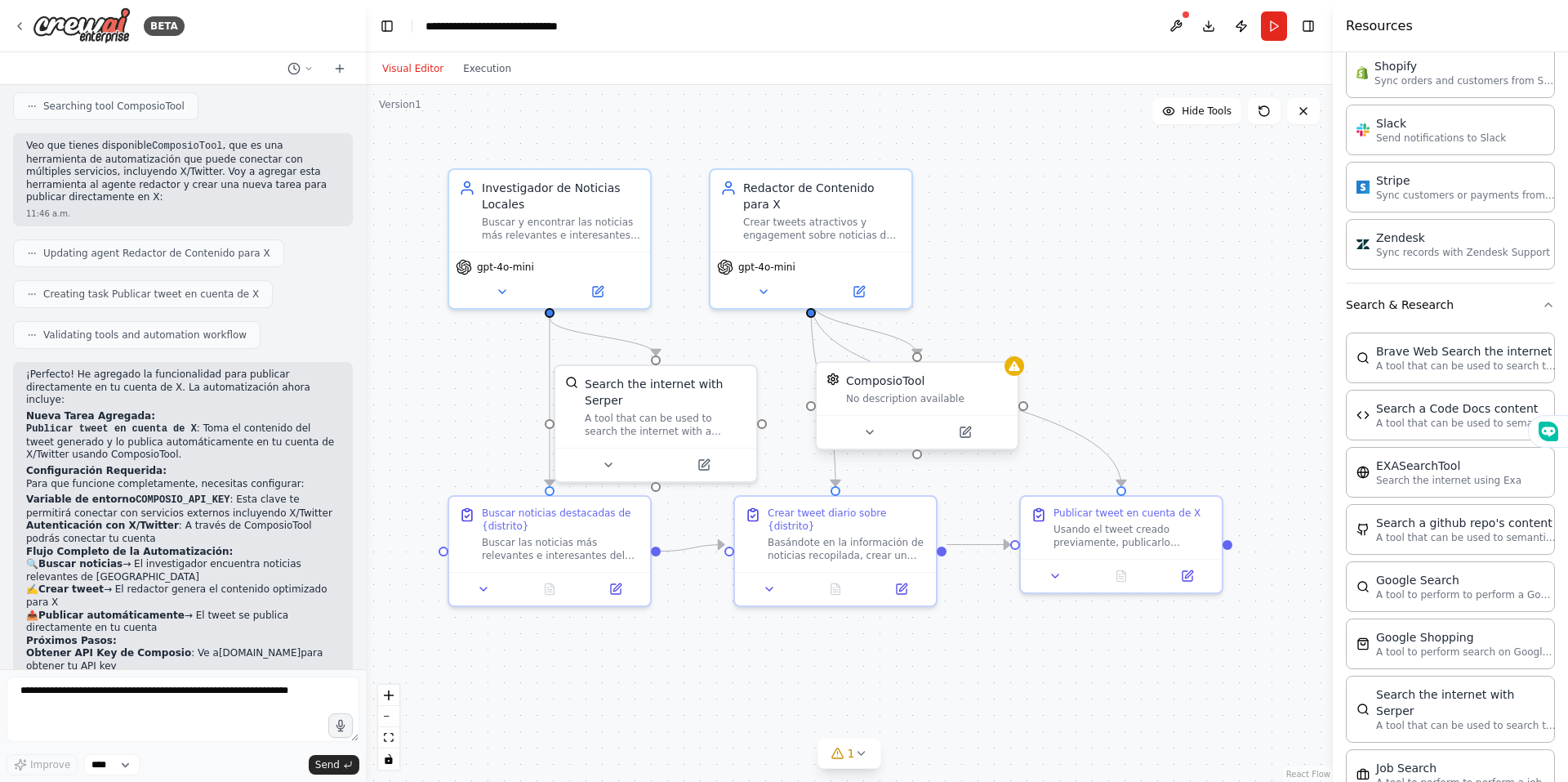
drag, startPoint x: 956, startPoint y: 390, endPoint x: 892, endPoint y: 366, distance: 68.4
click at [892, 366] on div "ComposioTool No description available" at bounding box center [917, 389] width 201 height 53
click at [1013, 353] on button at bounding box center [1014, 346] width 22 height 22
click at [976, 347] on button "Confirm" at bounding box center [968, 346] width 58 height 20
click at [1203, 535] on div "Usando el tweet creado previamente, publicarlo directamente en la cuenta de X/T…" at bounding box center [1132, 533] width 159 height 26
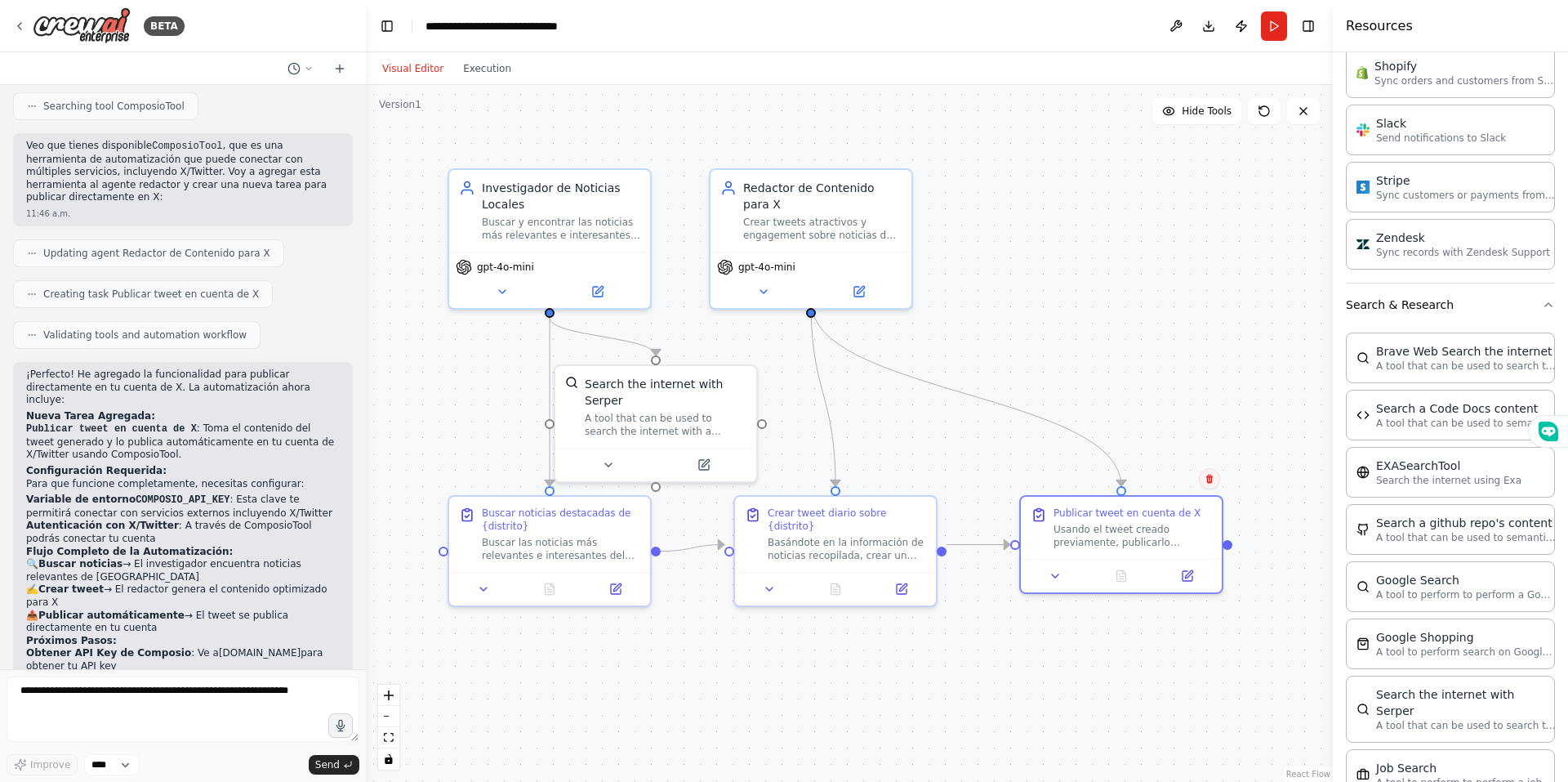
click at [1210, 485] on button at bounding box center [1209, 478] width 22 height 22
click at [1203, 478] on button at bounding box center [1209, 478] width 22 height 22
click at [1213, 485] on button at bounding box center [1209, 478] width 22 height 22
click at [1156, 481] on button "Confirm" at bounding box center [1164, 478] width 58 height 20
drag, startPoint x: 1269, startPoint y: 30, endPoint x: 1264, endPoint y: 37, distance: 8.6
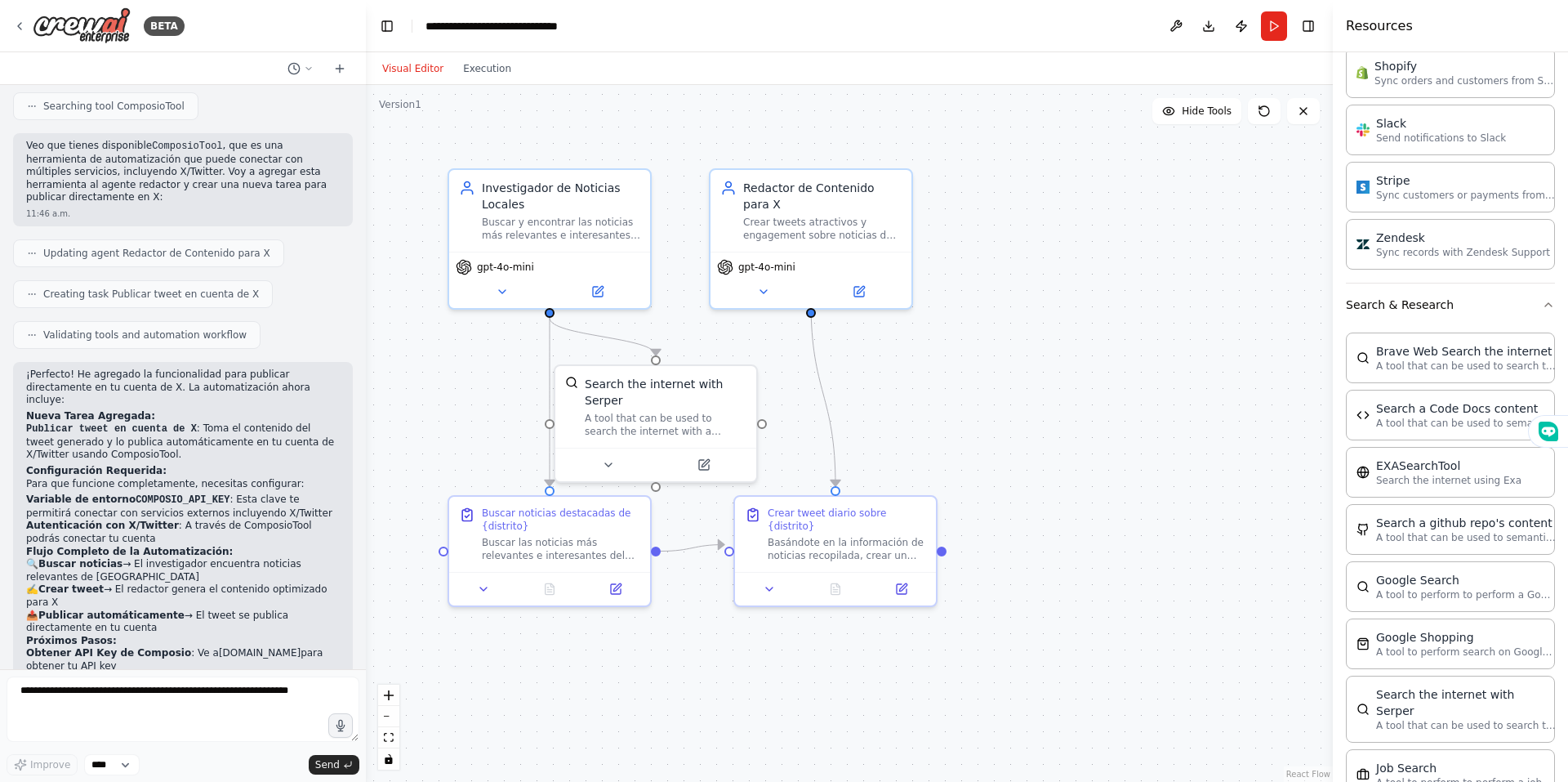
click at [1265, 33] on button "Run" at bounding box center [1274, 25] width 26 height 29
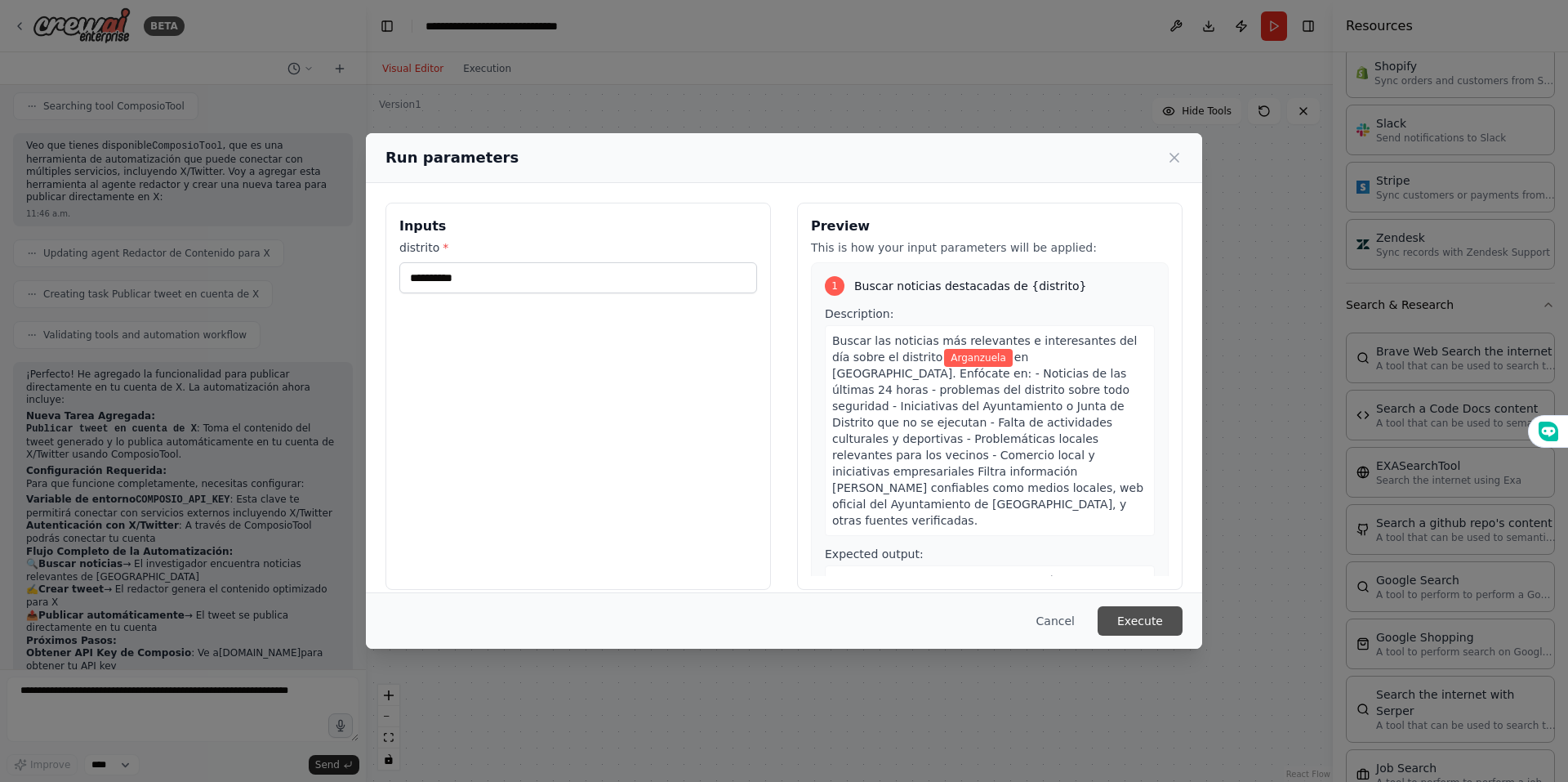
click at [1154, 622] on button "Execute" at bounding box center [1140, 620] width 85 height 29
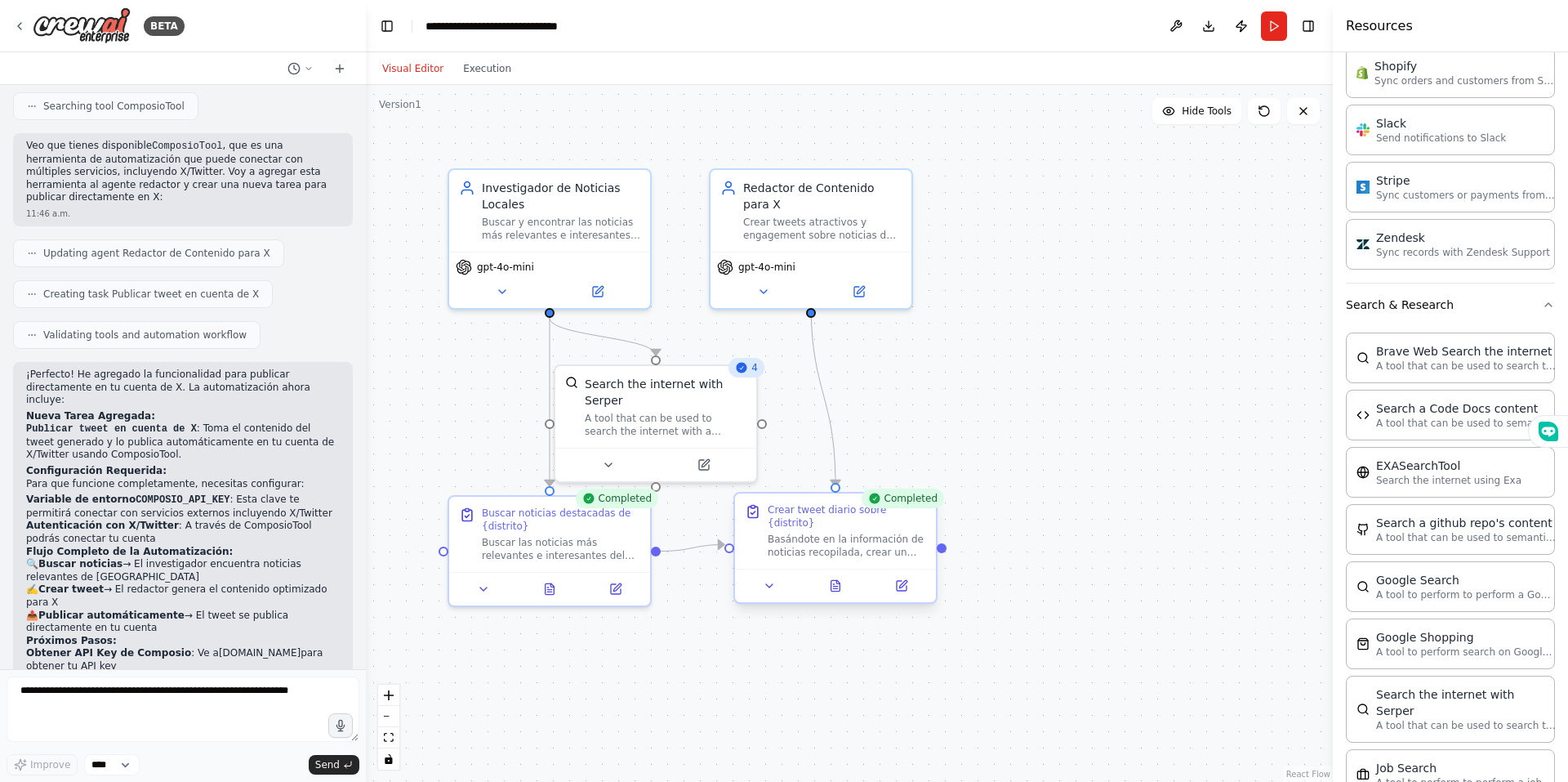
click at [798, 536] on div "Basándote en la información de noticias recopilada, crear un tweet atractivo e …" at bounding box center [846, 546] width 159 height 26
click at [808, 533] on div "Basándote en la información de noticias recopilada, crear un tweet atractivo e …" at bounding box center [846, 546] width 159 height 26
click at [851, 540] on div "Basándote en la información de noticias recopilada, crear un tweet atractivo e …" at bounding box center [846, 546] width 159 height 26
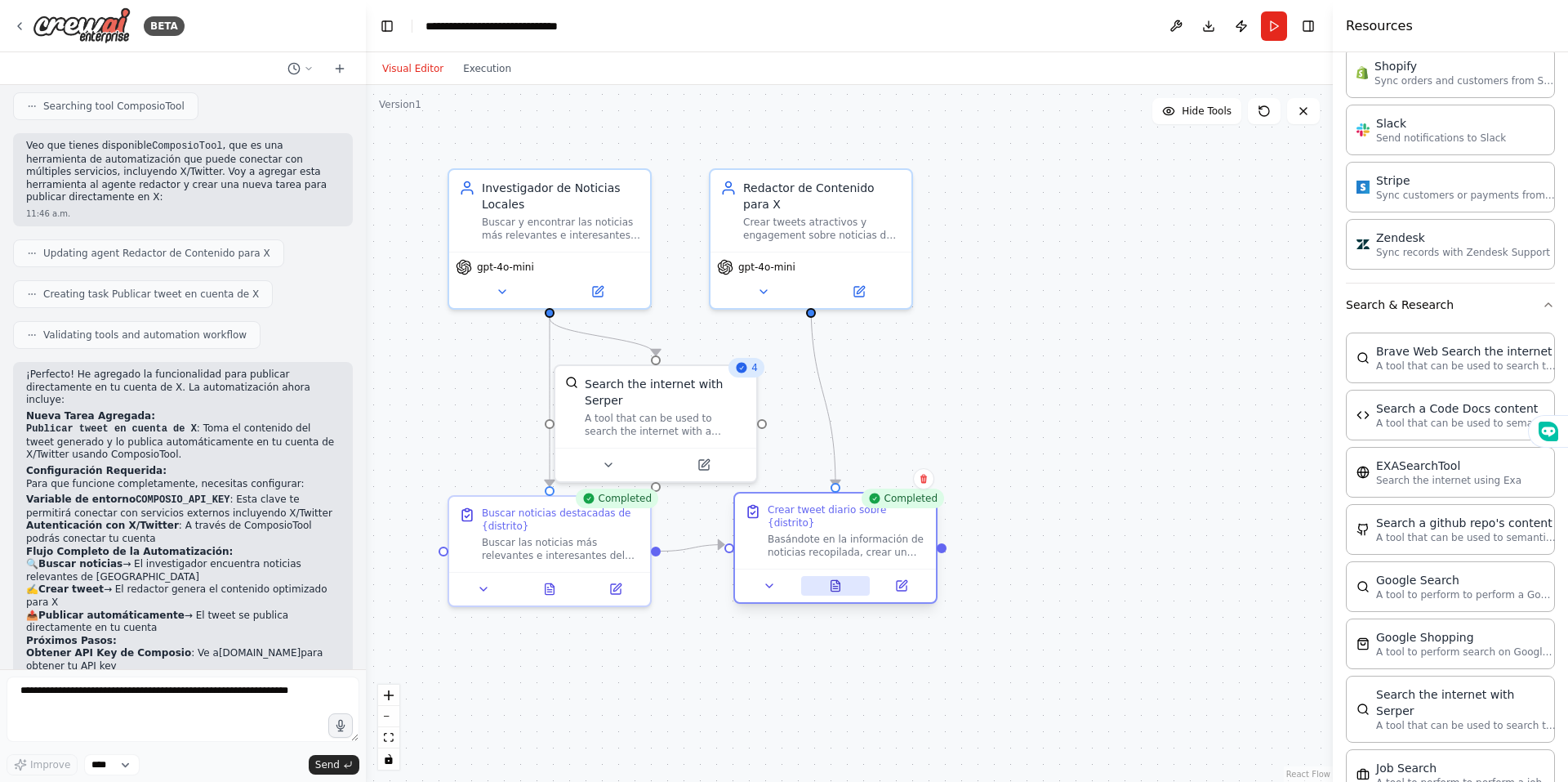
click at [835, 580] on icon at bounding box center [836, 585] width 9 height 10
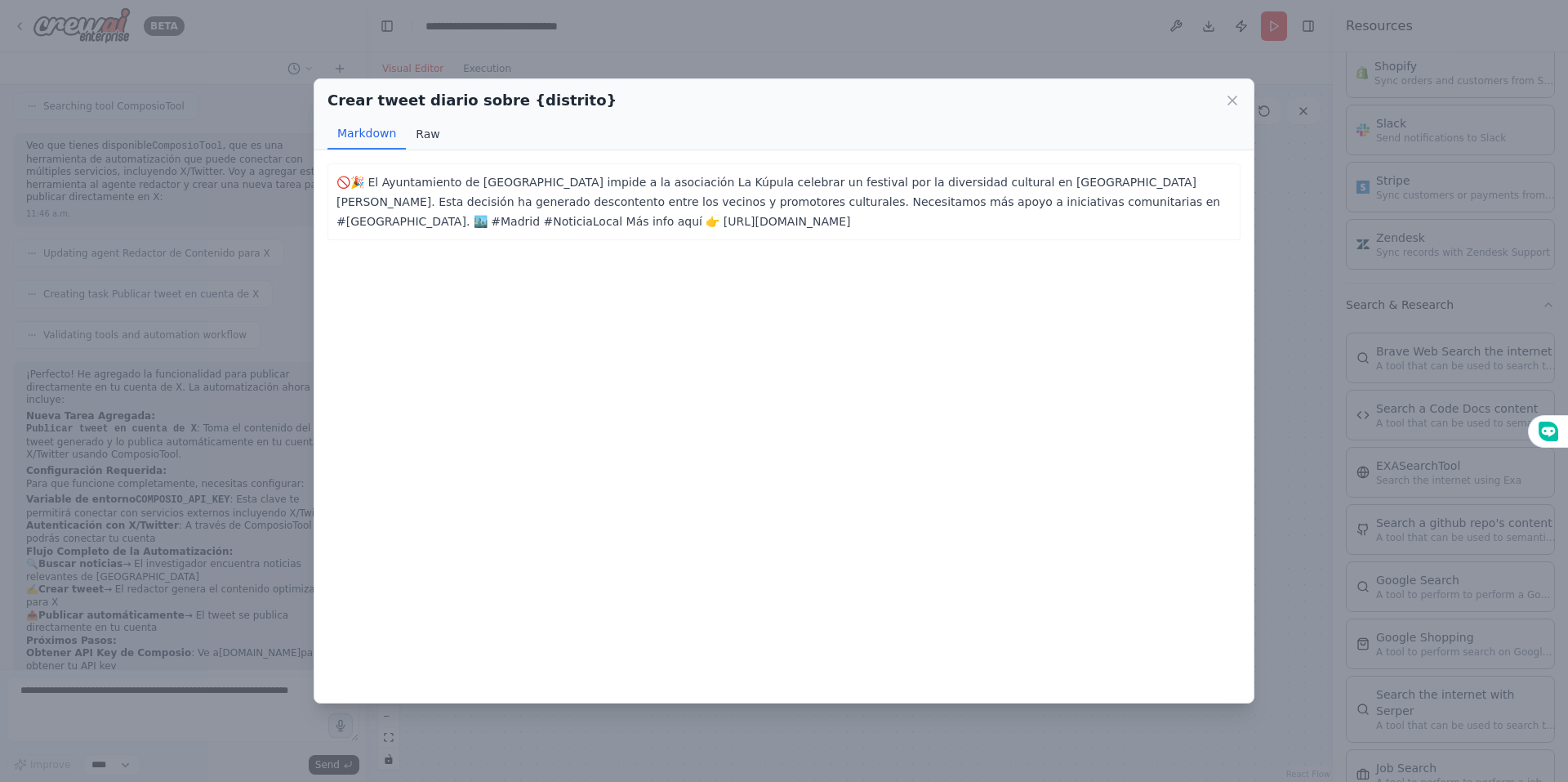
click at [440, 131] on button "Raw" at bounding box center [427, 133] width 43 height 31
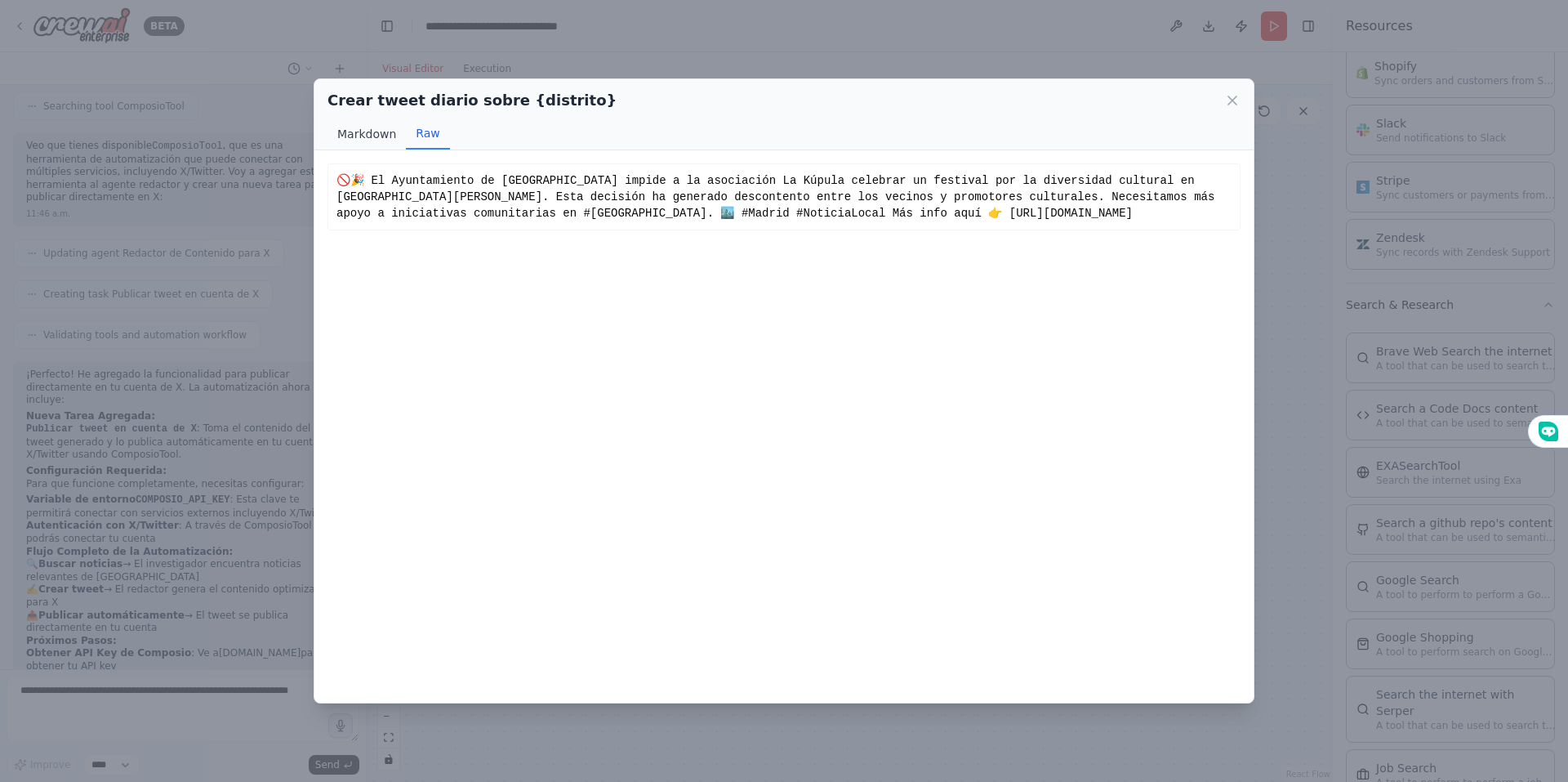
click at [373, 138] on button "Markdown" at bounding box center [366, 133] width 78 height 31
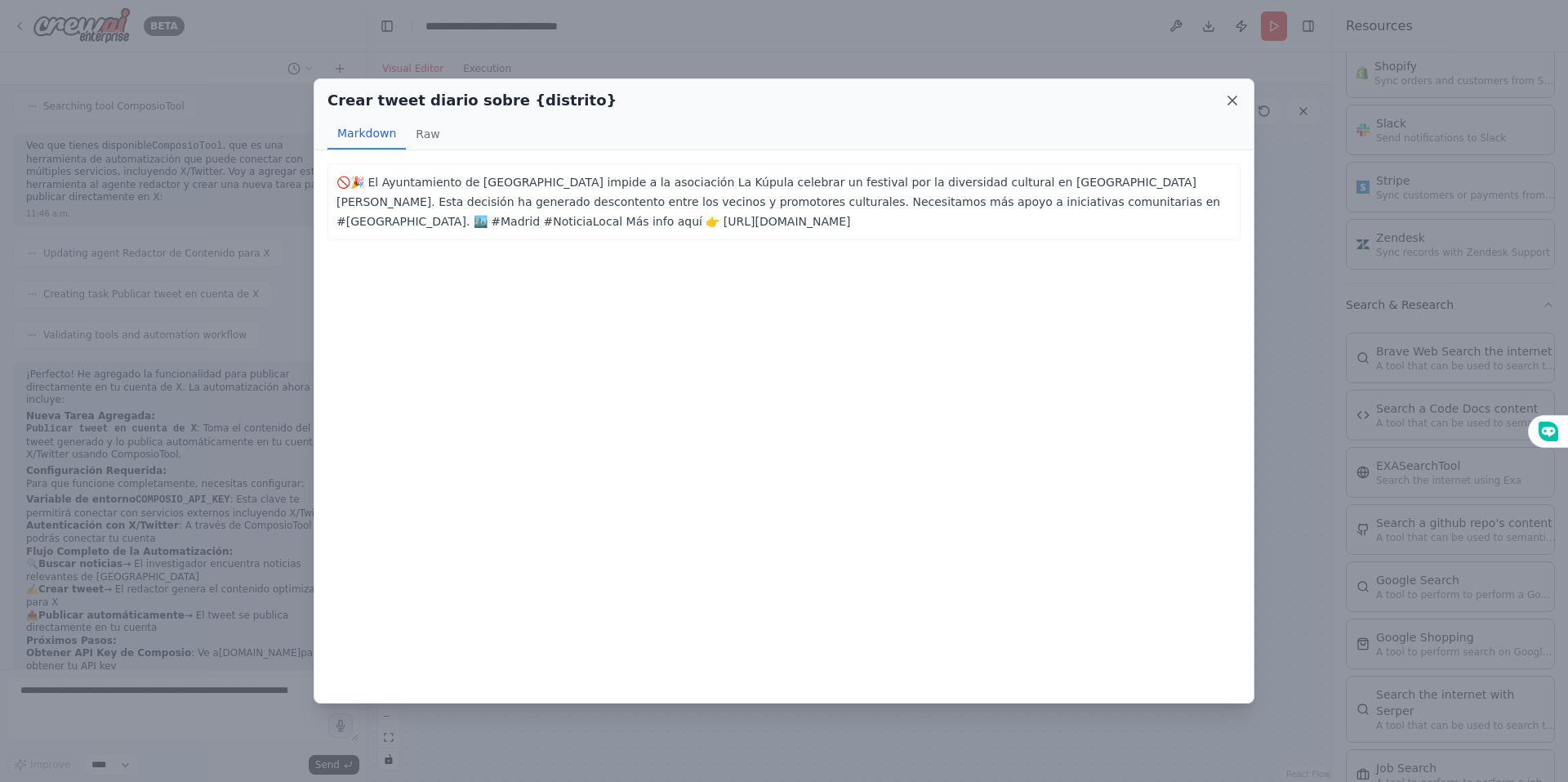
click at [1234, 103] on icon at bounding box center [1232, 100] width 16 height 16
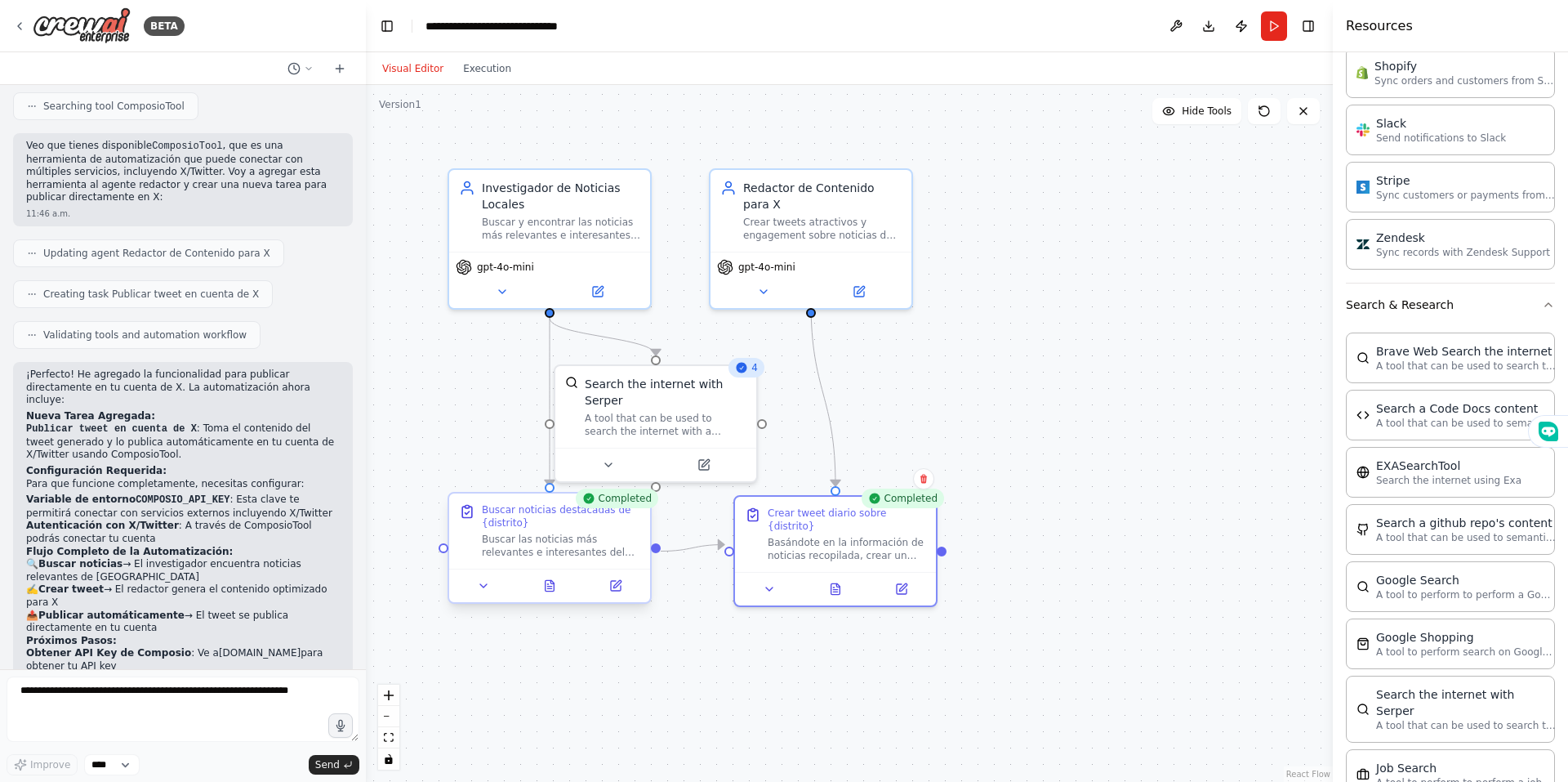
click at [518, 548] on div "Buscar las noticias más relevantes e interesantes del día sobre el distrito {di…" at bounding box center [561, 546] width 159 height 26
click at [583, 535] on div "Buscar las noticias más relevantes e interesantes del día sobre el distrito {di…" at bounding box center [561, 546] width 159 height 26
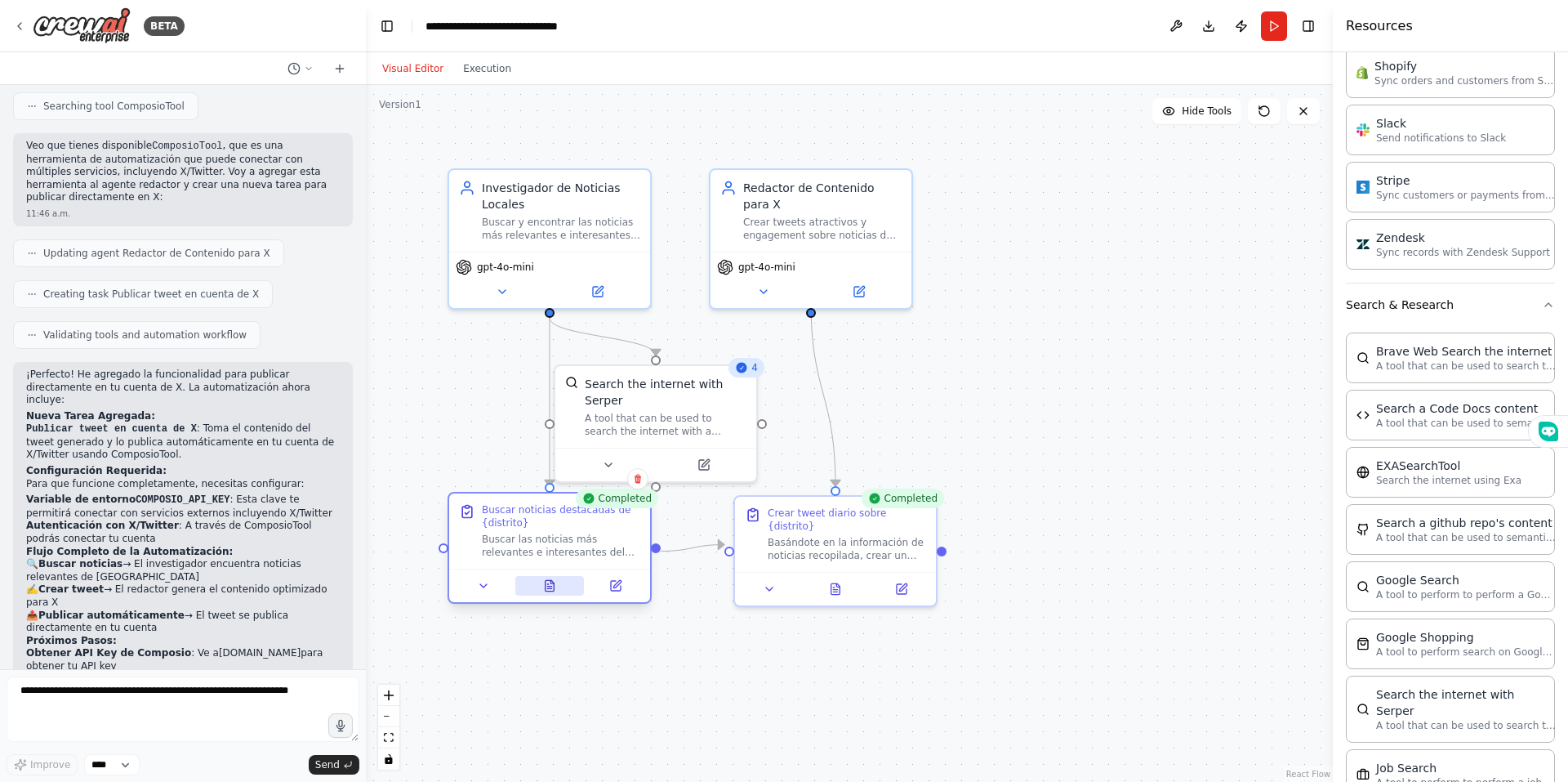
click at [561, 588] on button at bounding box center [551, 586] width 70 height 20
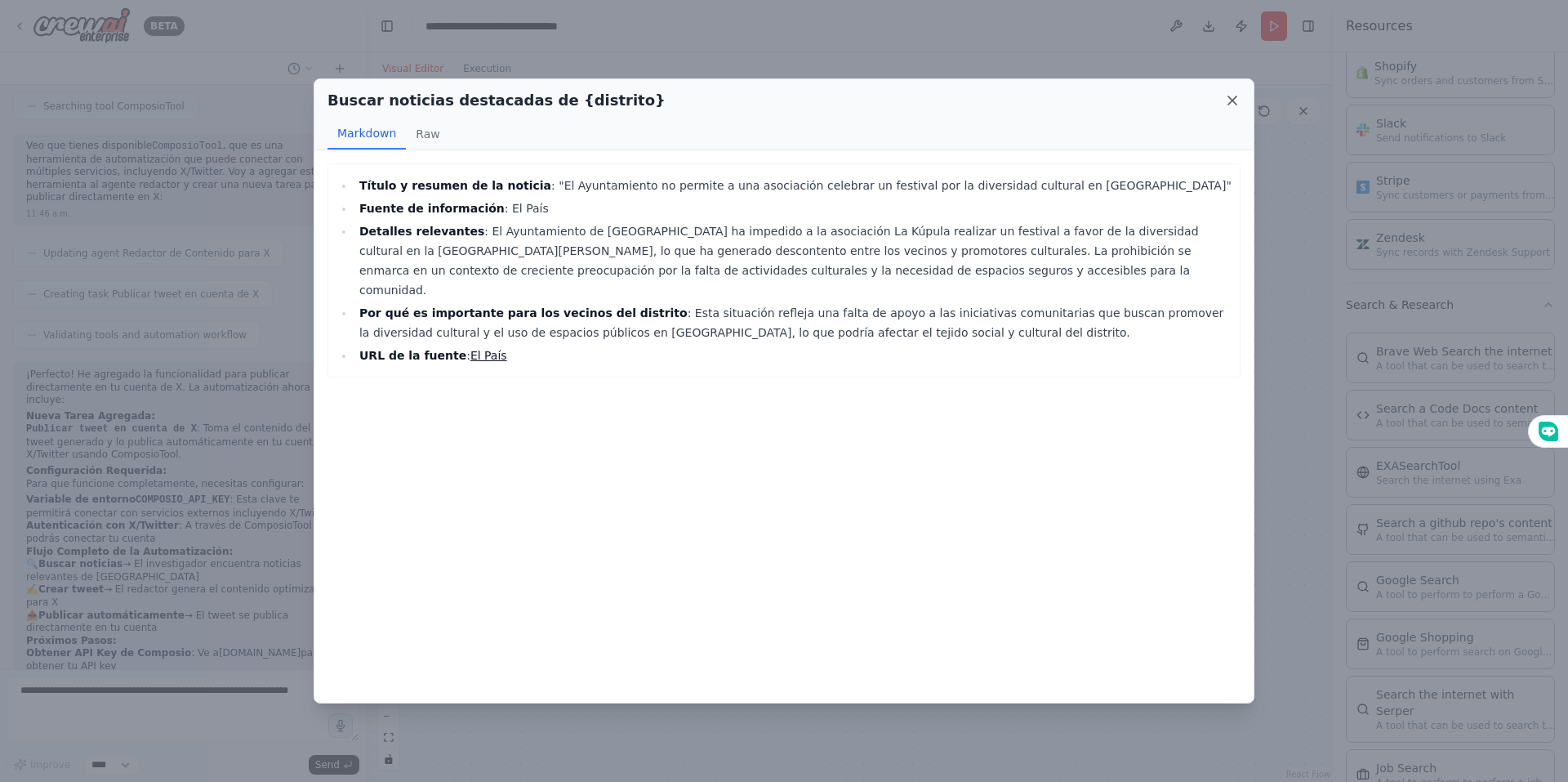
click at [1236, 105] on icon at bounding box center [1232, 100] width 16 height 16
